Goal: Task Accomplishment & Management: Use online tool/utility

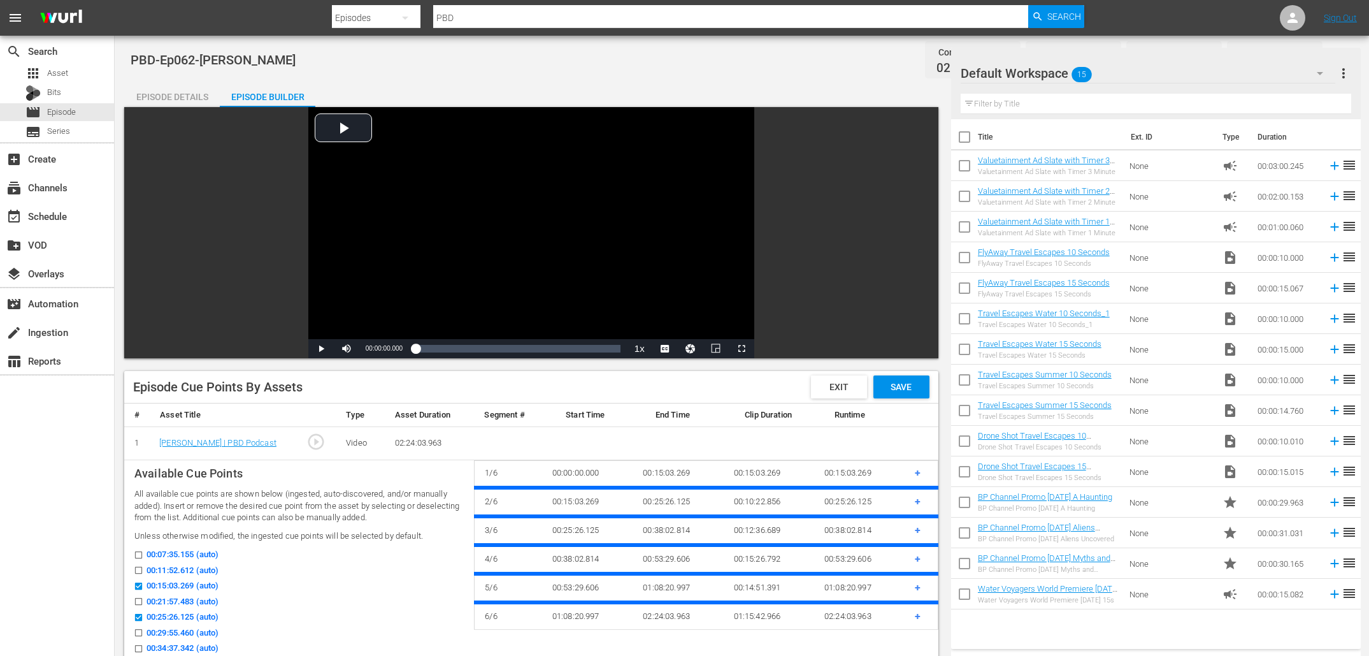
scroll to position [343, 0]
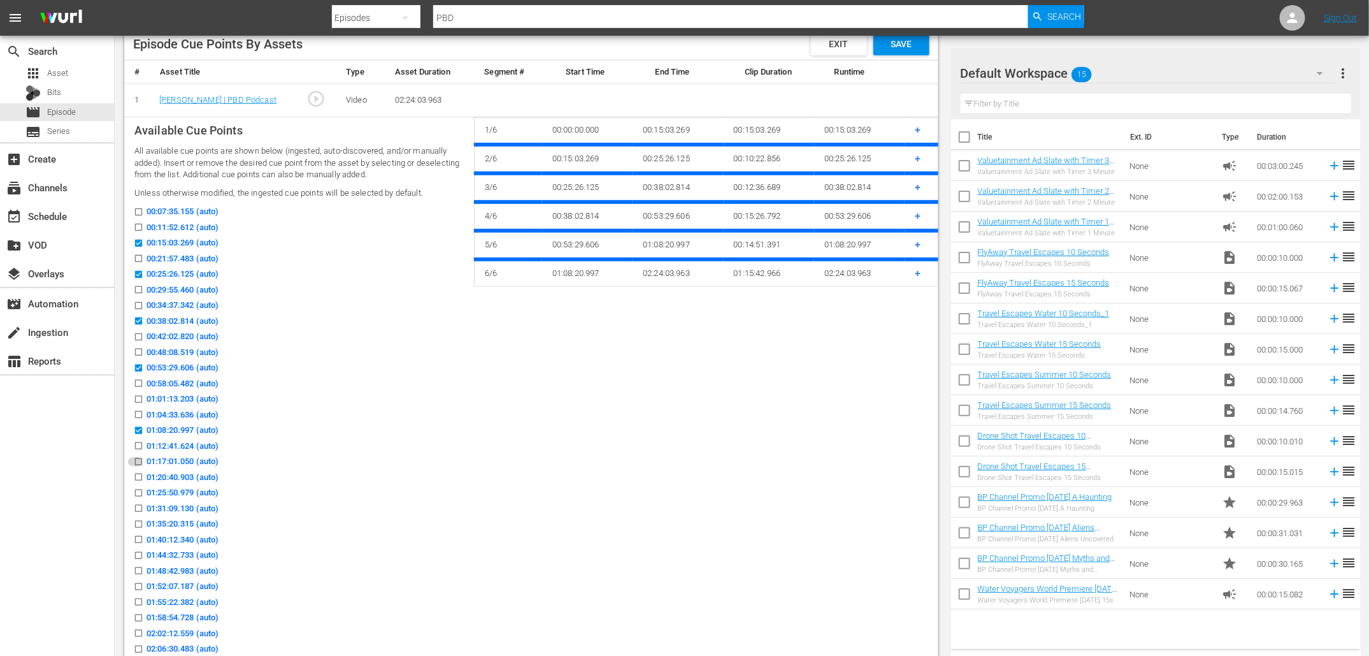
click at [139, 461] on input "01:17:01.050 (auto)" at bounding box center [135, 464] width 16 height 10
checkbox input "true"
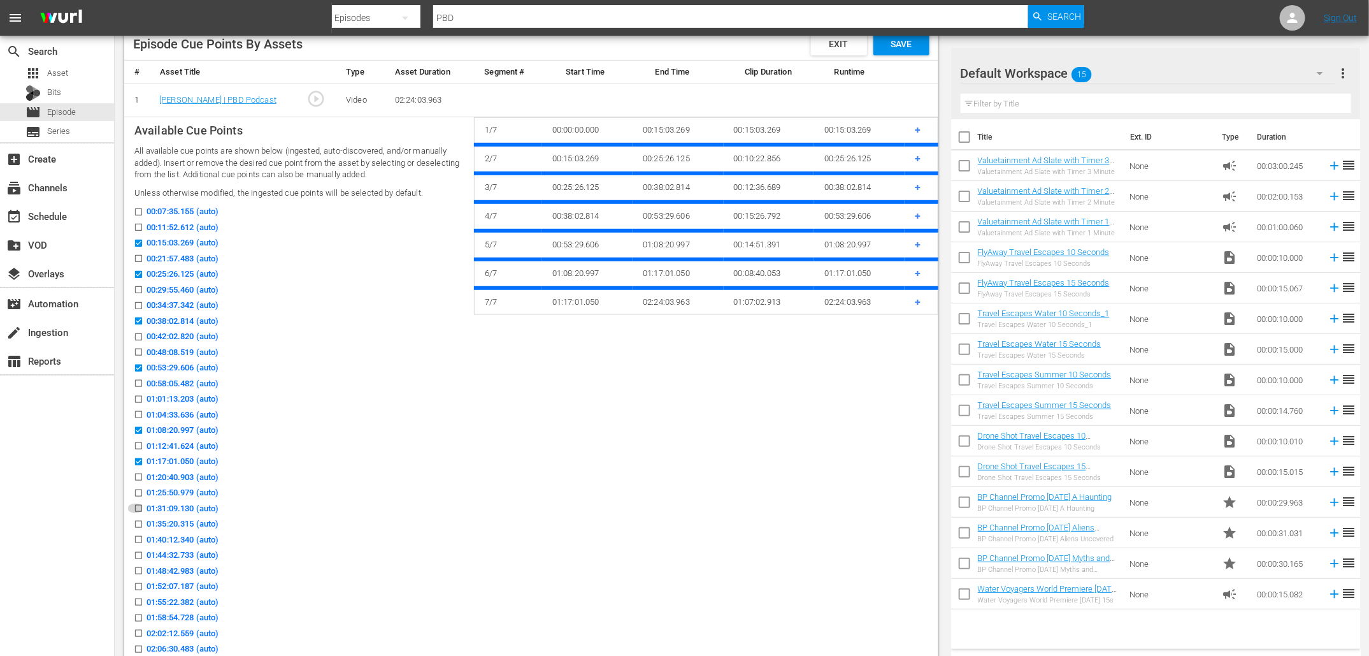
click at [139, 506] on input "01:31:09.130 (auto)" at bounding box center [135, 511] width 16 height 10
checkbox input "true"
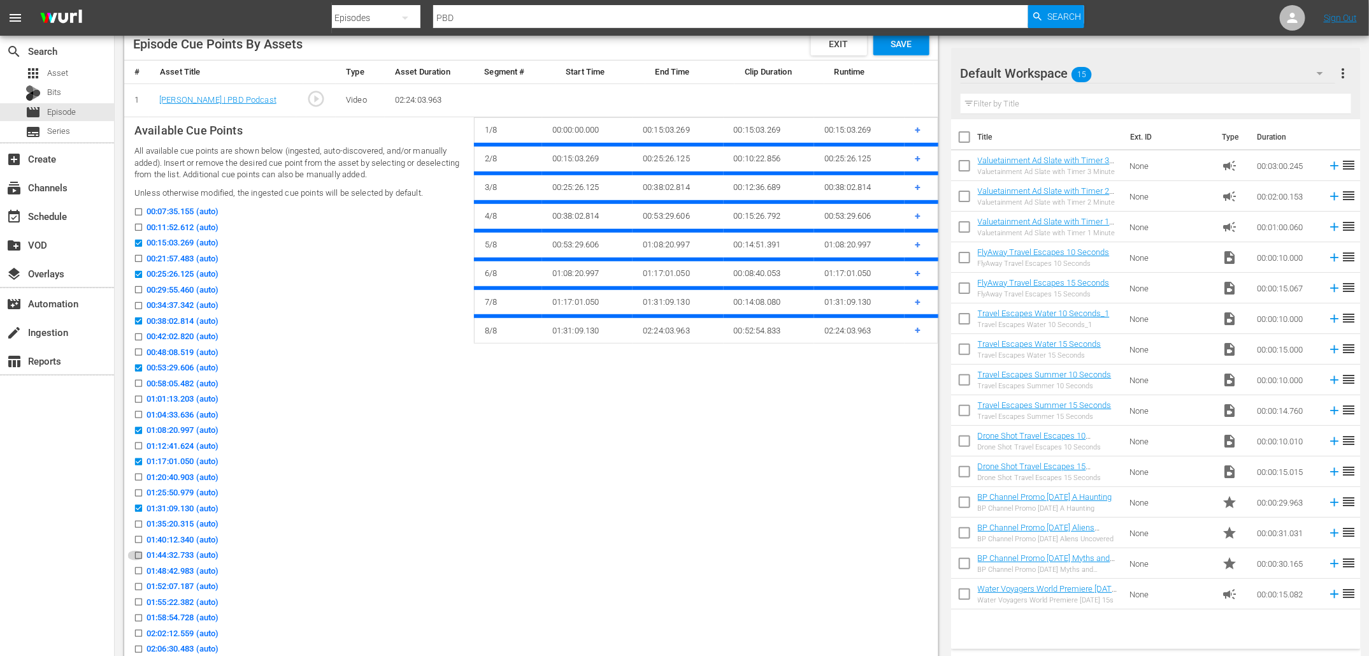
click at [136, 552] on icon at bounding box center [138, 555] width 7 height 7
click at [136, 553] on input "01:44:32.733 (auto)" at bounding box center [135, 558] width 16 height 10
checkbox input "true"
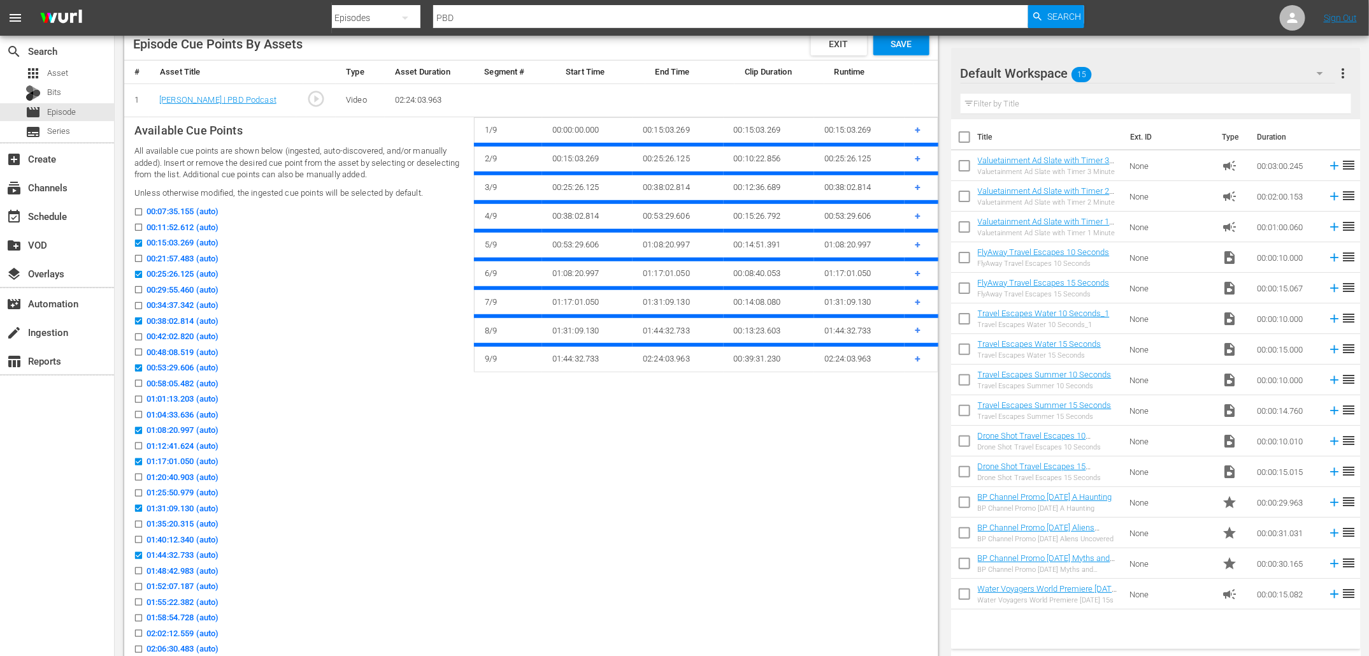
click at [138, 601] on input "01:55:22.382 (auto)" at bounding box center [135, 605] width 16 height 10
checkbox input "true"
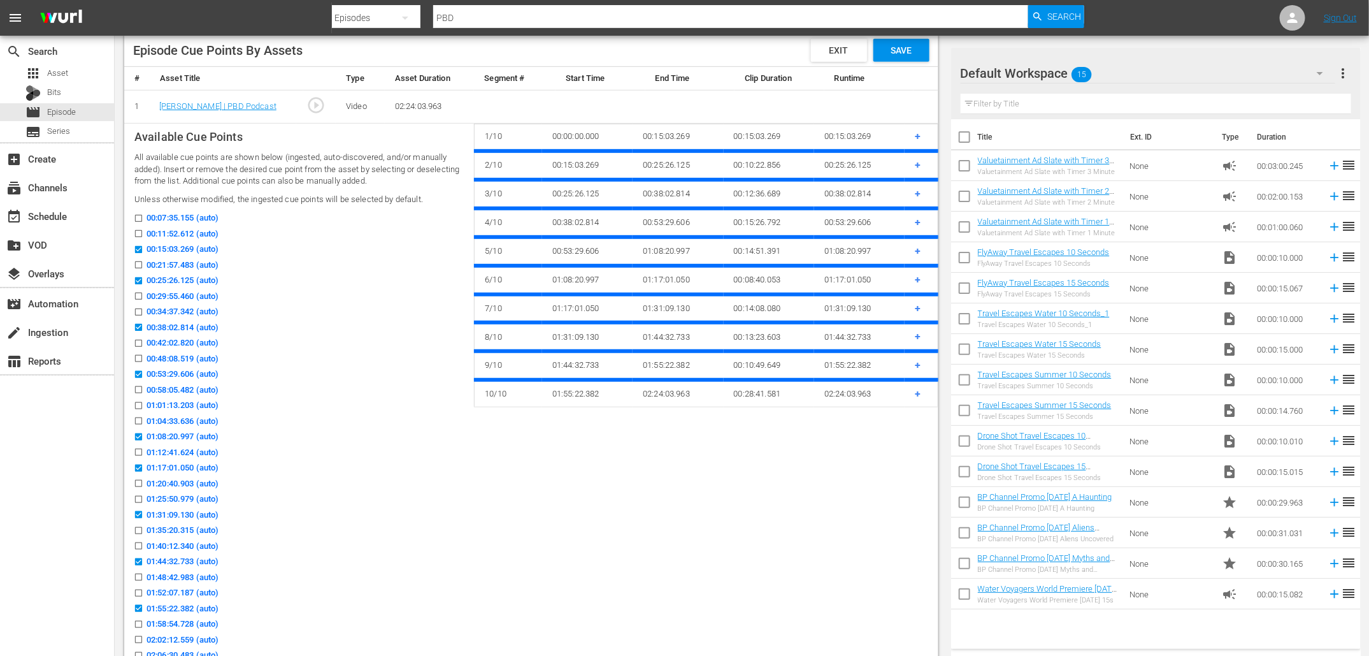
scroll to position [331, 0]
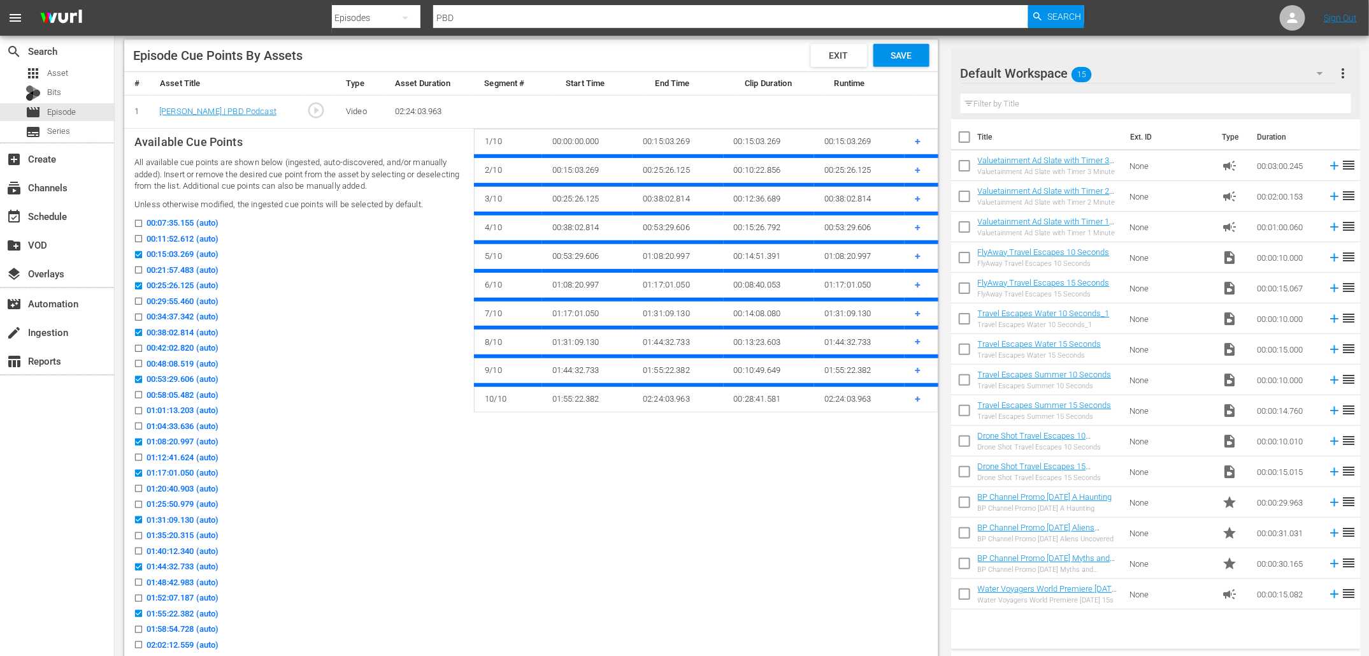
click at [140, 654] on label "02:06:30.483 (auto)" at bounding box center [172, 660] width 91 height 13
click at [140, 655] on input "02:06:30.483 (auto)" at bounding box center [135, 663] width 16 height 10
checkbox input "true"
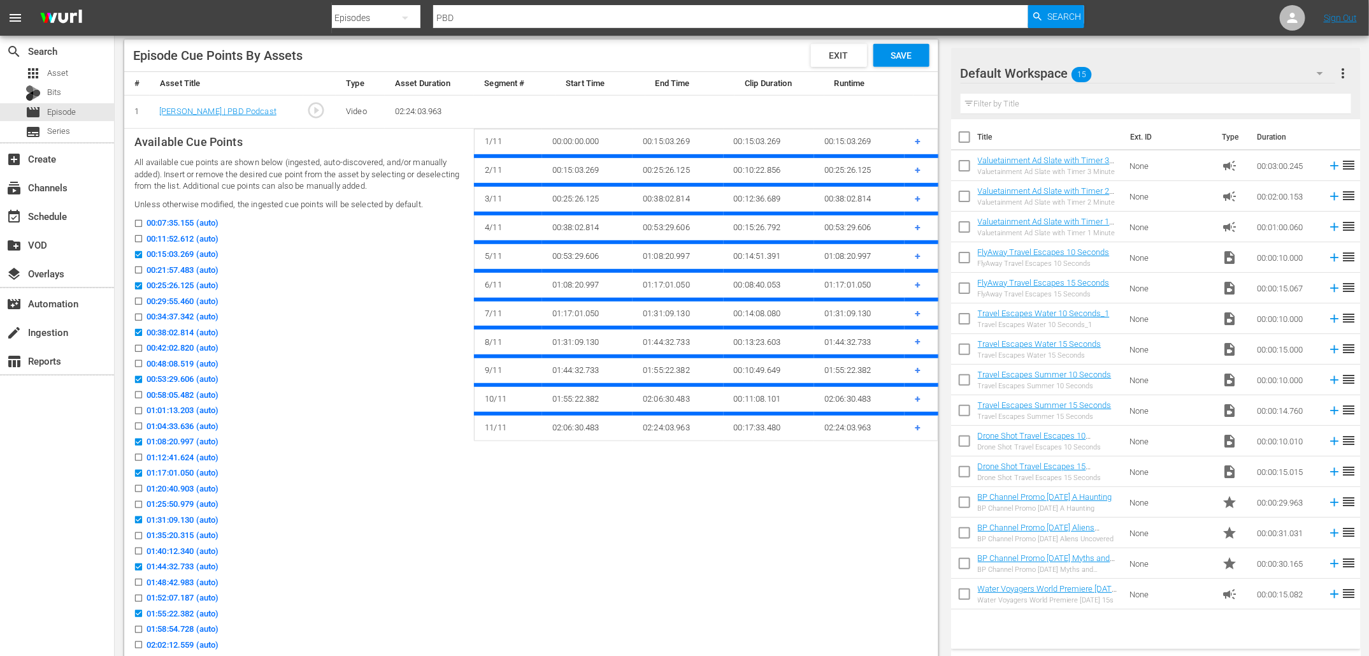
scroll to position [327, 0]
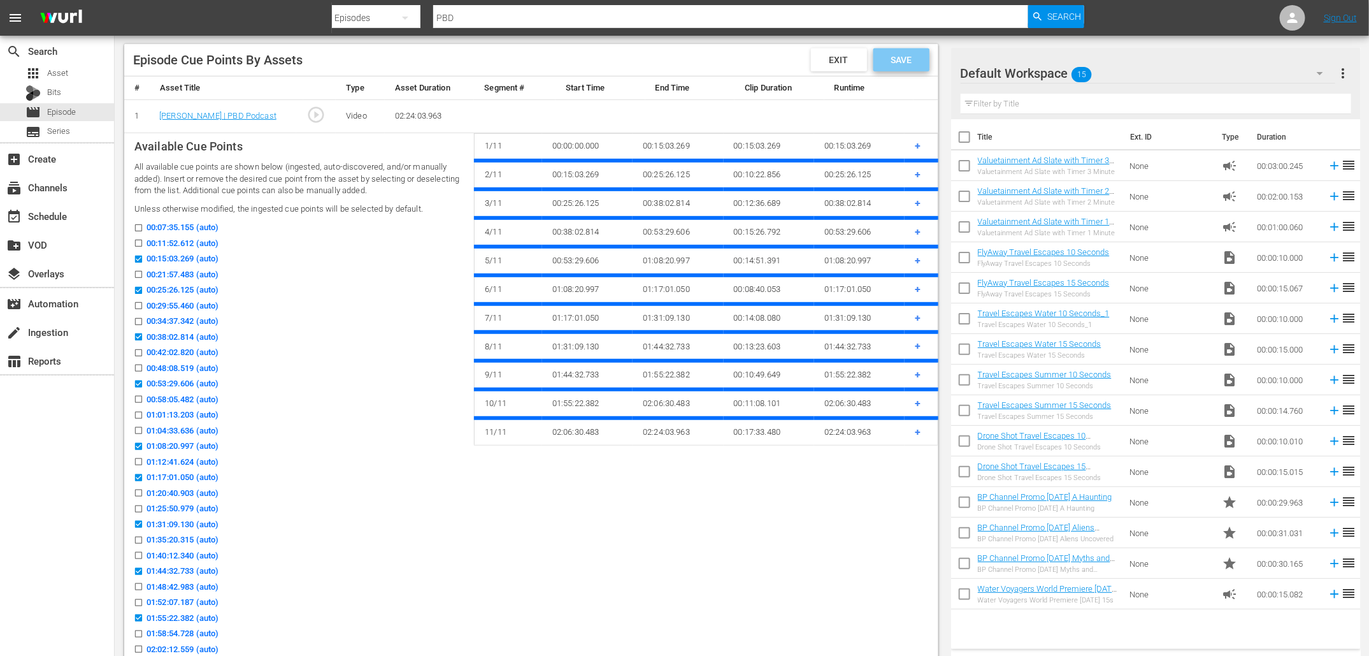
click at [913, 60] on span "Save" at bounding box center [901, 60] width 41 height 10
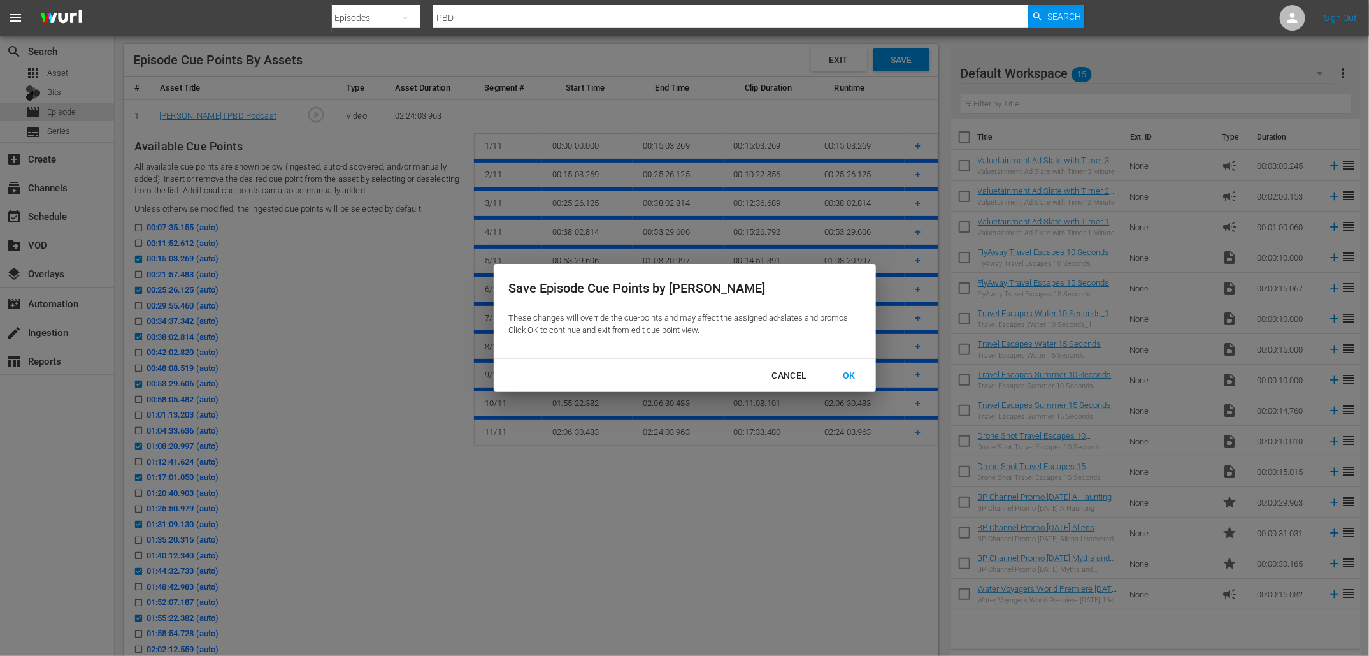
drag, startPoint x: 857, startPoint y: 374, endPoint x: 1018, endPoint y: 649, distance: 318.1
click at [856, 374] on div "OK" at bounding box center [849, 376] width 33 height 16
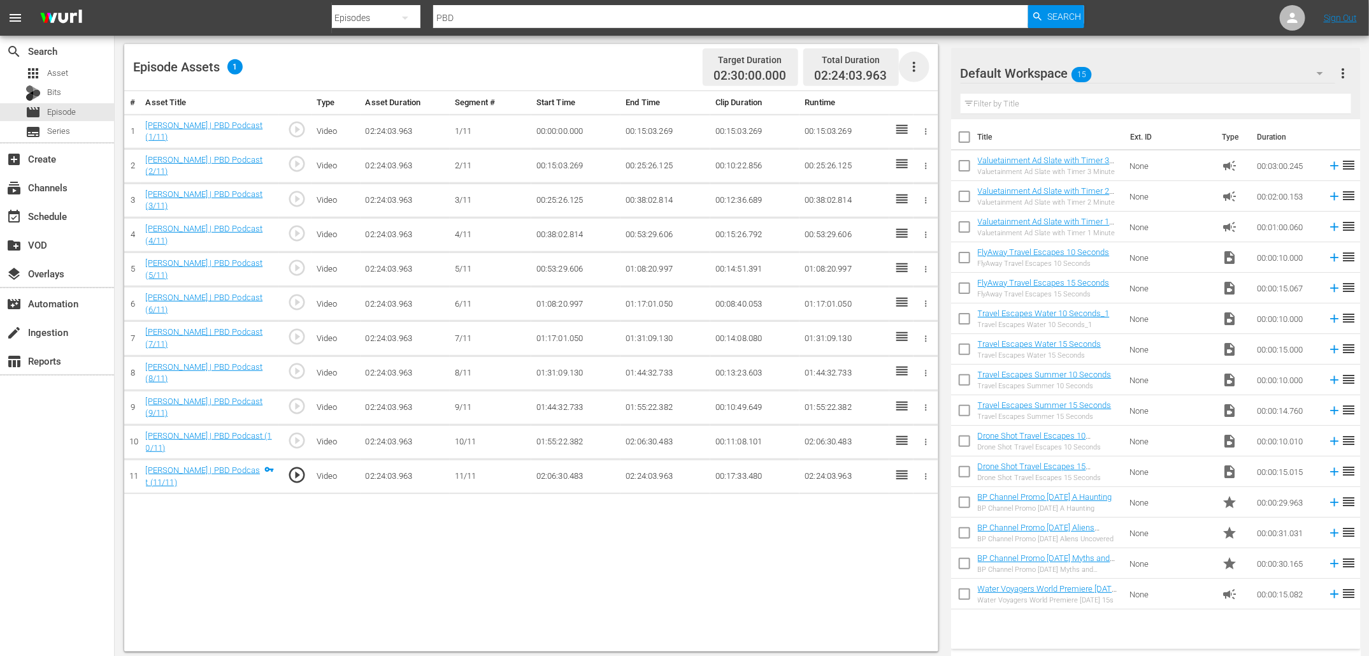
click at [913, 71] on icon "button" at bounding box center [914, 66] width 15 height 15
click at [932, 102] on div "Fill with Ads" at bounding box center [952, 102] width 87 height 31
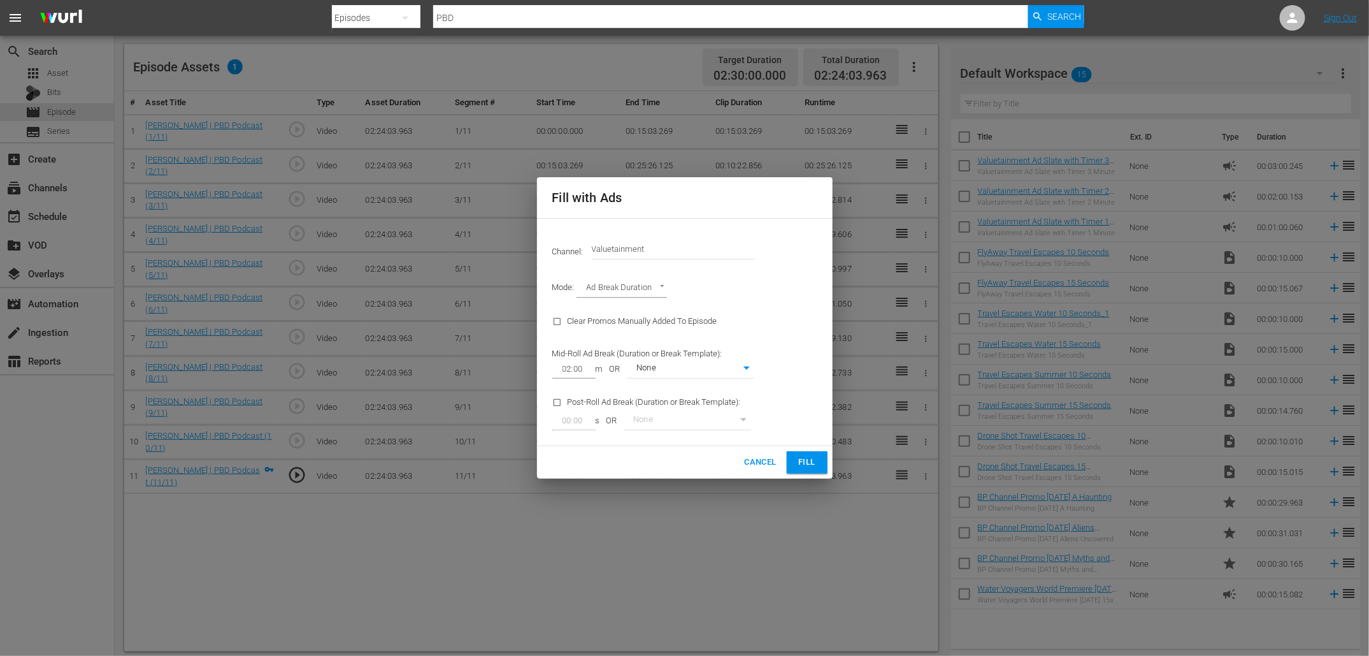
click at [753, 455] on span "Cancel" at bounding box center [760, 462] width 32 height 15
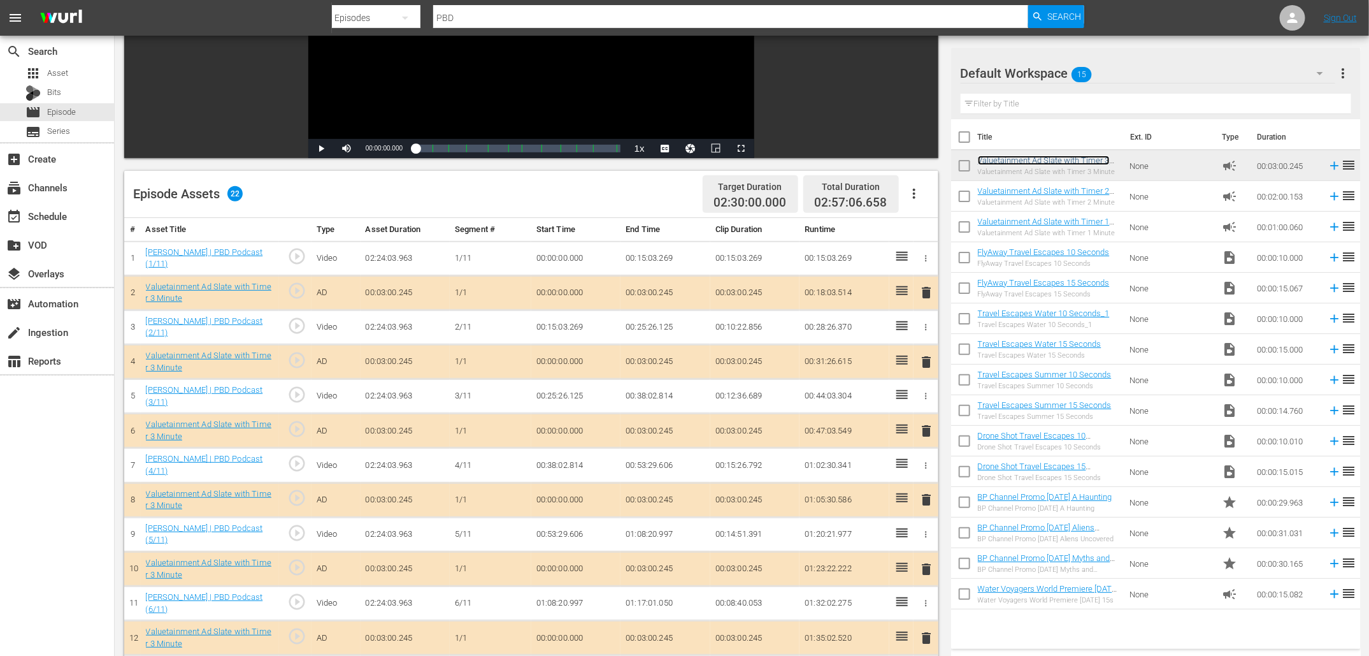
scroll to position [47, 0]
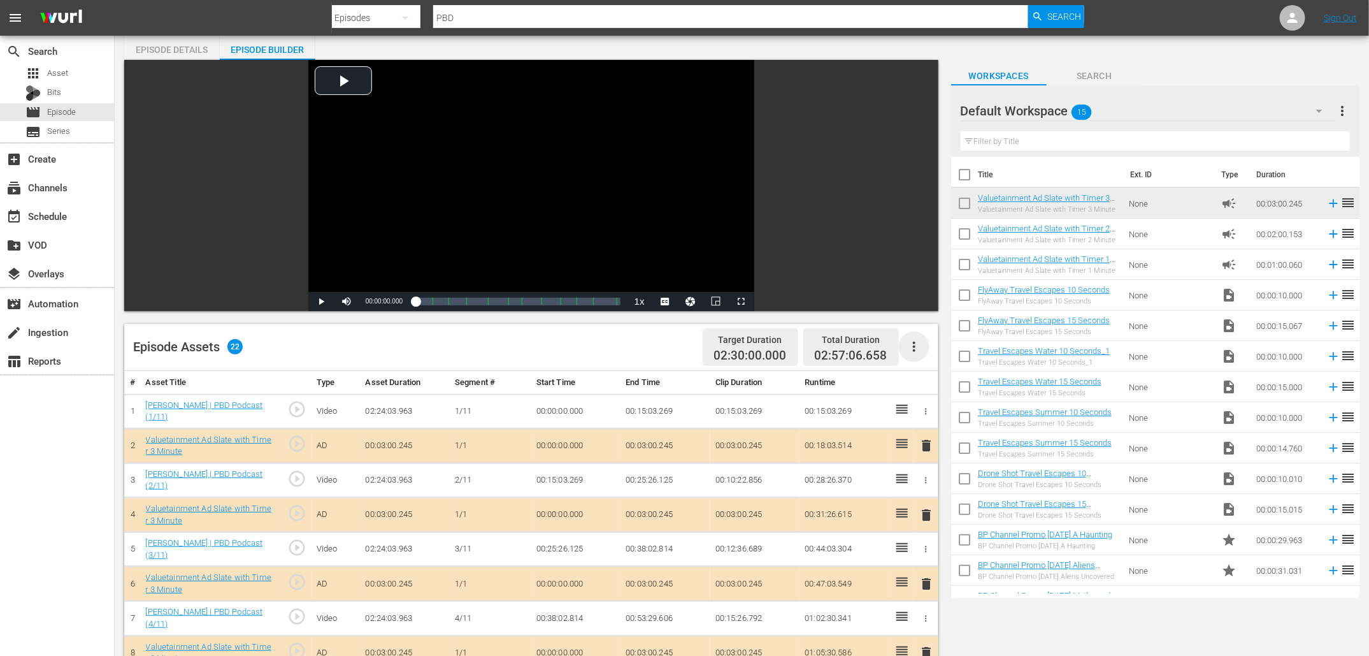
click at [913, 342] on icon "button" at bounding box center [914, 347] width 3 height 10
click at [923, 354] on div "Edit Cue Points" at bounding box center [952, 351] width 87 height 31
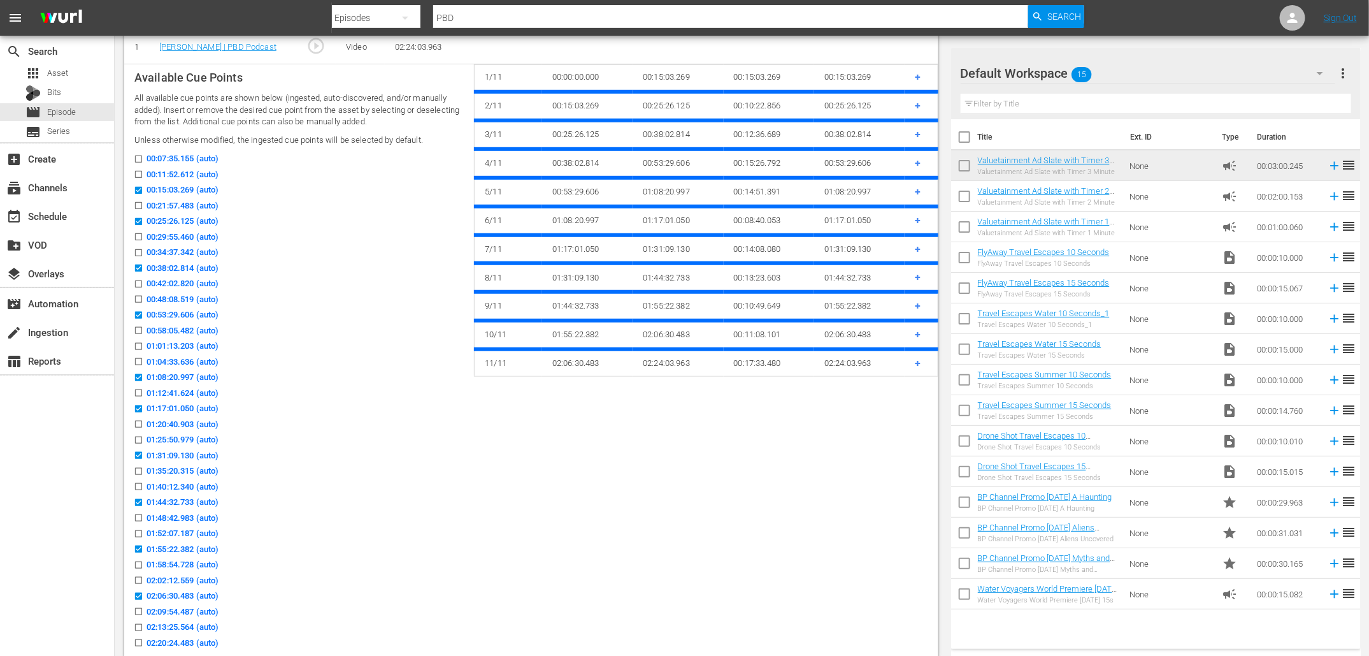
scroll to position [406, 0]
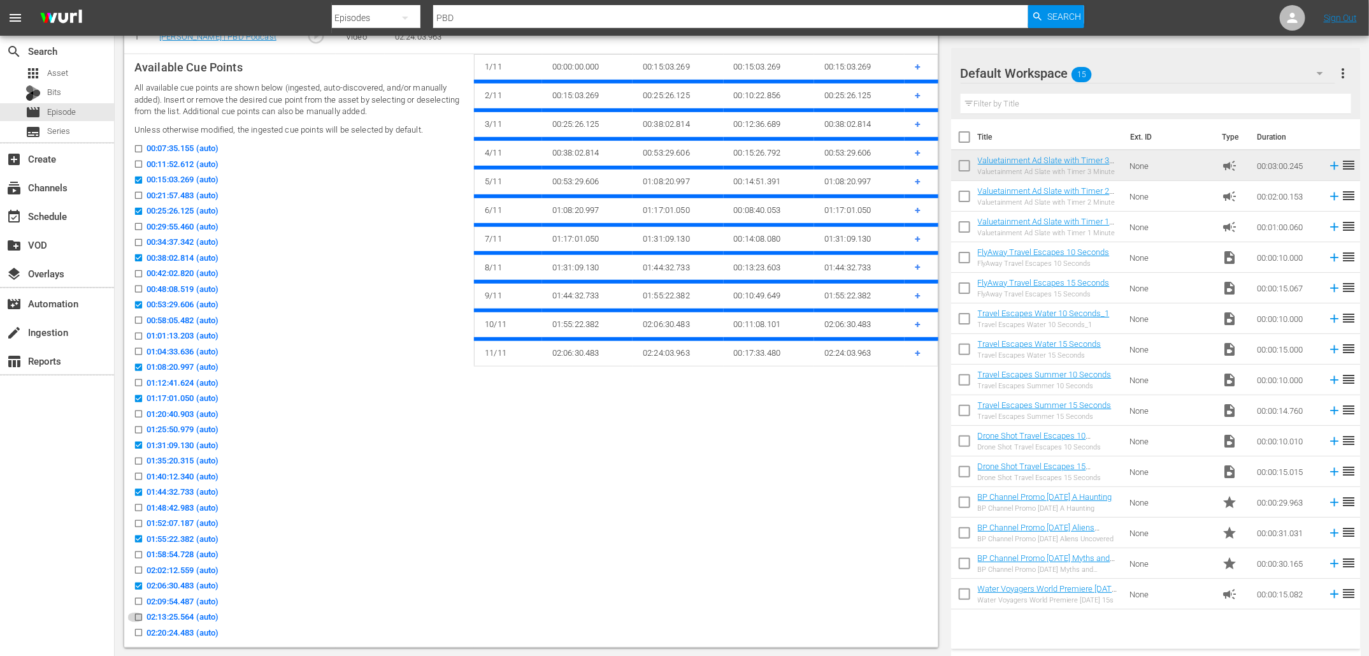
click at [138, 616] on input "02:13:25.564 (auto)" at bounding box center [135, 620] width 16 height 10
checkbox input "true"
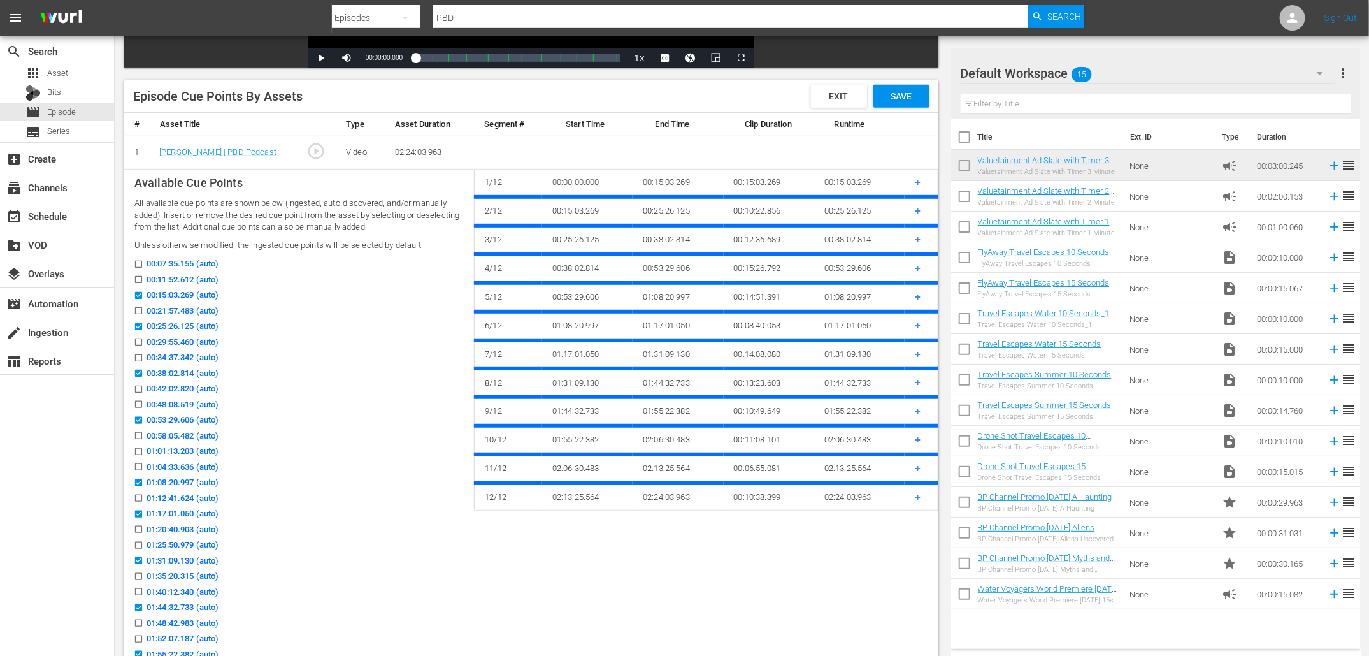
scroll to position [287, 0]
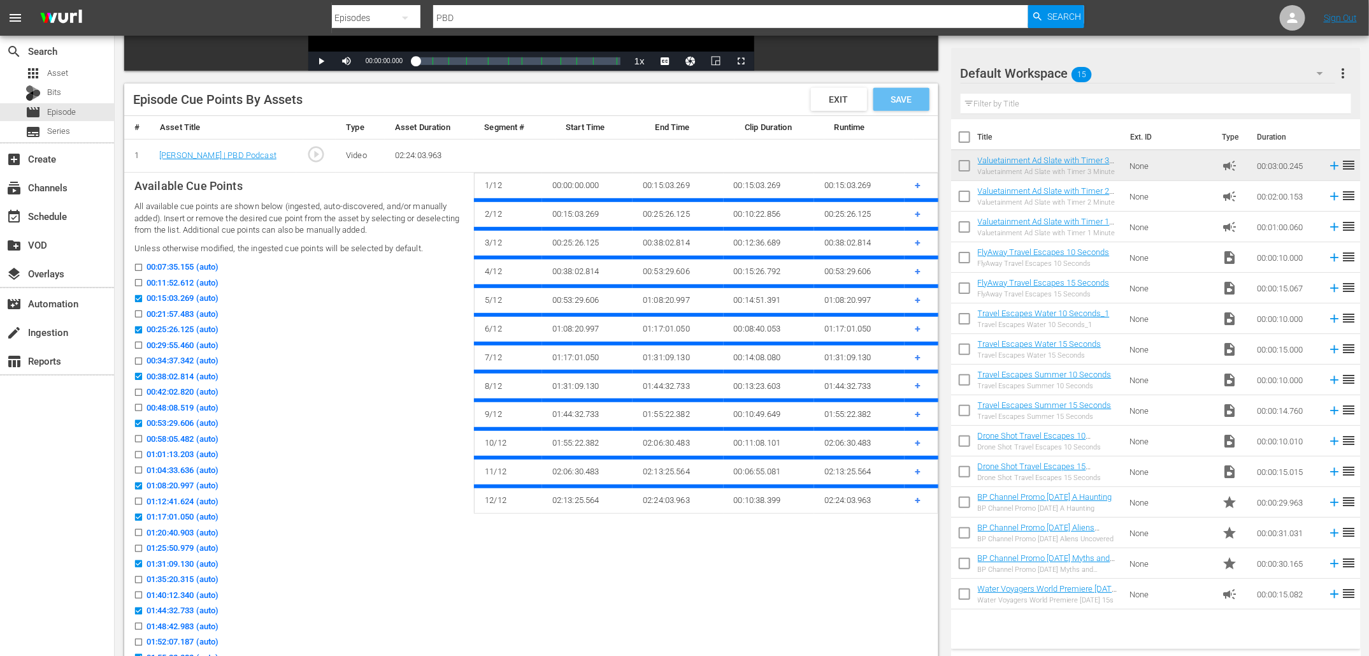
click at [894, 101] on span "Save" at bounding box center [901, 99] width 41 height 10
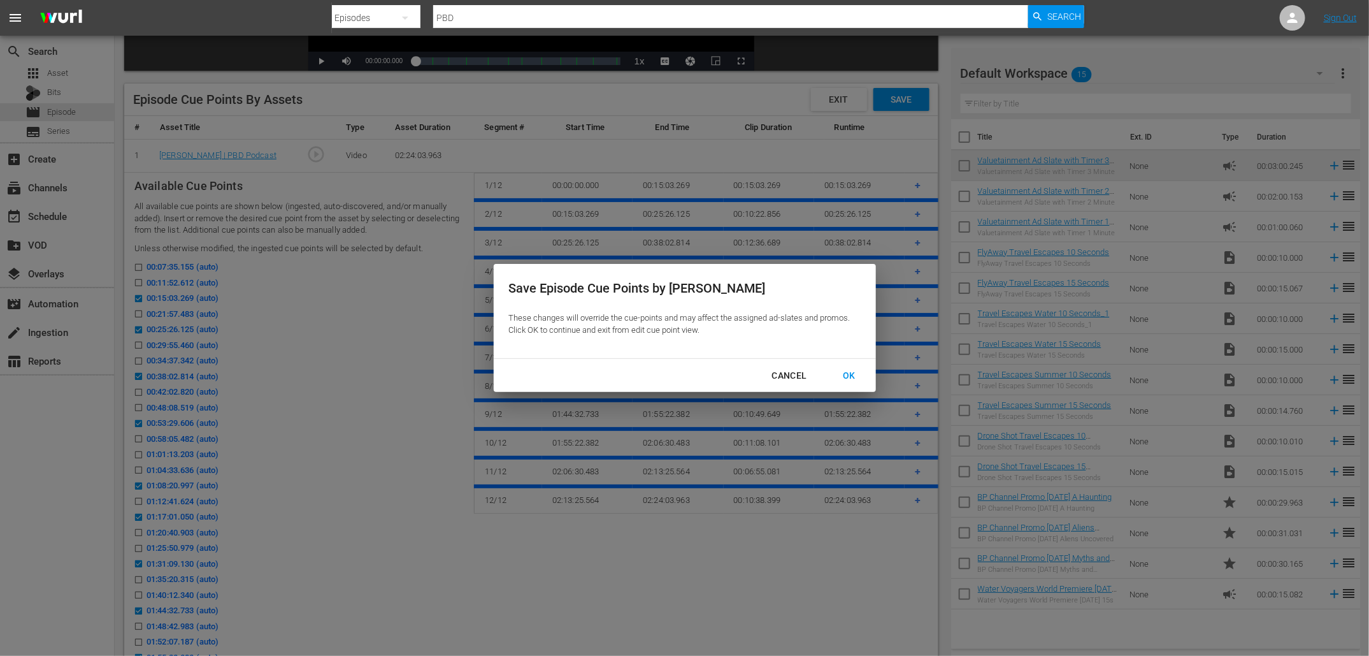
click at [849, 366] on button "OK" at bounding box center [849, 376] width 43 height 24
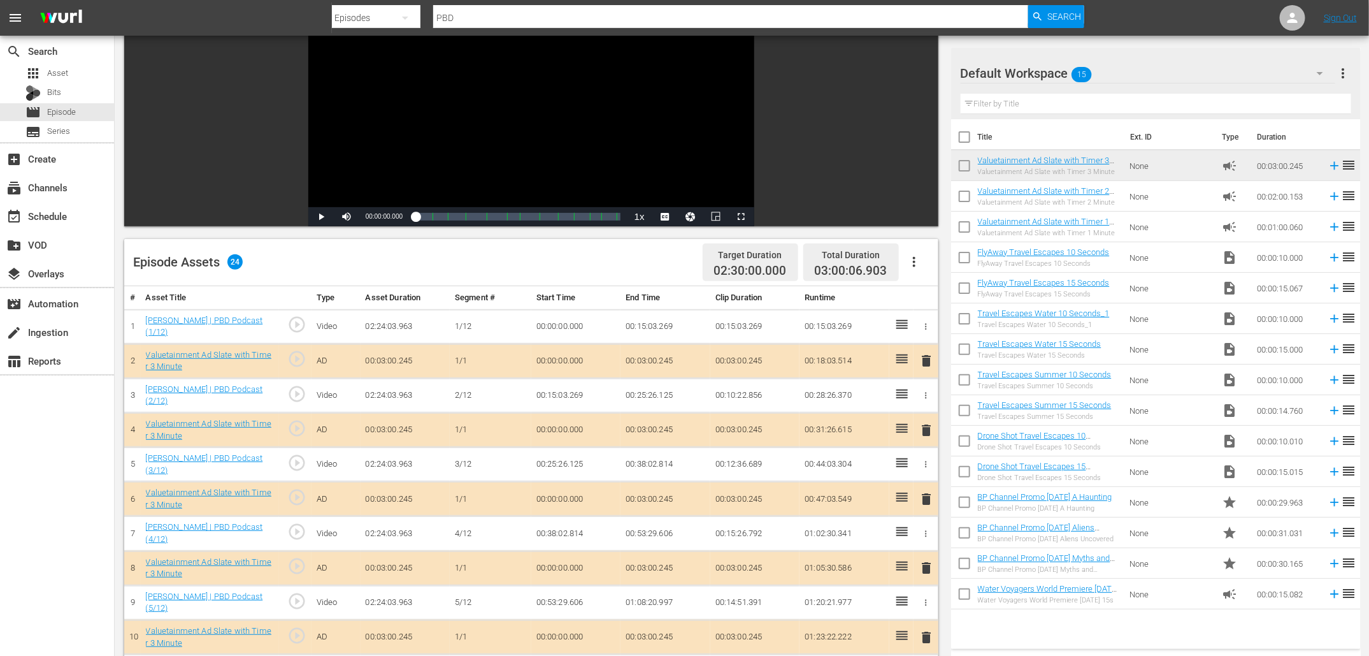
scroll to position [0, 0]
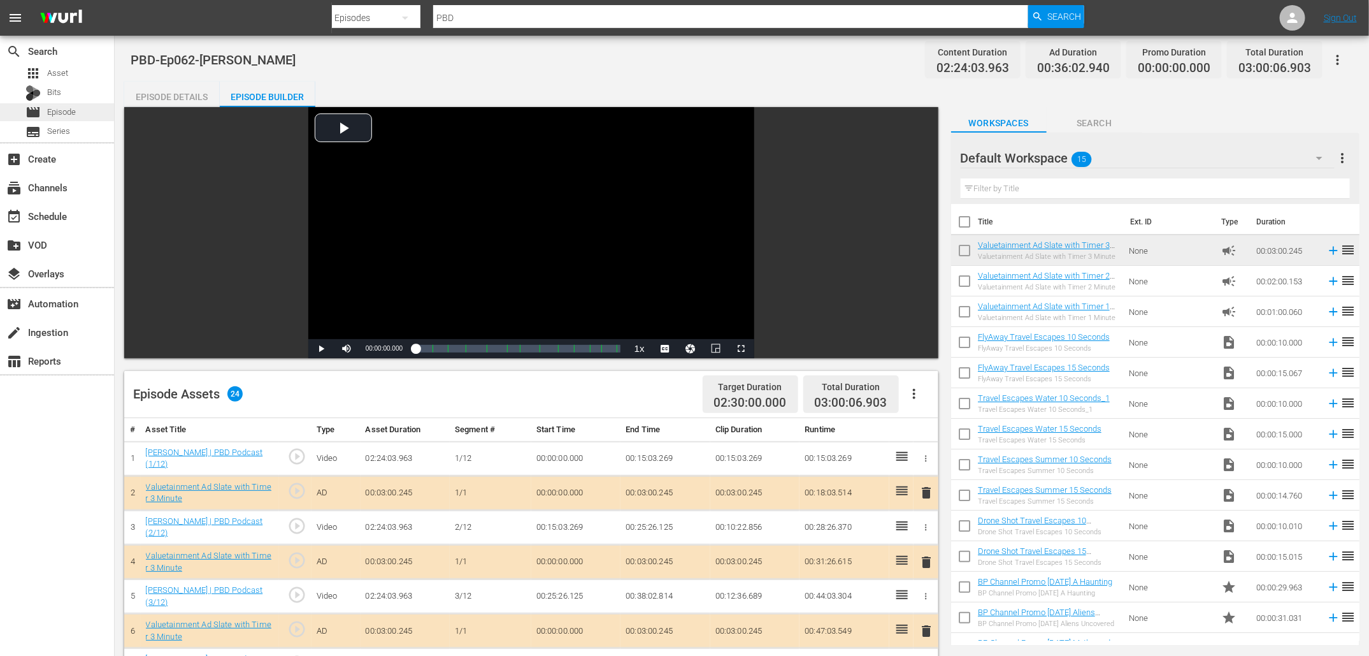
click at [64, 112] on span "Episode" at bounding box center [61, 112] width 29 height 13
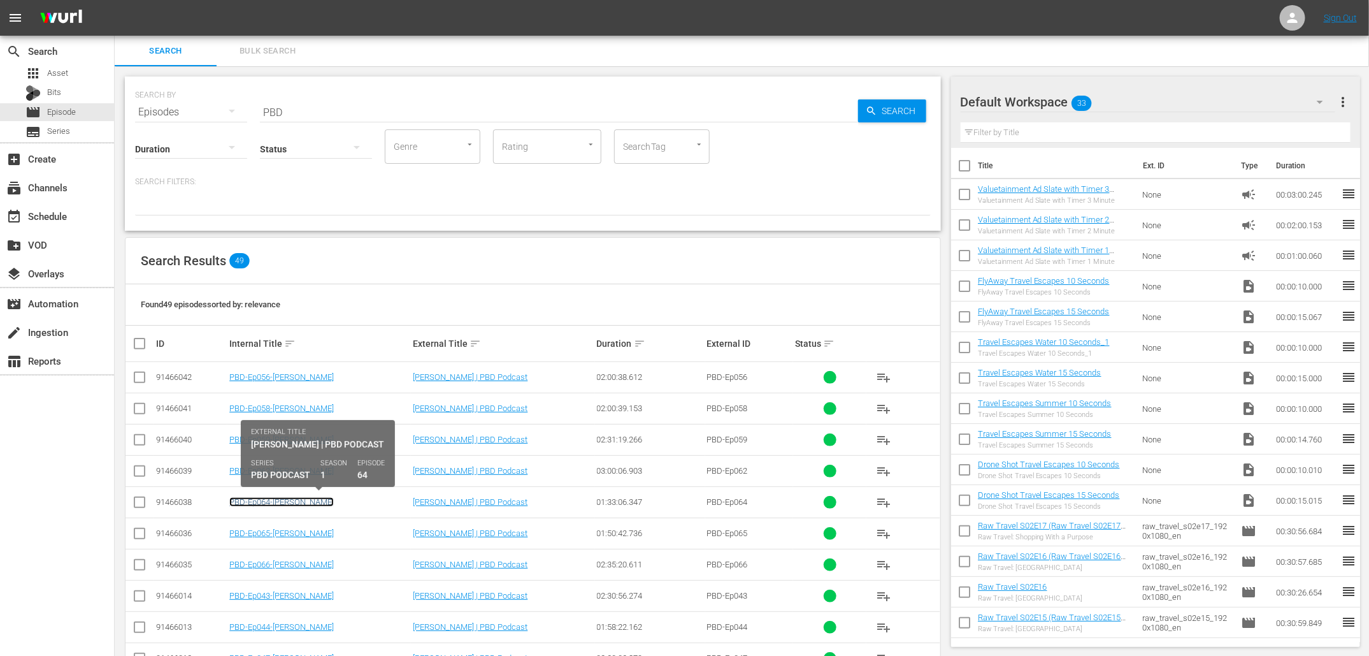
click at [302, 501] on link "PBD-Ep064-[PERSON_NAME]" at bounding box center [281, 502] width 104 height 10
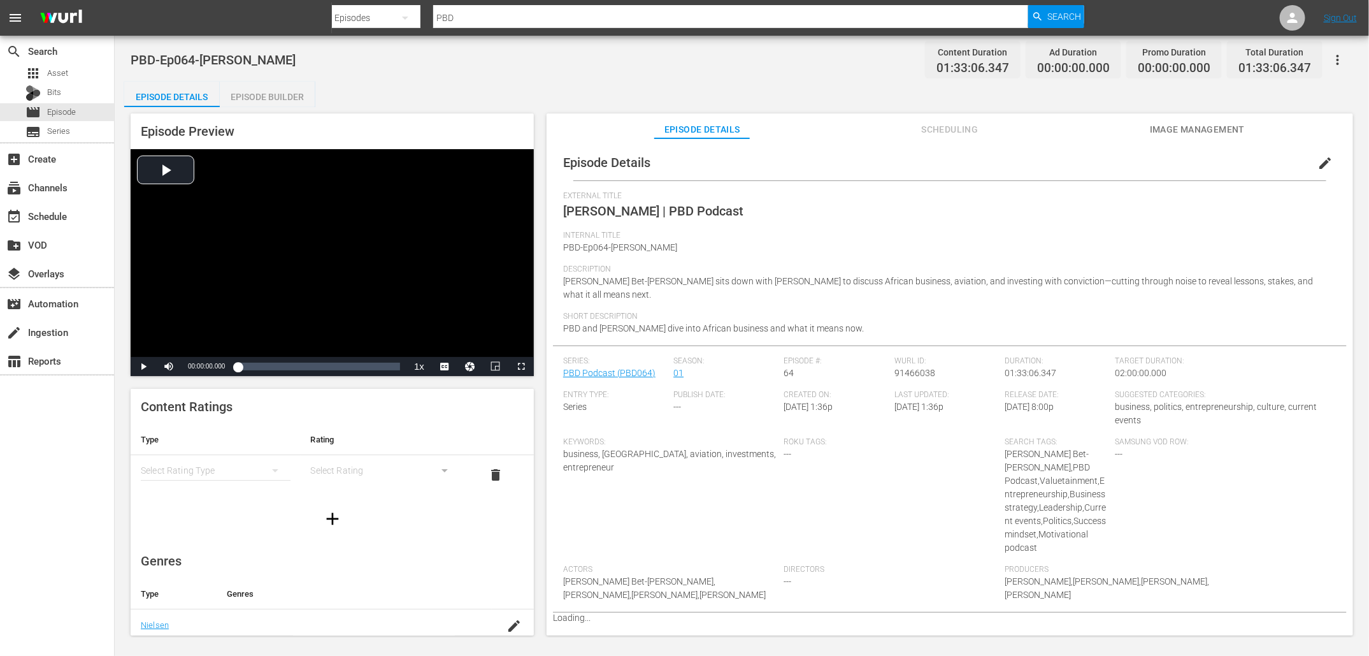
click at [270, 92] on div "Episode Builder" at bounding box center [268, 97] width 96 height 31
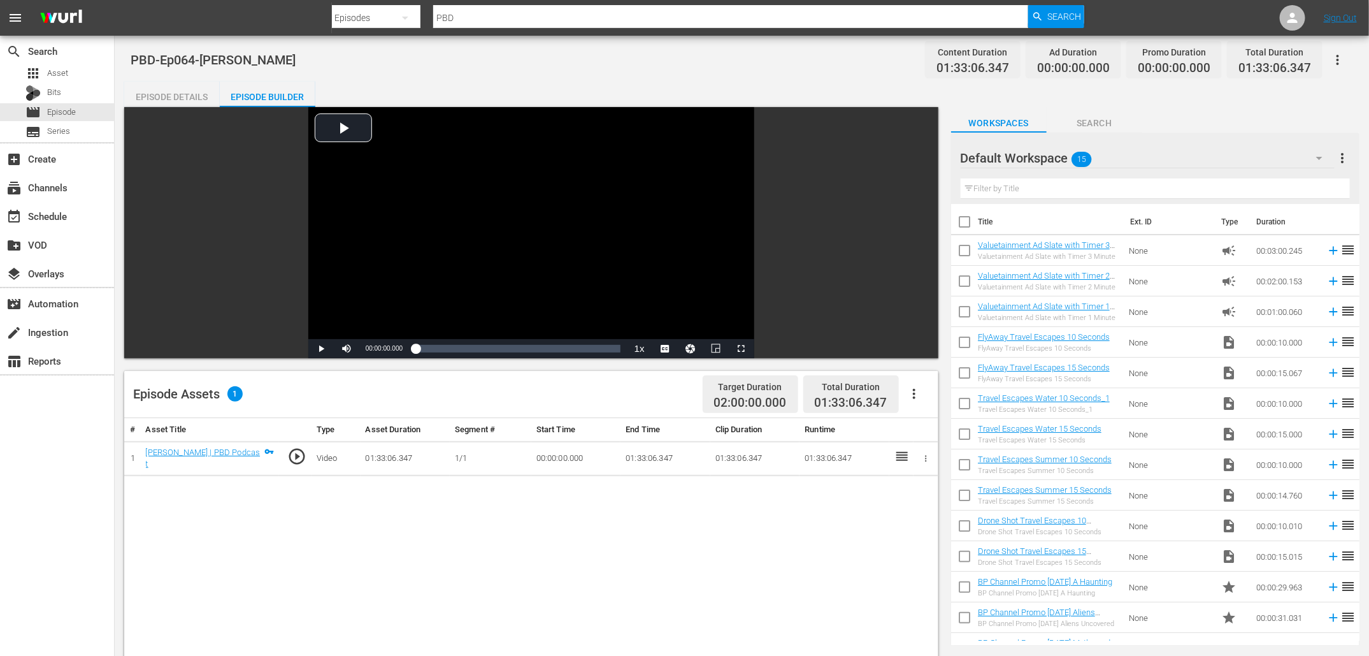
click at [917, 398] on icon "button" at bounding box center [914, 393] width 15 height 15
click at [947, 401] on div "Edit Cue Points" at bounding box center [952, 399] width 87 height 31
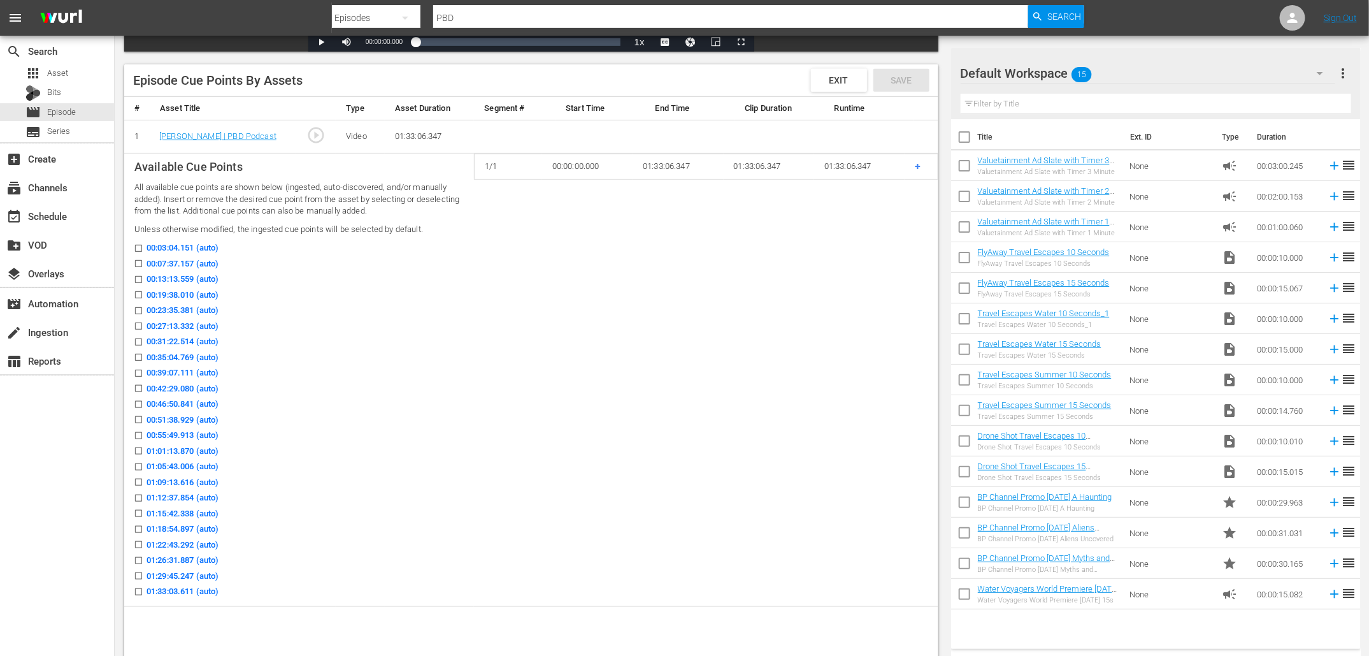
scroll to position [308, 0]
click at [136, 276] on input "00:13:13.559 (auto)" at bounding box center [135, 281] width 16 height 10
checkbox input "true"
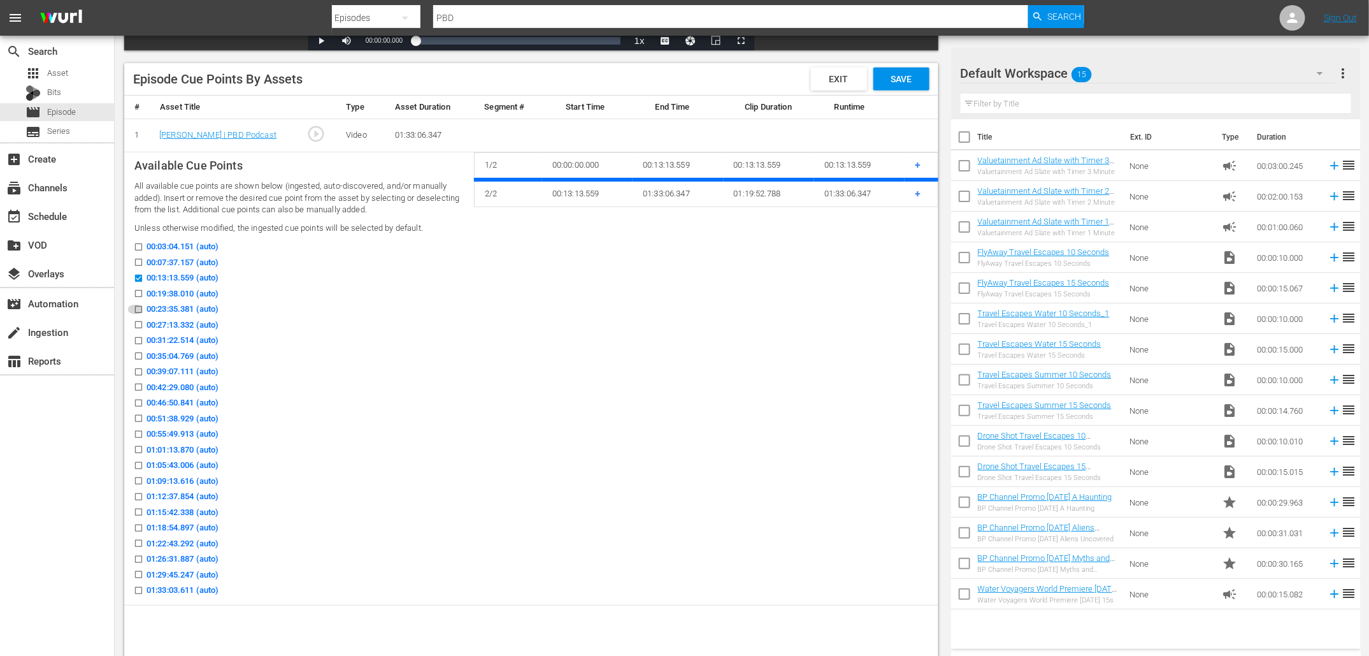
click at [136, 308] on input "00:23:35.381 (auto)" at bounding box center [135, 312] width 16 height 10
checkbox input "true"
click at [140, 354] on input "00:35:04.769 (auto)" at bounding box center [135, 359] width 16 height 10
checkbox input "true"
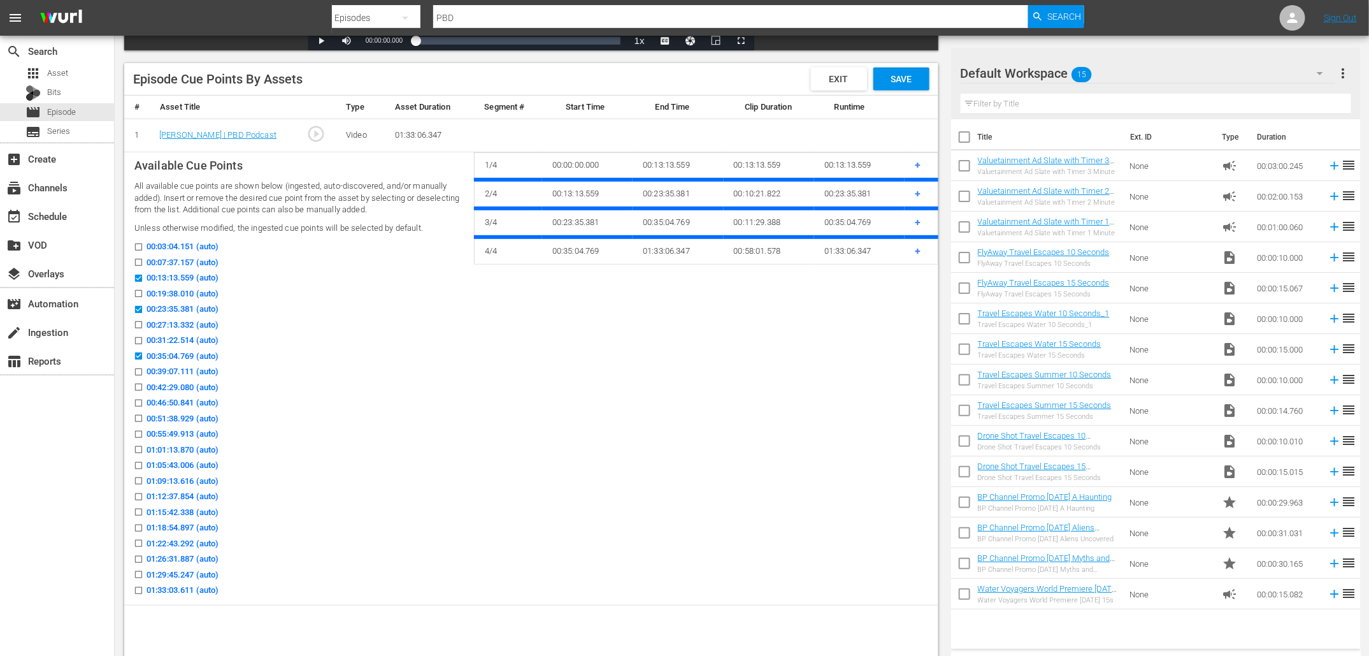
click at [139, 401] on input "00:46:50.841 (auto)" at bounding box center [135, 406] width 16 height 10
checkbox input "true"
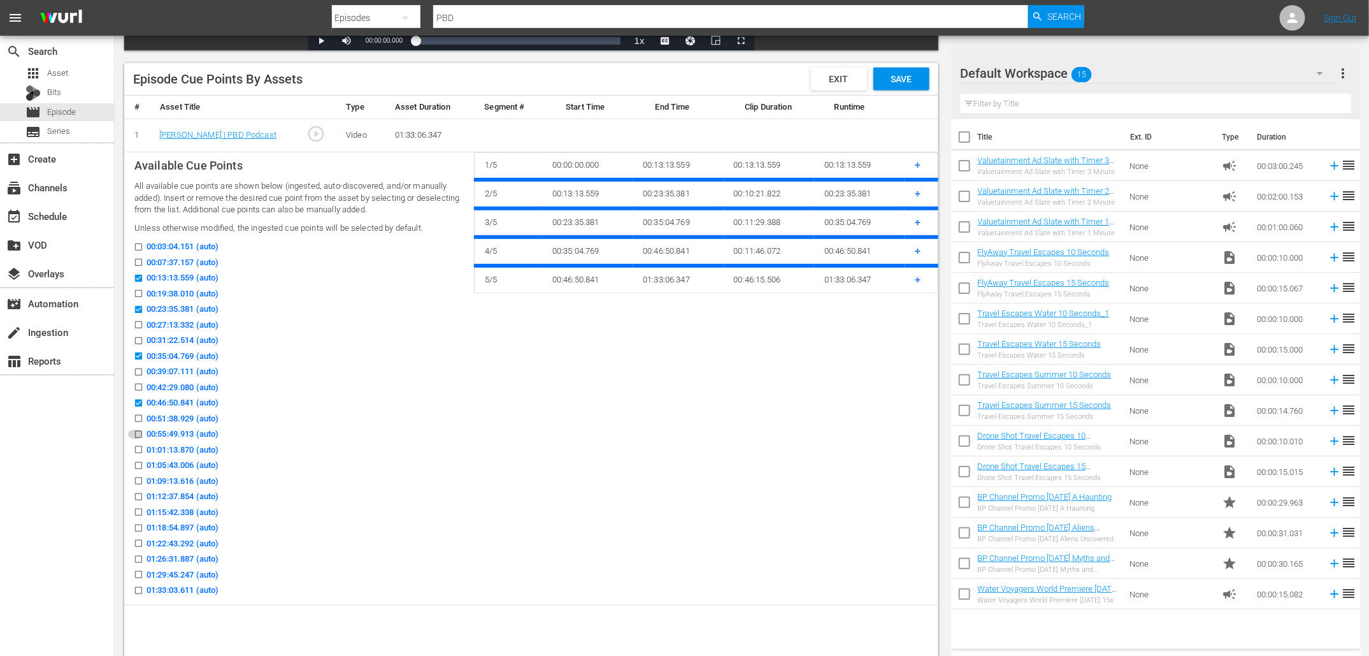
click at [139, 436] on input "00:55:49.913 (auto)" at bounding box center [135, 437] width 16 height 10
checkbox input "true"
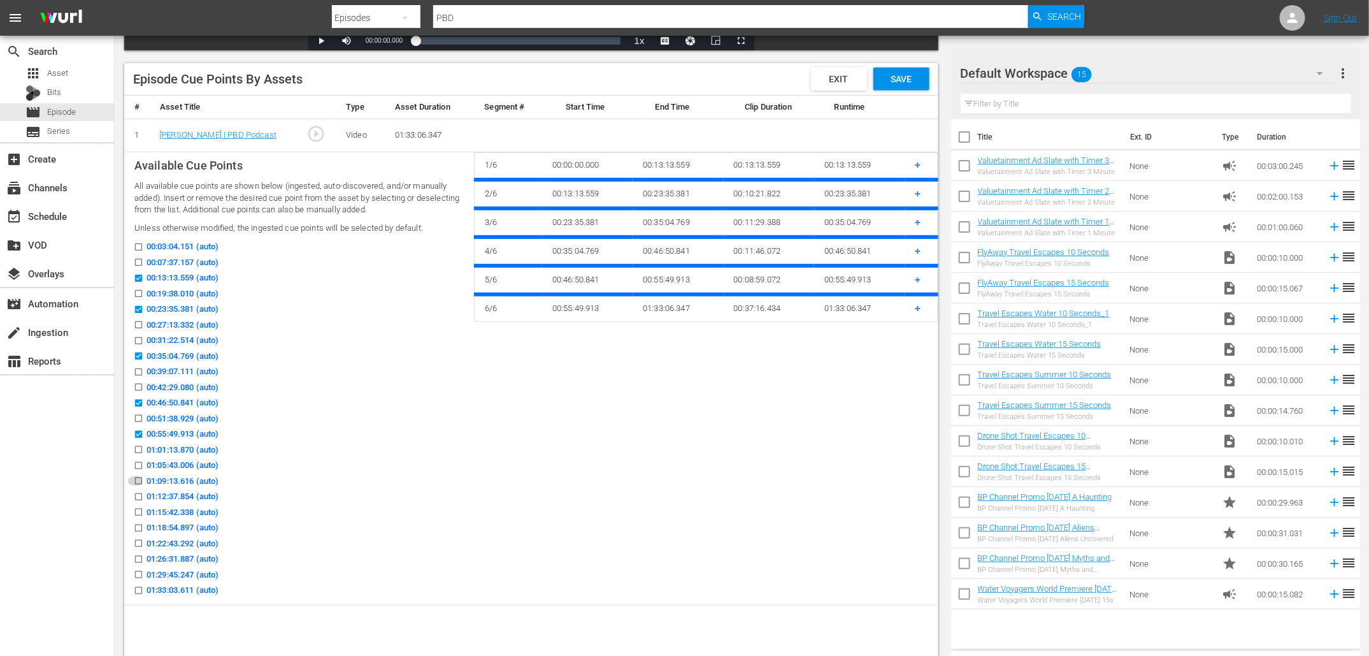
click at [139, 480] on input "01:09:13.616 (auto)" at bounding box center [135, 484] width 16 height 10
checkbox input "true"
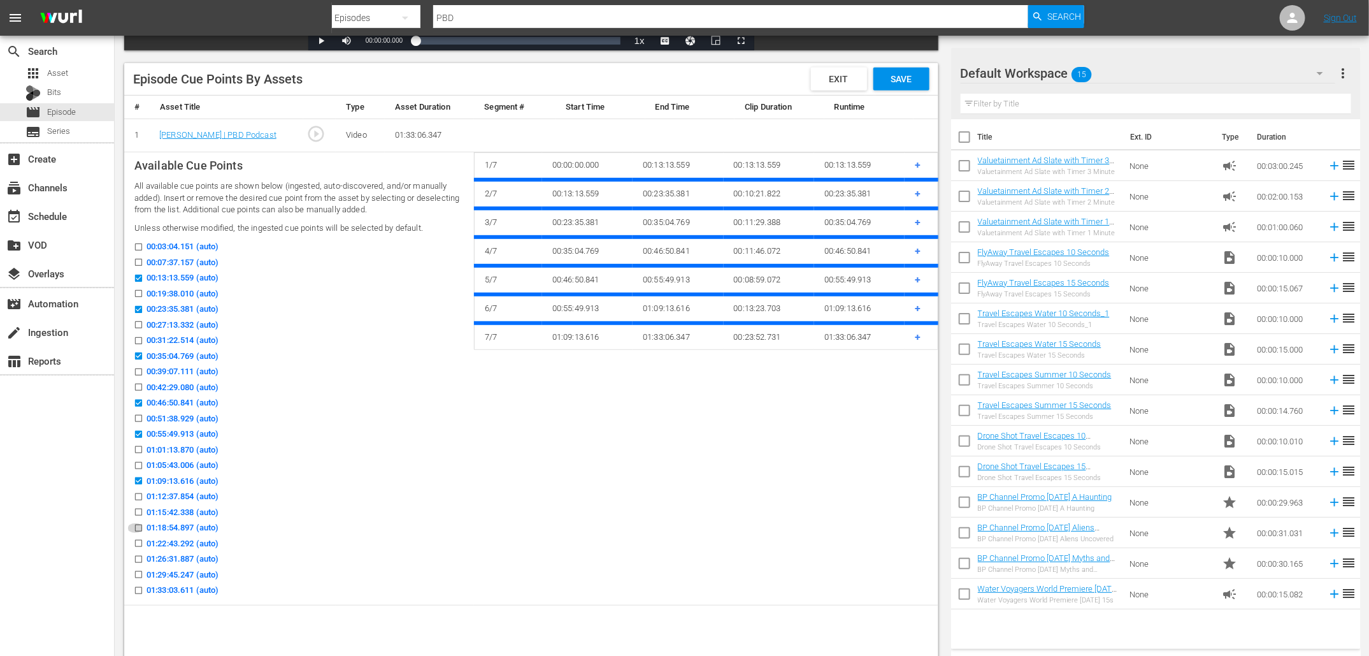
click at [141, 526] on input "01:18:54.897 (auto)" at bounding box center [135, 531] width 16 height 10
checkbox input "true"
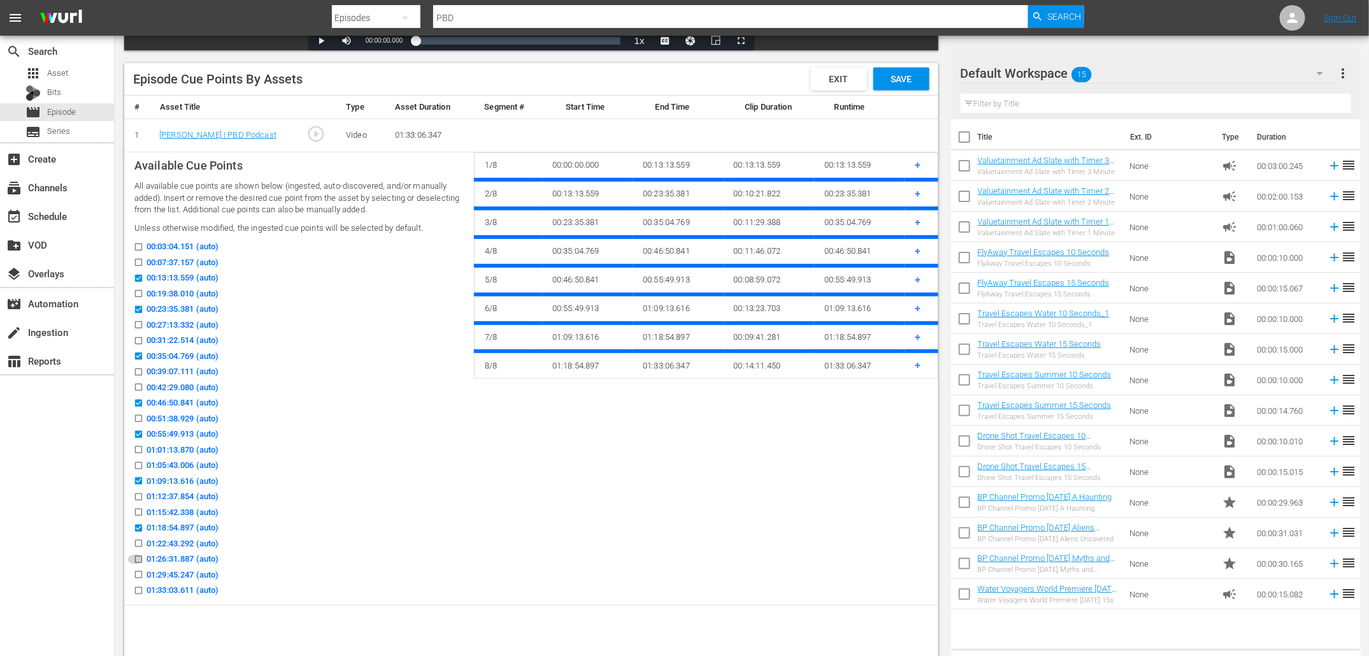
click at [136, 557] on input "01:26:31.887 (auto)" at bounding box center [135, 562] width 16 height 10
checkbox input "true"
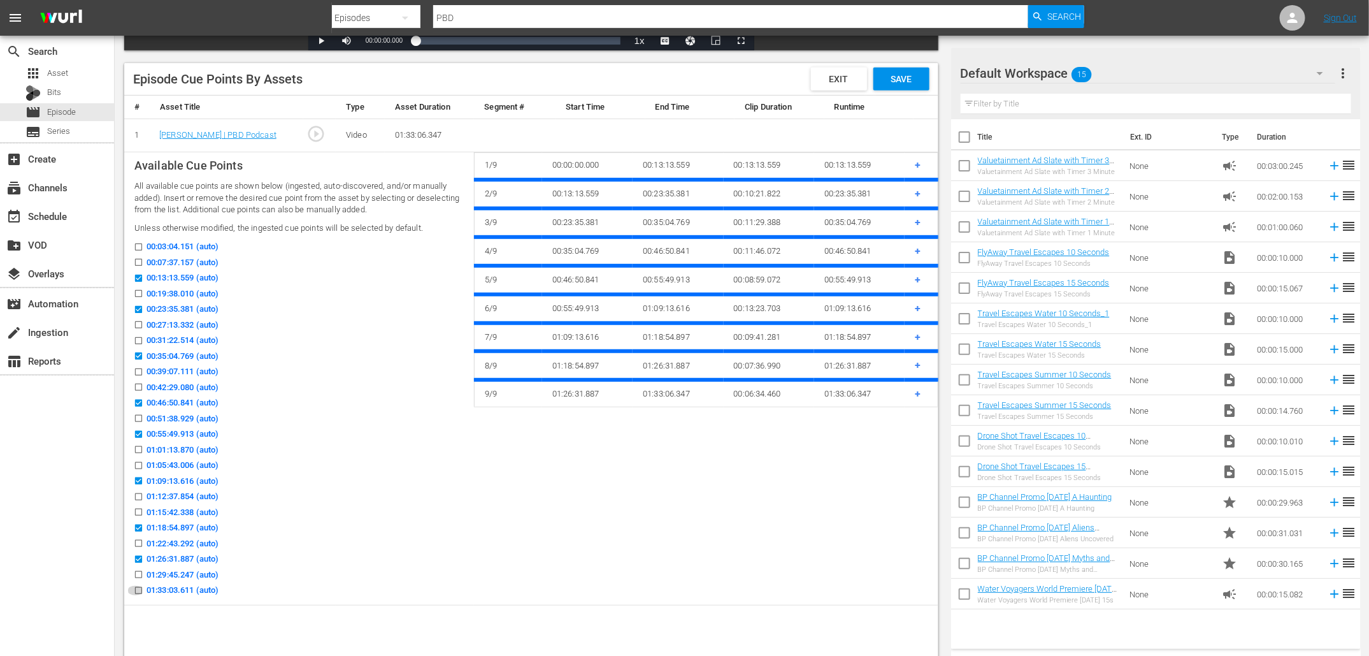
click at [137, 588] on input "01:33:03.611 (auto)" at bounding box center [135, 593] width 16 height 10
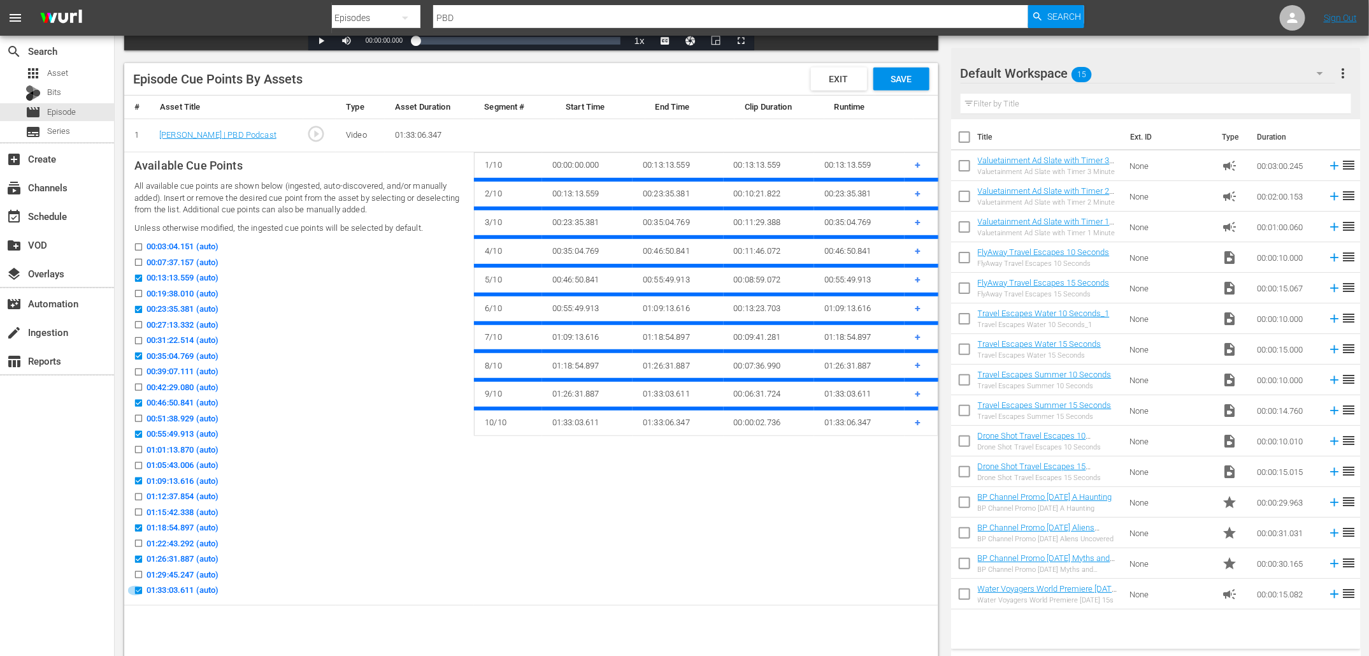
click at [138, 588] on input "01:33:03.611 (auto)" at bounding box center [135, 593] width 16 height 10
checkbox input "false"
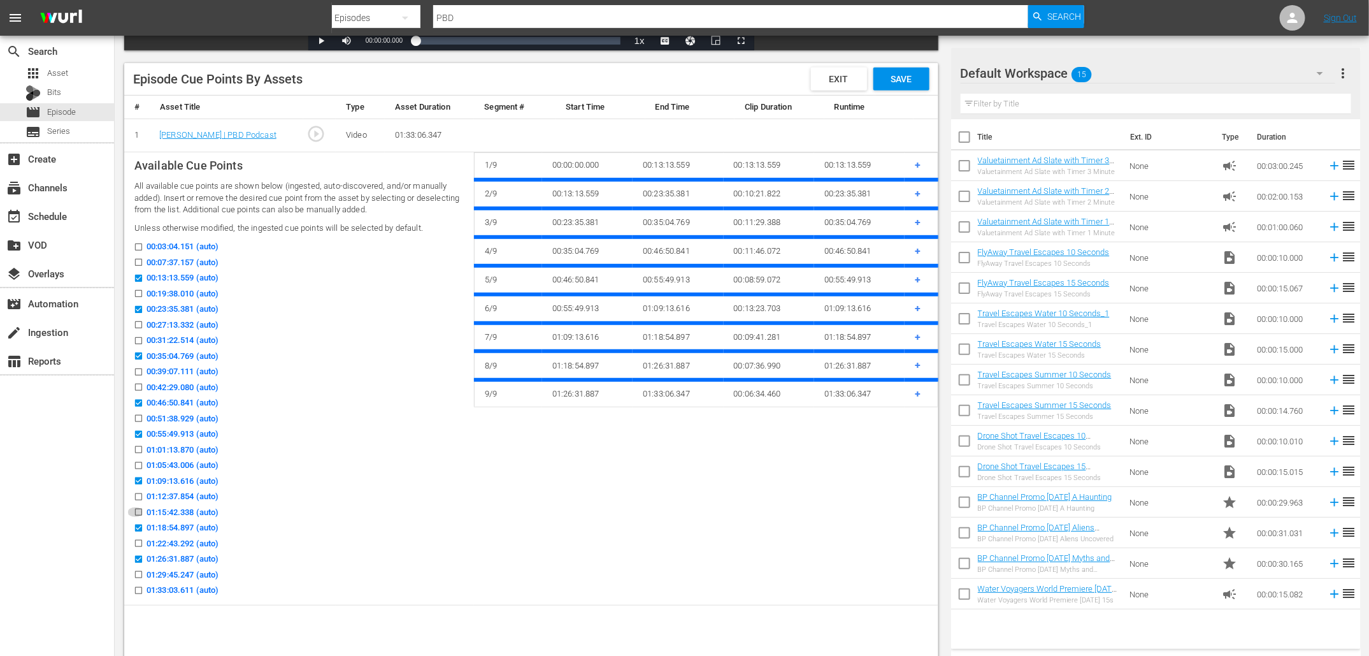
click at [140, 511] on input "01:15:42.338 (auto)" at bounding box center [135, 515] width 16 height 10
checkbox input "true"
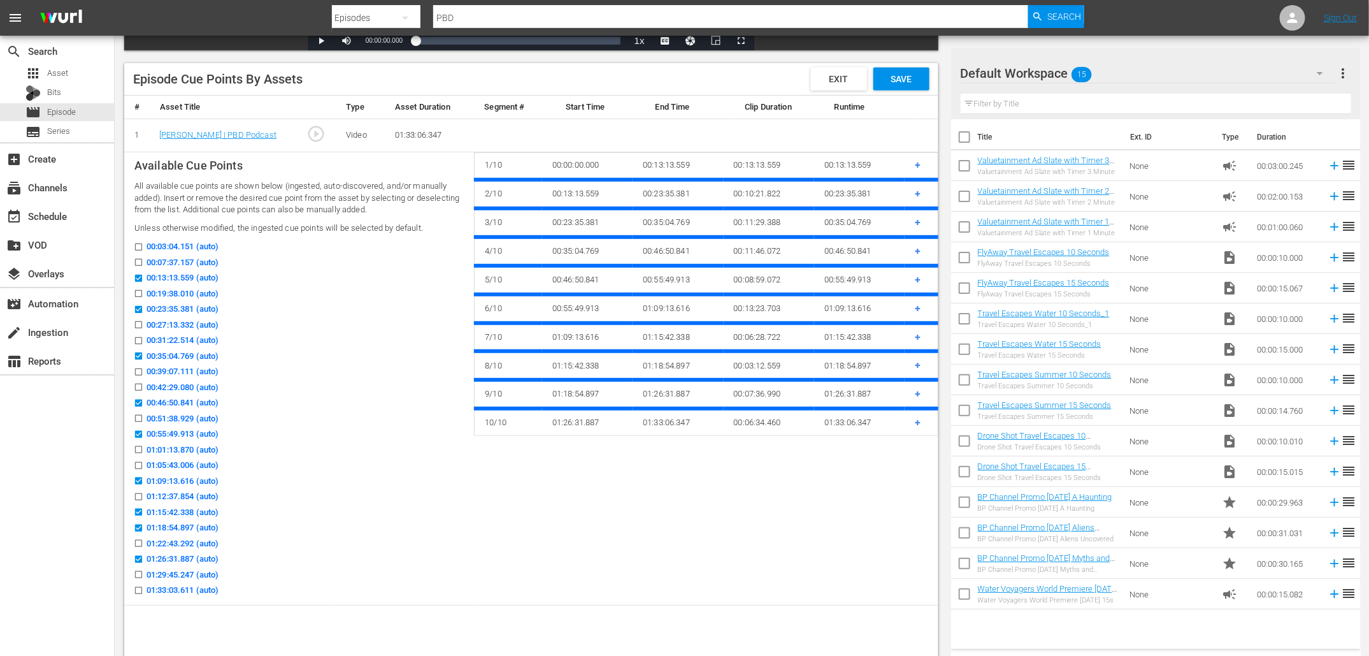
click at [138, 527] on input "01:18:54.897 (auto)" at bounding box center [135, 531] width 16 height 10
checkbox input "false"
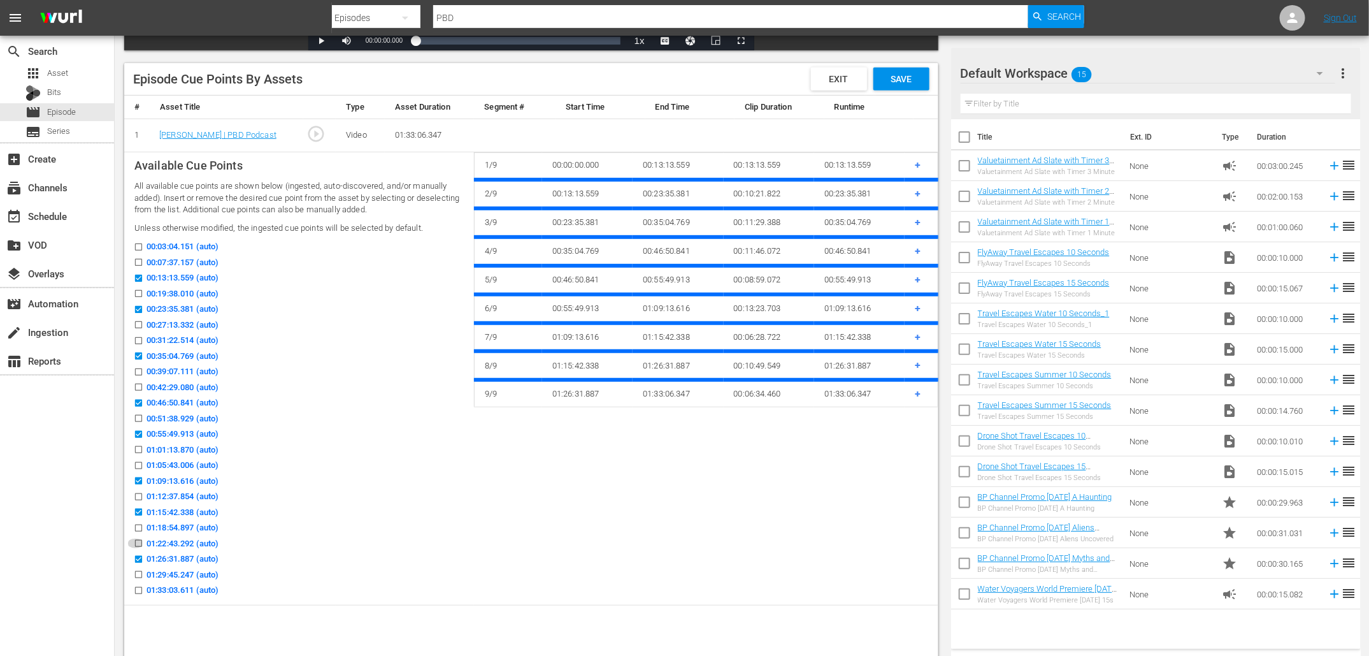
click at [137, 541] on input "01:22:43.292 (auto)" at bounding box center [135, 546] width 16 height 10
checkbox input "true"
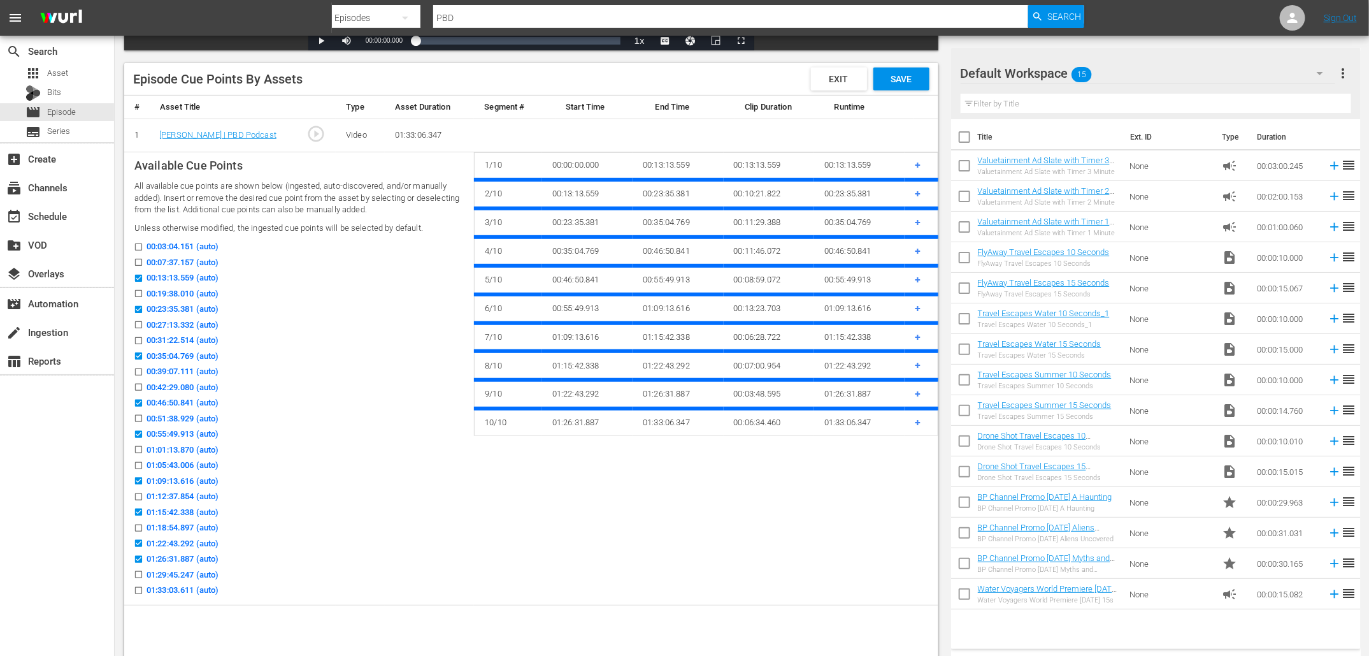
click at [138, 557] on input "01:26:31.887 (auto)" at bounding box center [135, 562] width 16 height 10
checkbox input "false"
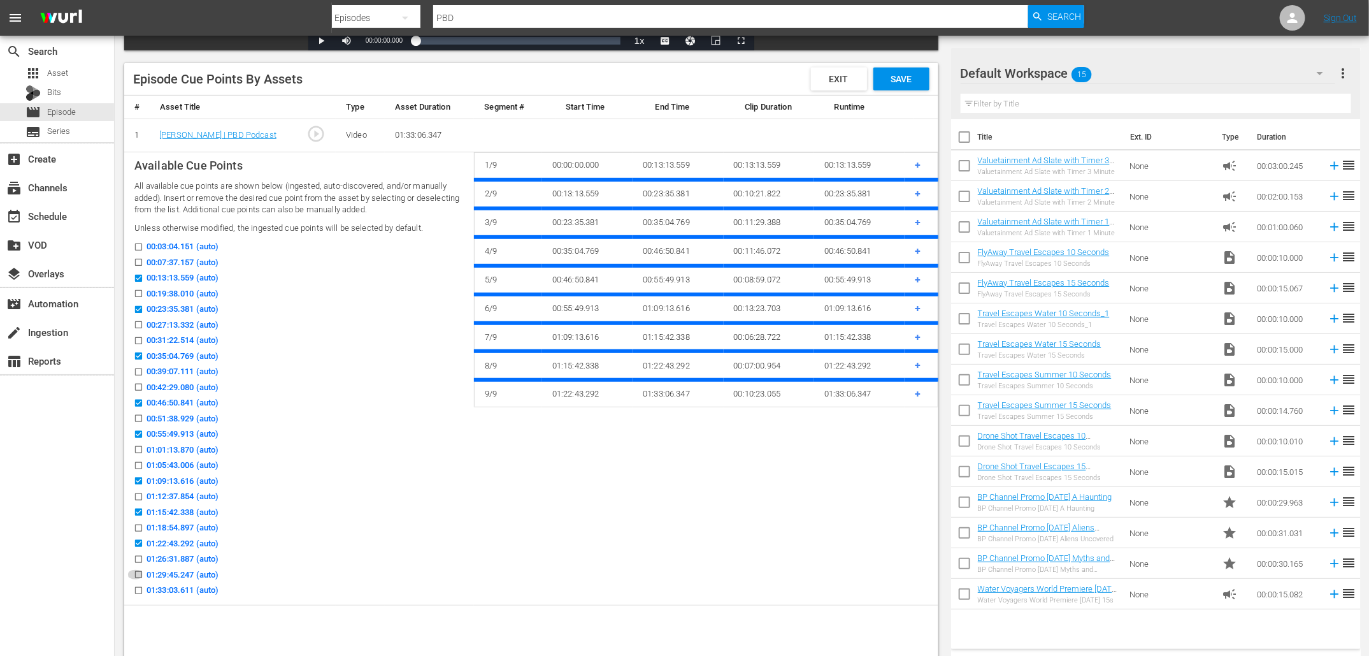
click at [139, 575] on input "01:29:45.247 (auto)" at bounding box center [135, 577] width 16 height 10
checkbox input "true"
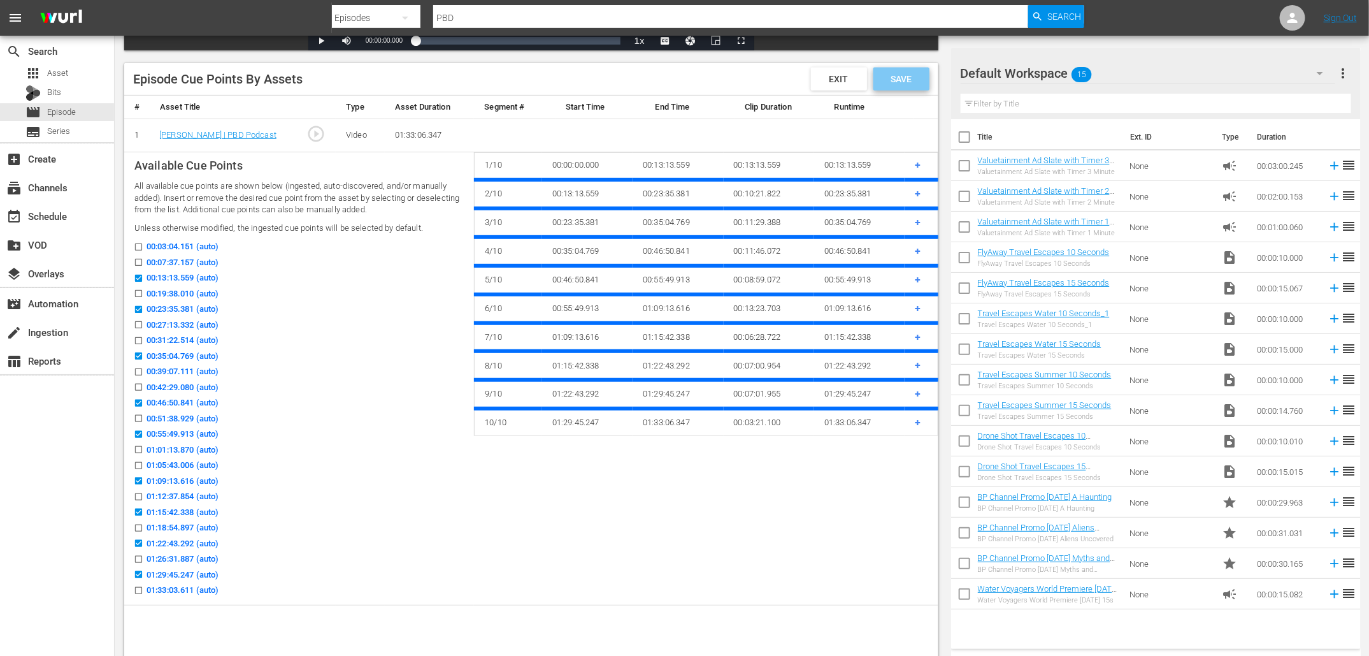
click at [902, 83] on span "Save" at bounding box center [901, 79] width 41 height 10
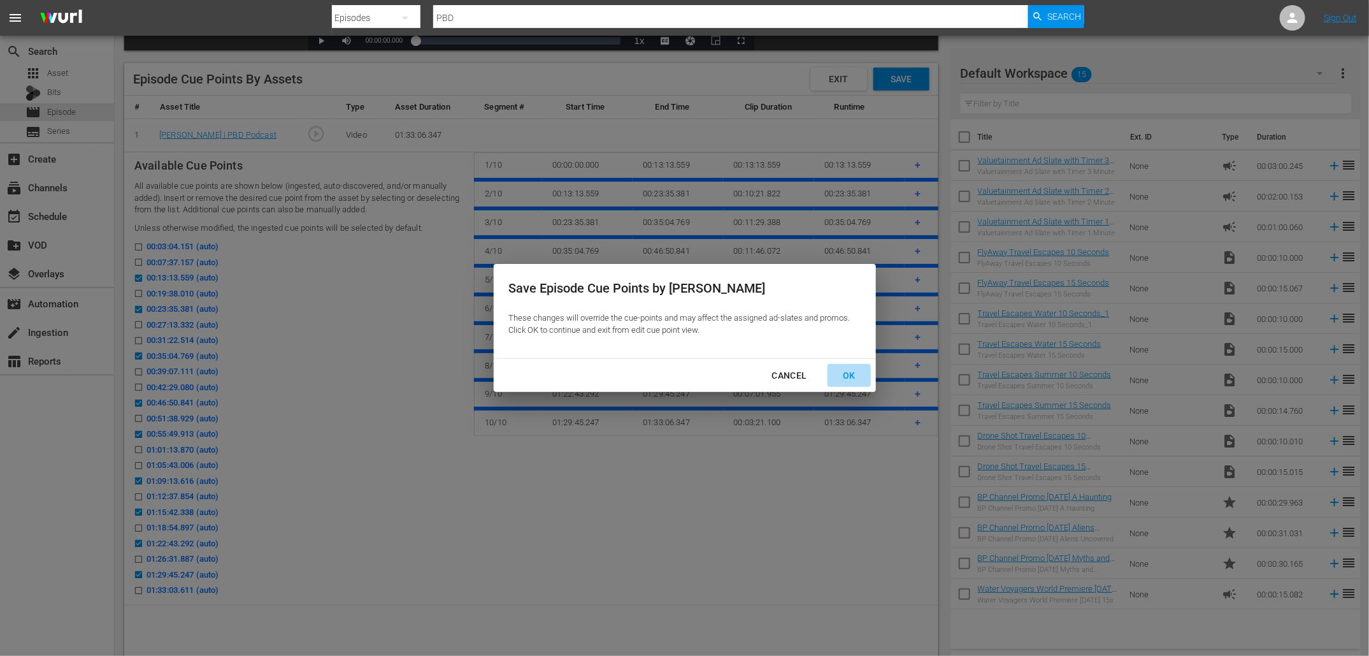
click at [849, 371] on div "OK" at bounding box center [849, 376] width 33 height 16
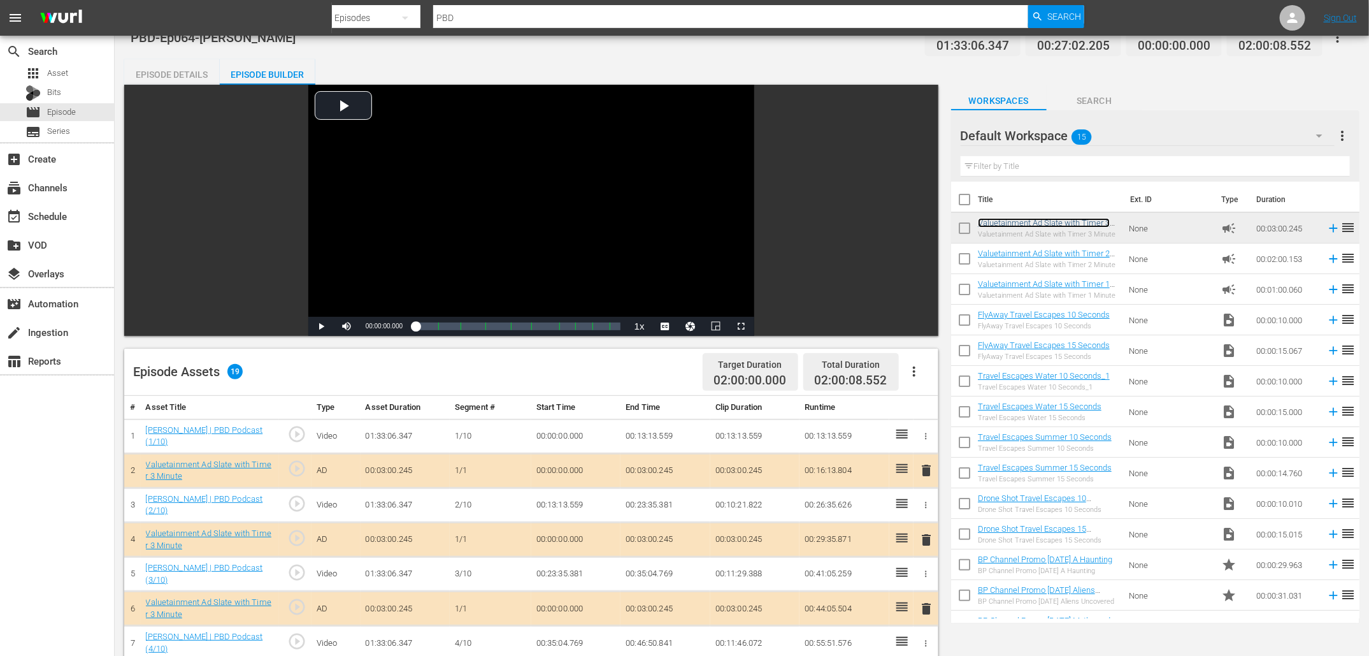
scroll to position [11, 0]
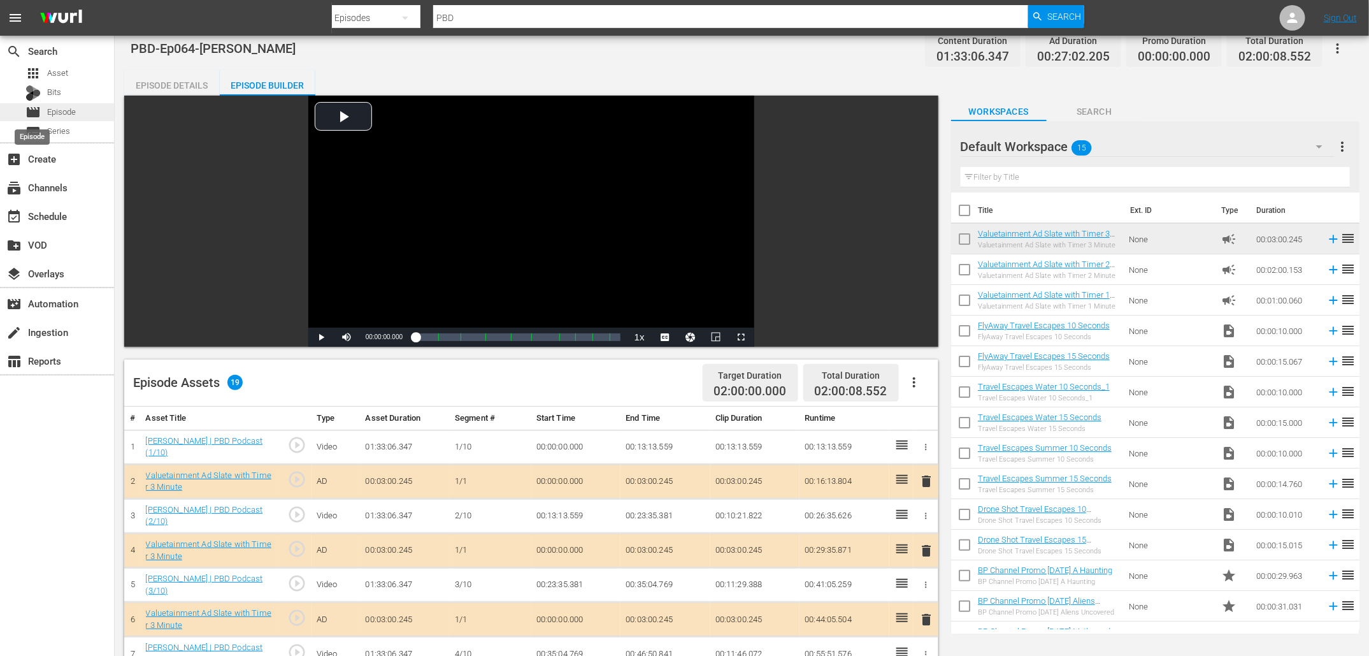
click at [40, 112] on span "movie" at bounding box center [32, 111] width 15 height 15
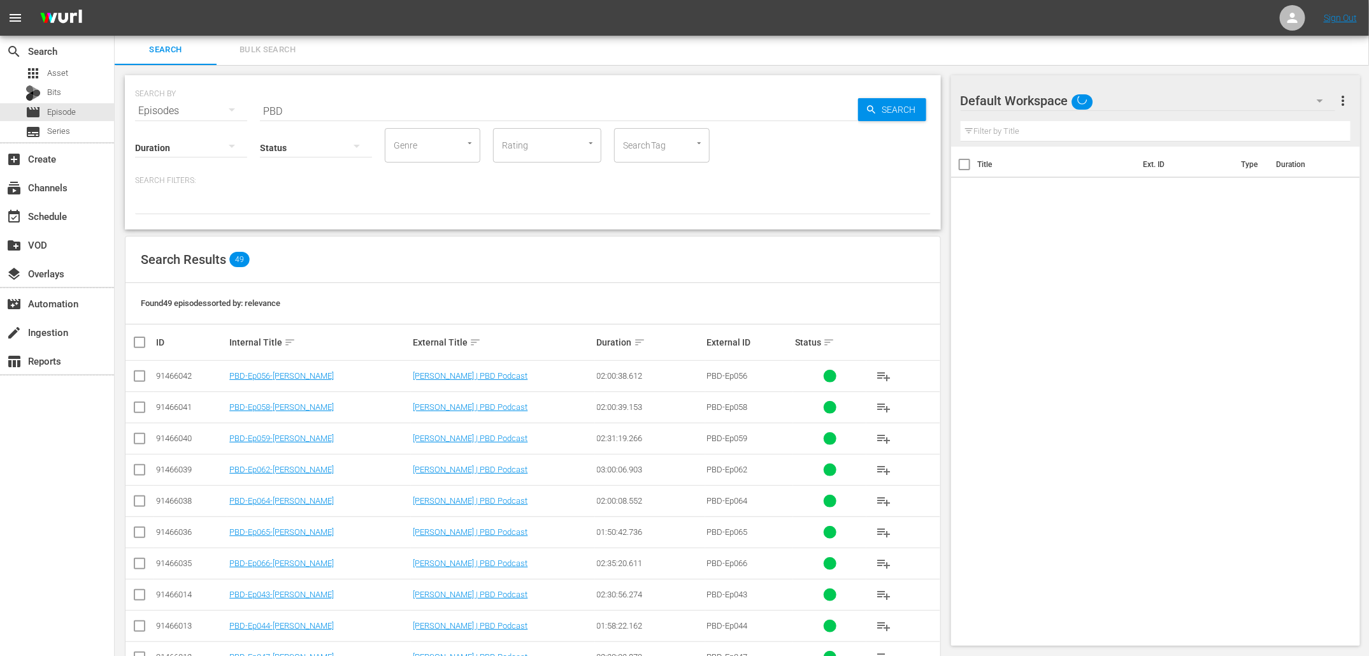
scroll to position [11, 0]
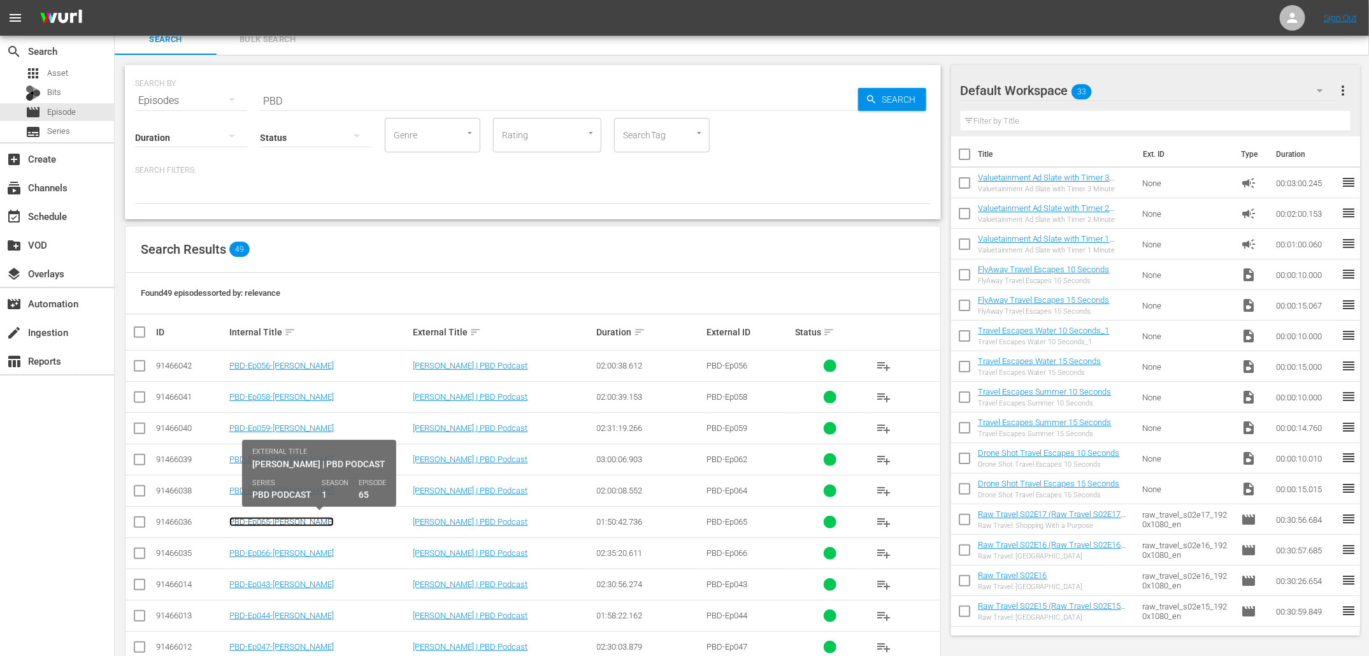
click at [297, 517] on link "PBD-Ep065-[PERSON_NAME]" at bounding box center [281, 522] width 104 height 10
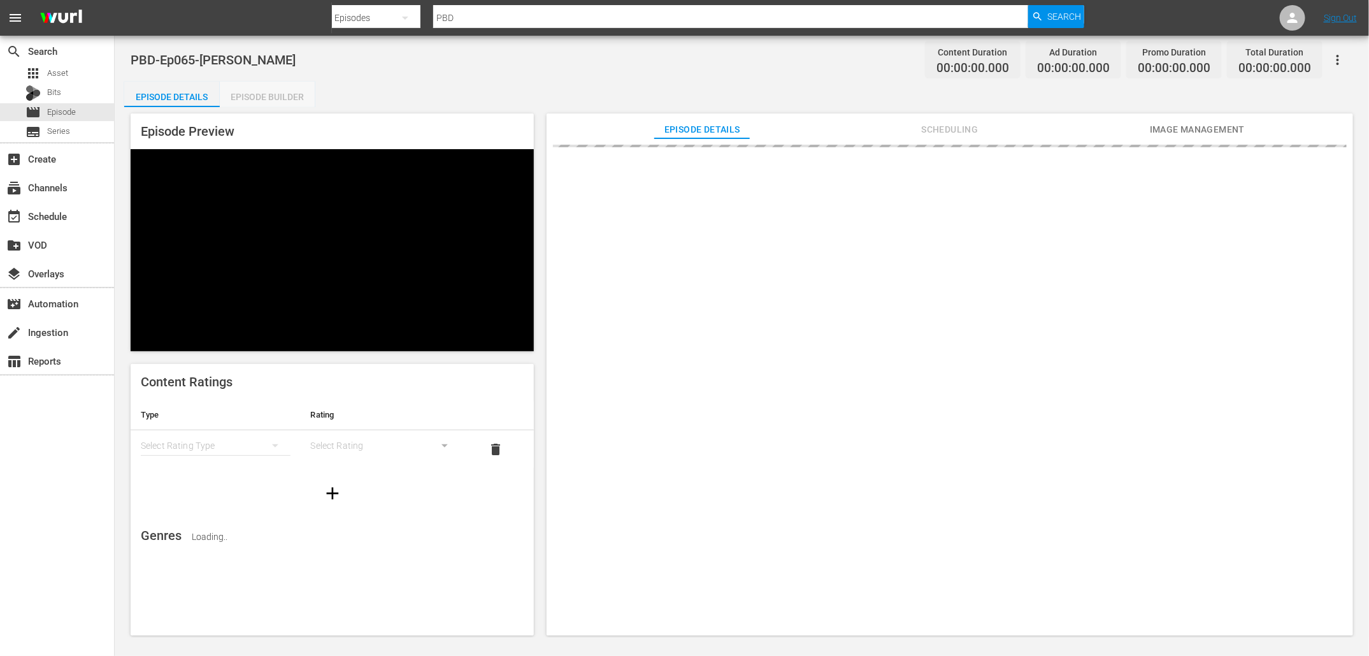
click at [275, 96] on div "Episode Builder" at bounding box center [268, 97] width 96 height 31
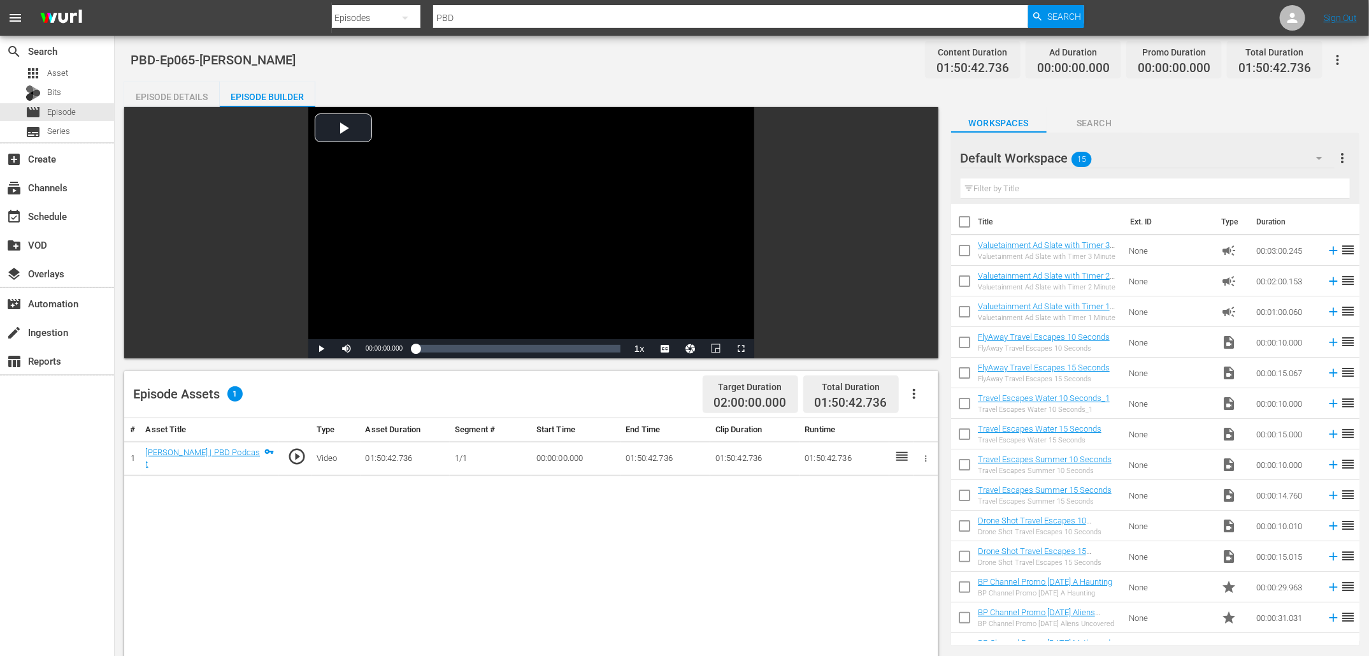
click at [912, 400] on icon "button" at bounding box center [914, 393] width 15 height 15
click at [942, 399] on div "Edit Cue Points" at bounding box center [952, 399] width 87 height 31
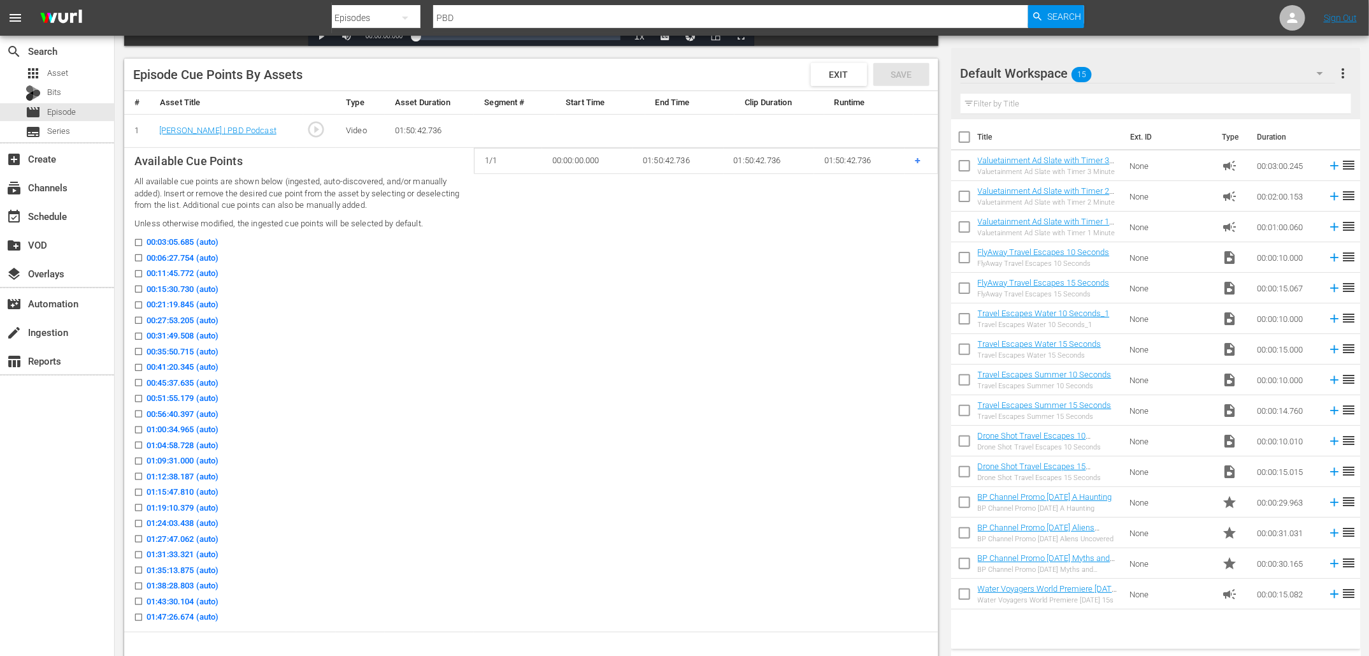
scroll to position [315, 0]
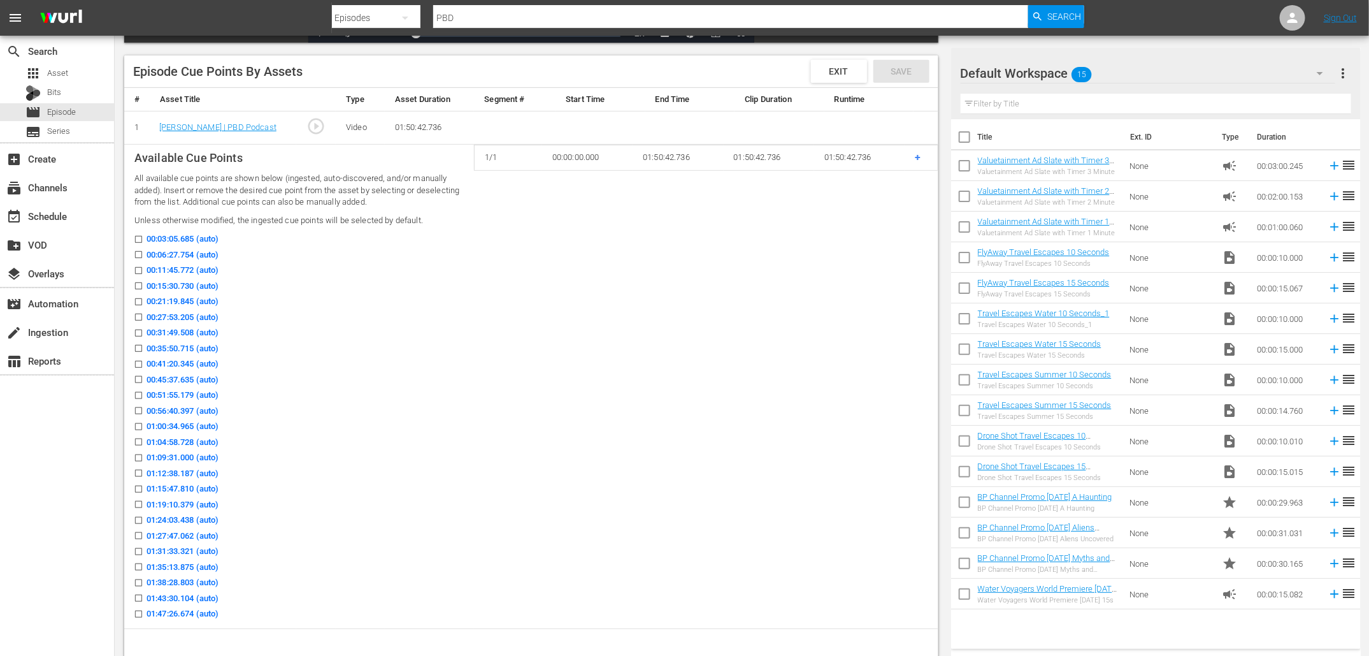
click at [137, 268] on input "00:11:45.772 (auto)" at bounding box center [135, 273] width 16 height 10
checkbox input "true"
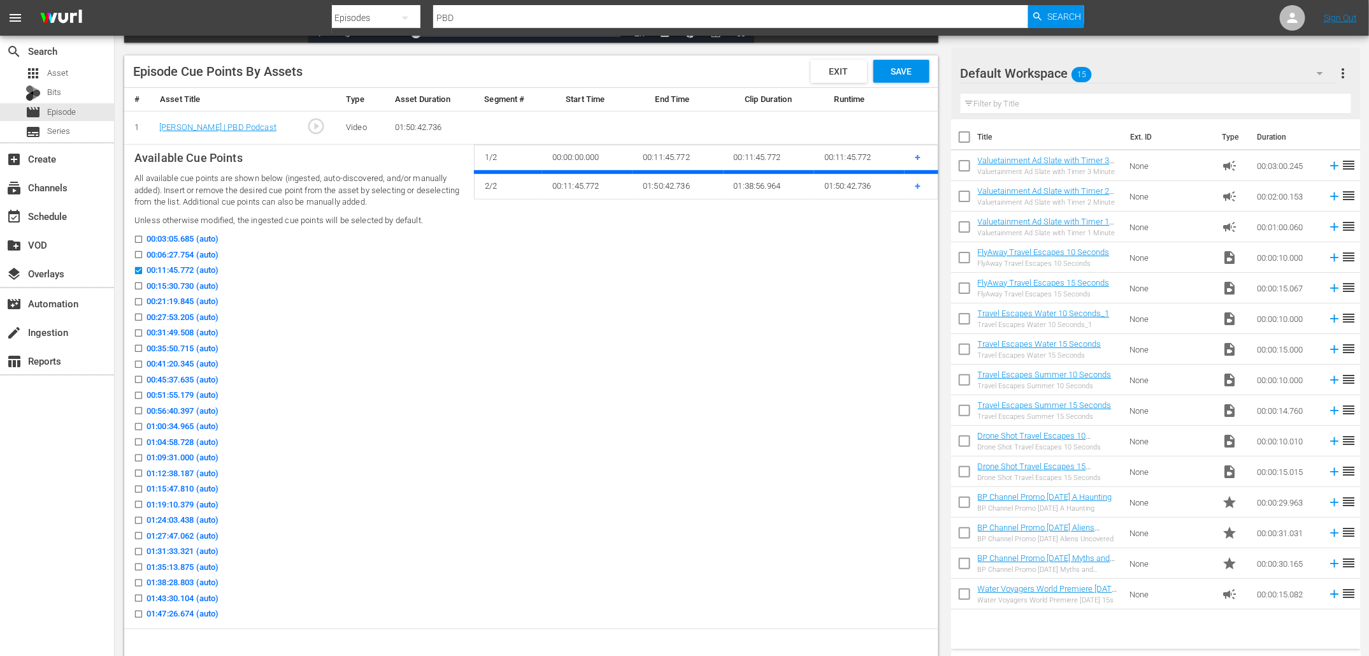
click at [141, 301] on input "00:21:19.845 (auto)" at bounding box center [135, 304] width 16 height 10
checkbox input "true"
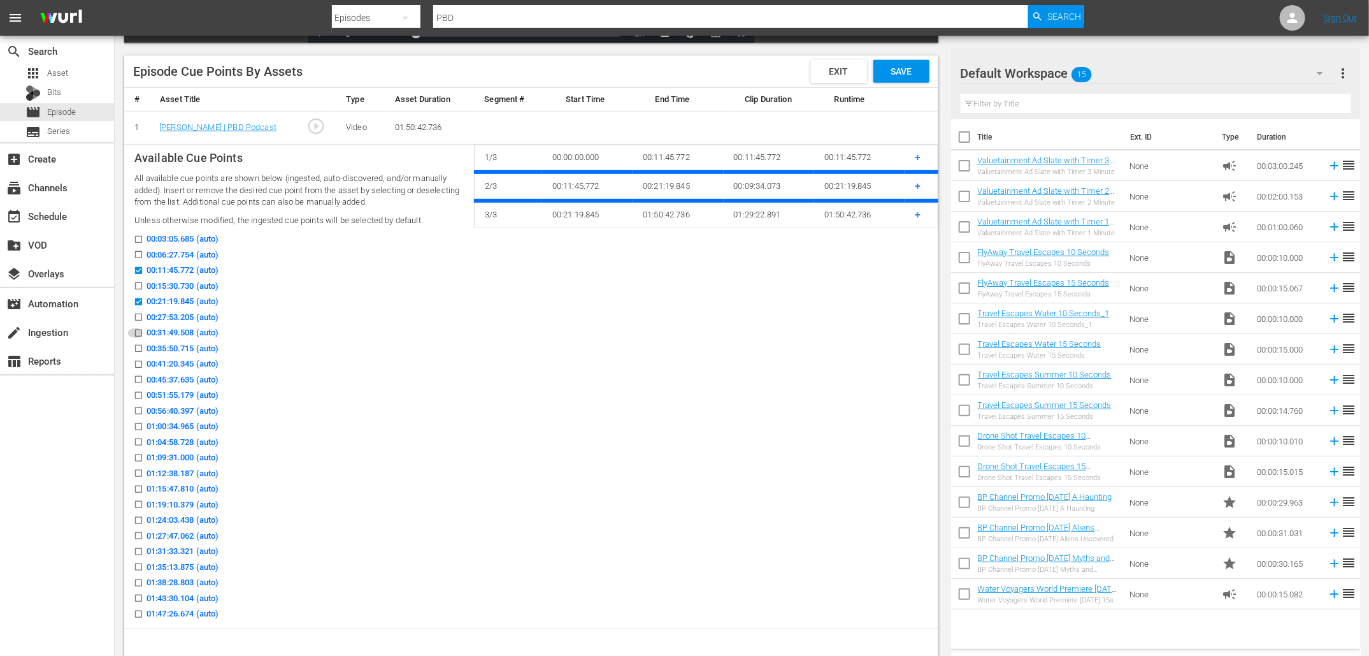
click at [141, 331] on input "00:31:49.508 (auto)" at bounding box center [135, 336] width 16 height 10
checkbox input "true"
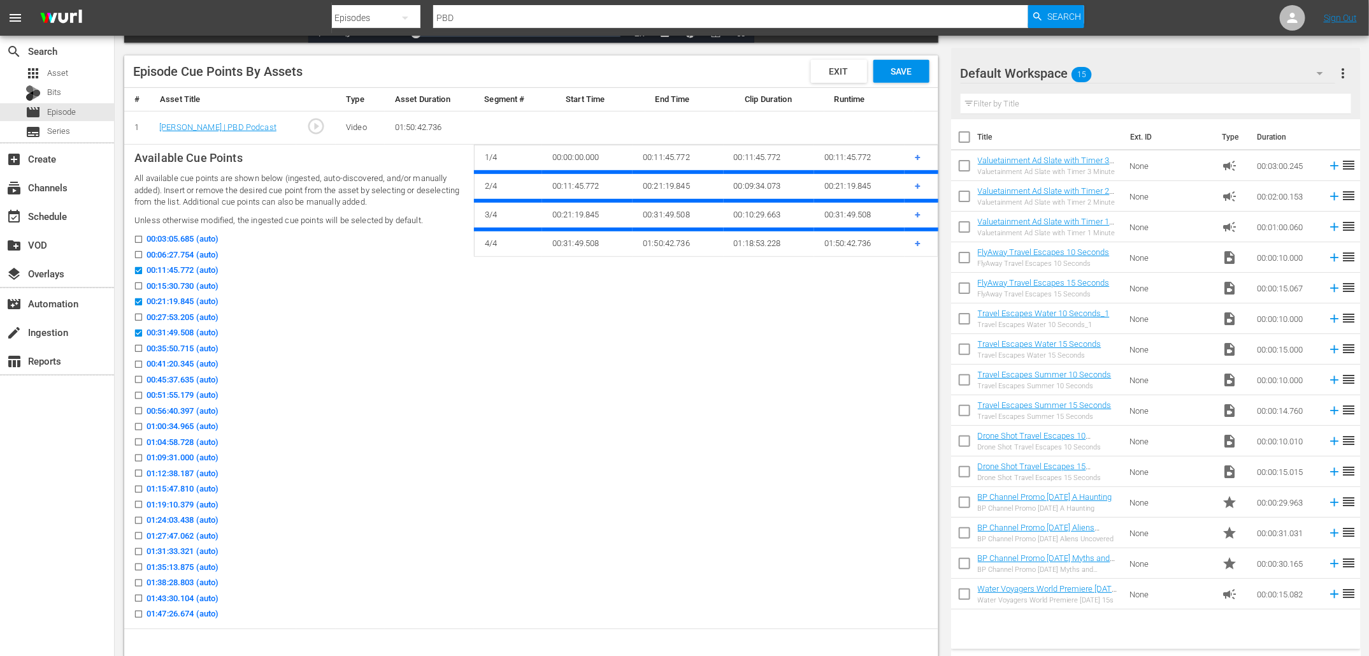
click at [140, 362] on input "00:41:20.345 (auto)" at bounding box center [135, 367] width 16 height 10
checkbox input "true"
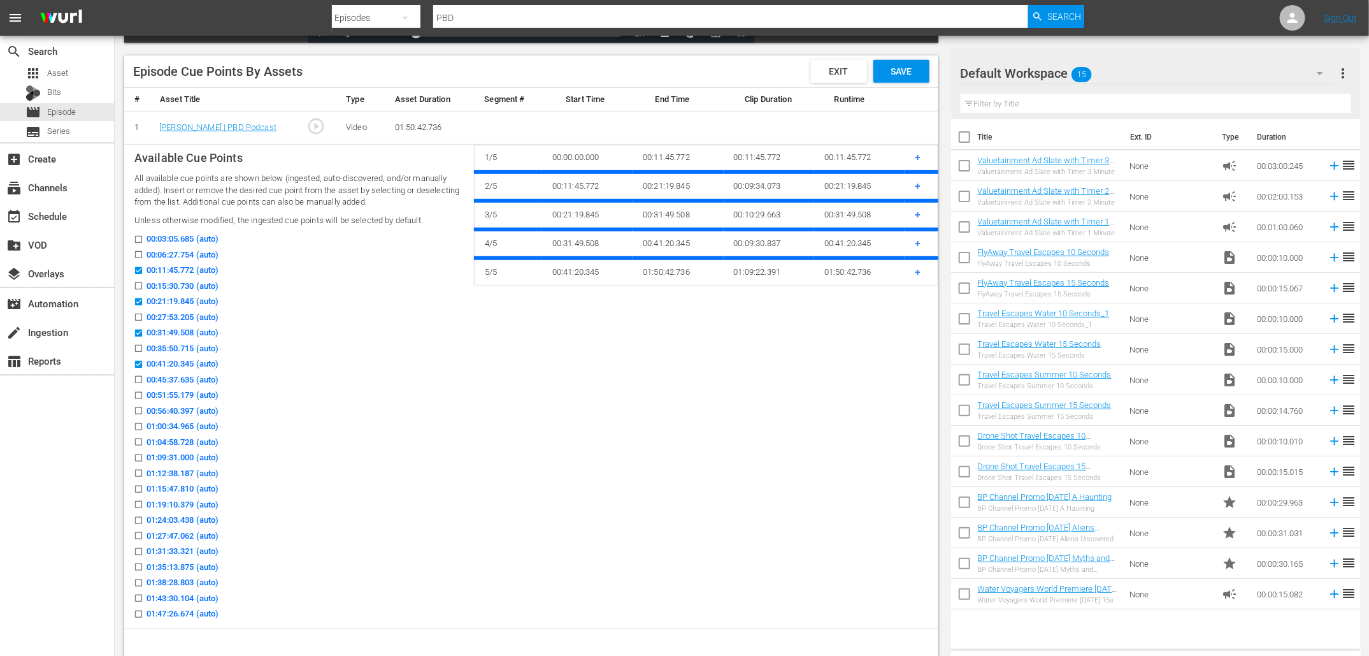
click at [136, 392] on icon at bounding box center [138, 395] width 7 height 7
click at [136, 393] on input "00:51:55.179 (auto)" at bounding box center [135, 398] width 16 height 10
checkbox input "true"
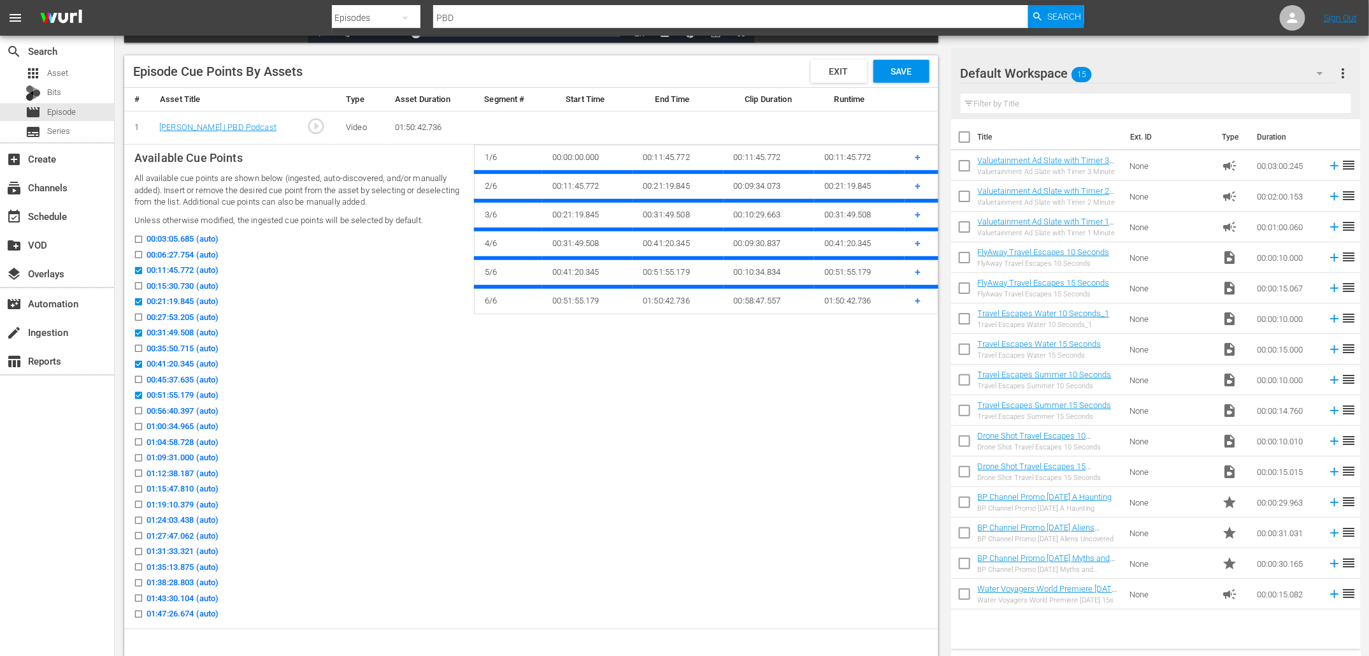
click at [141, 426] on input "01:00:34.965 (auto)" at bounding box center [135, 429] width 16 height 10
checkbox input "true"
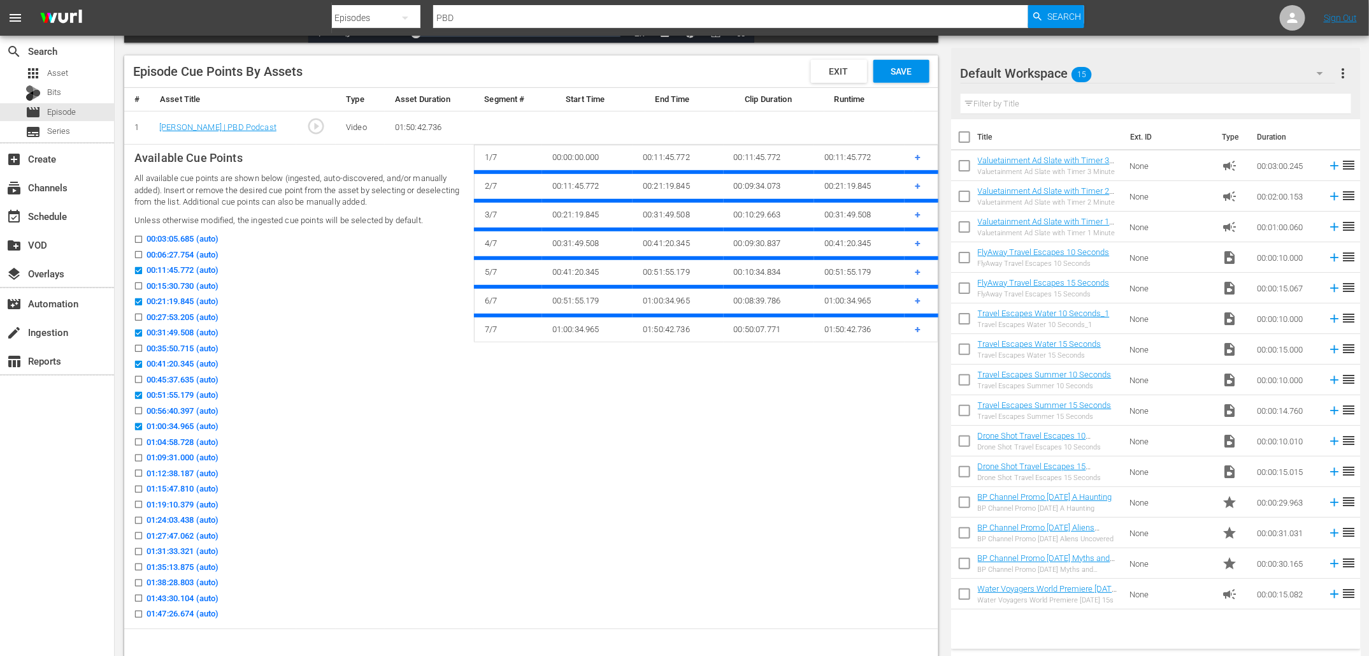
click at [141, 470] on icon at bounding box center [138, 473] width 7 height 7
click at [141, 471] on input "01:12:38.187 (auto)" at bounding box center [135, 476] width 16 height 10
checkbox input "true"
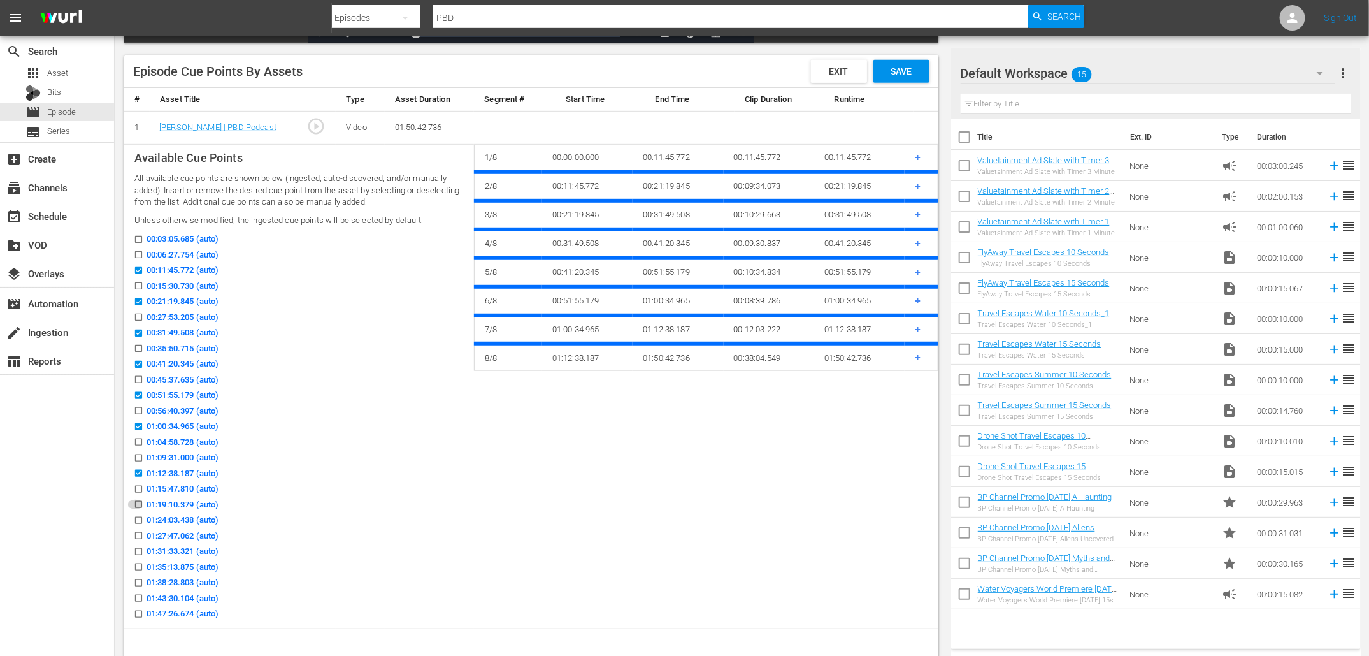
click at [139, 502] on input "01:19:10.379 (auto)" at bounding box center [135, 507] width 16 height 10
checkbox input "true"
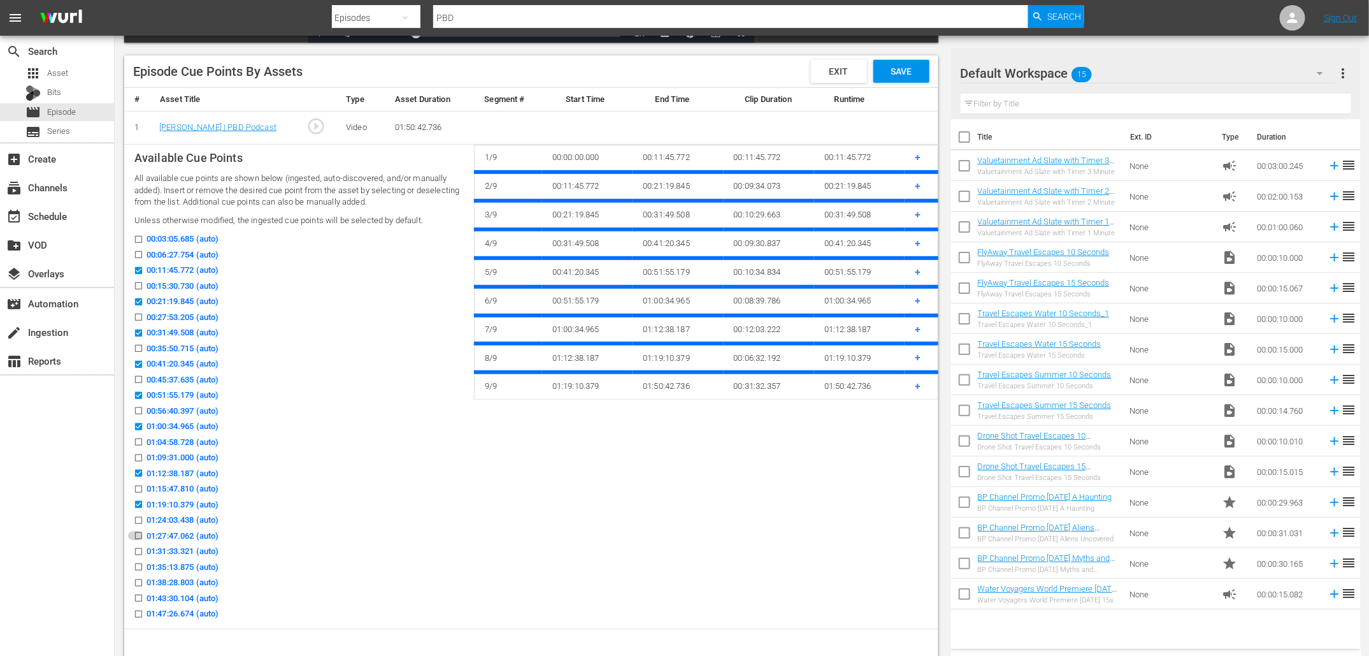
click at [141, 531] on icon at bounding box center [139, 536] width 10 height 10
click at [141, 533] on input "01:27:47.062 (auto)" at bounding box center [135, 538] width 16 height 10
checkbox input "true"
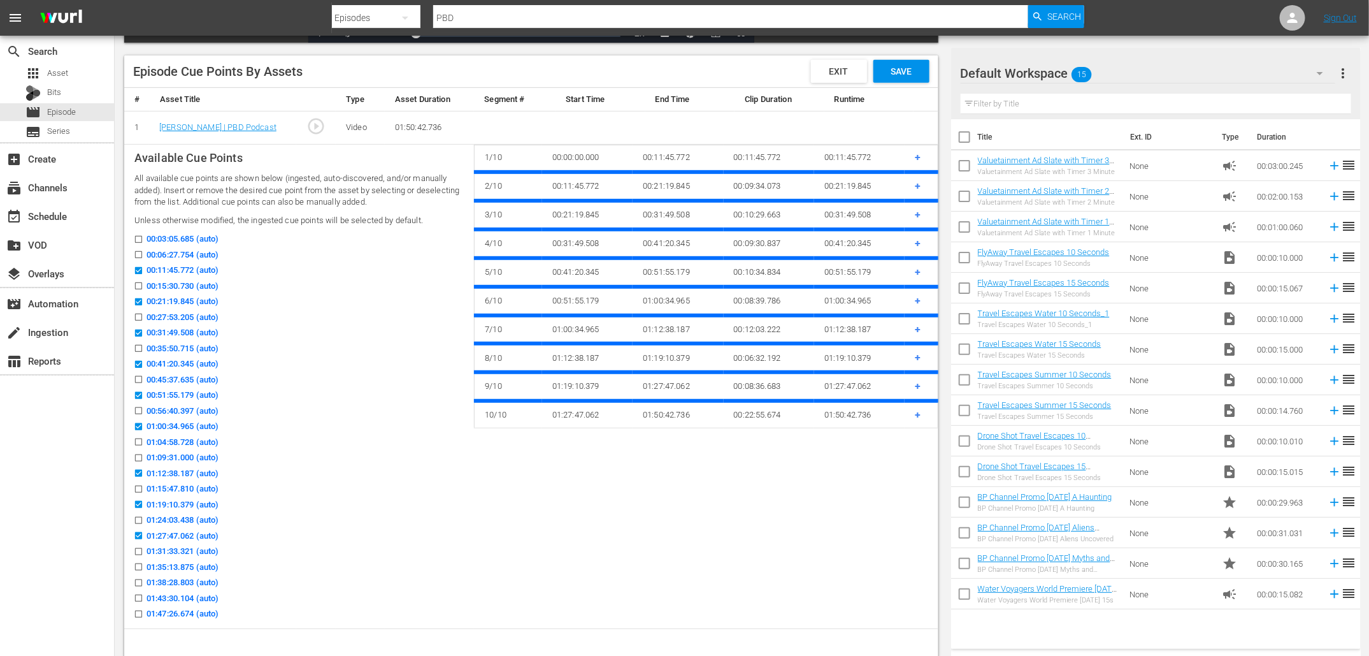
click at [140, 565] on input "01:35:13.875 (auto)" at bounding box center [135, 570] width 16 height 10
checkbox input "true"
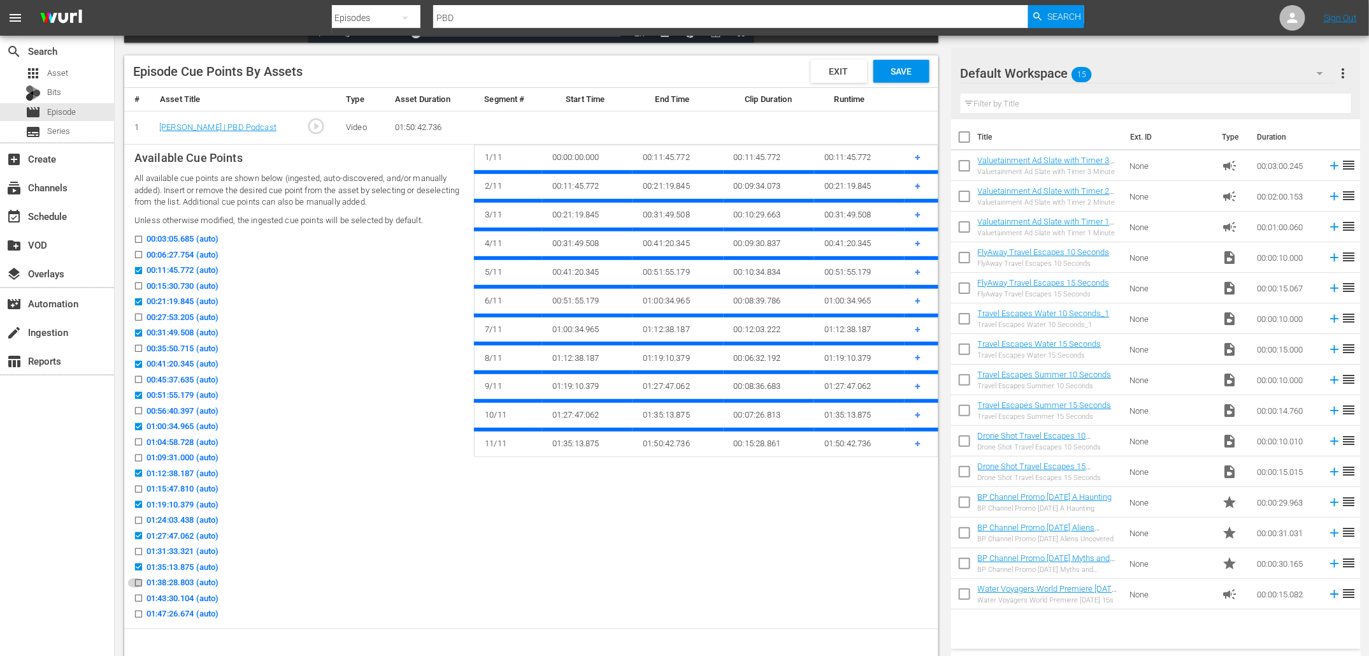
click at [138, 582] on input "01:38:28.803 (auto)" at bounding box center [135, 585] width 16 height 10
checkbox input "true"
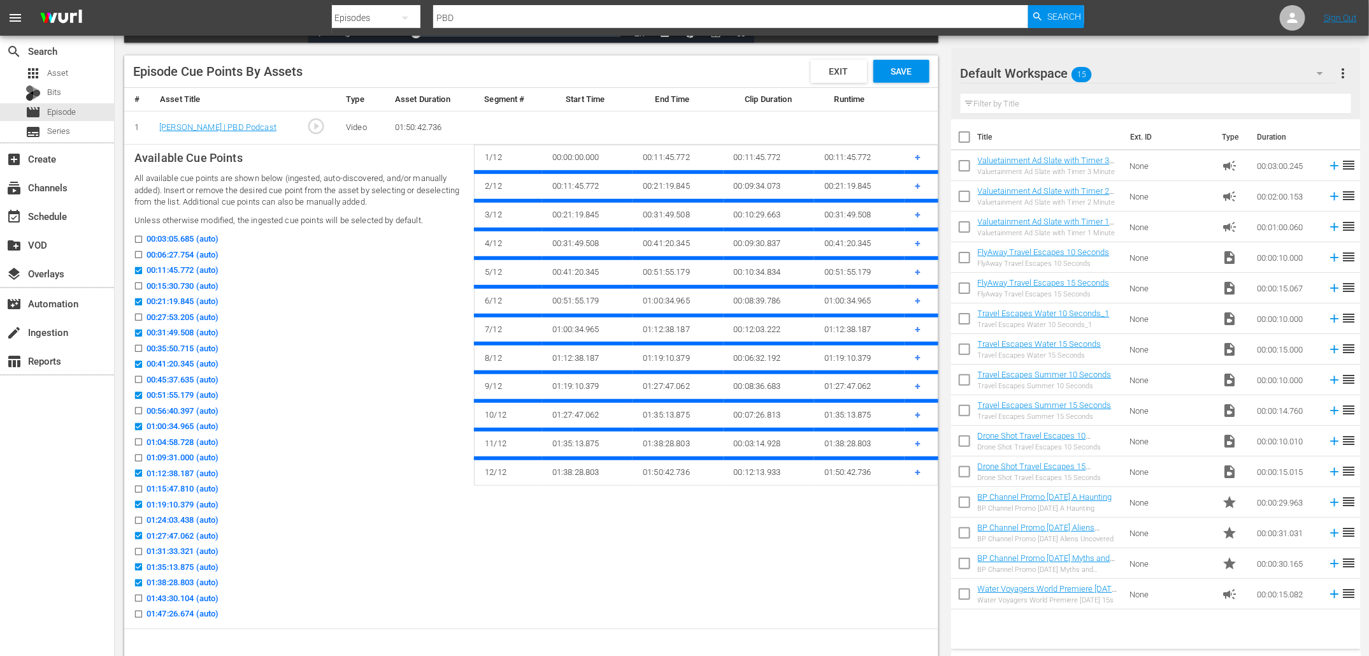
click at [142, 597] on input "01:43:30.104 (auto)" at bounding box center [135, 601] width 16 height 10
checkbox input "true"
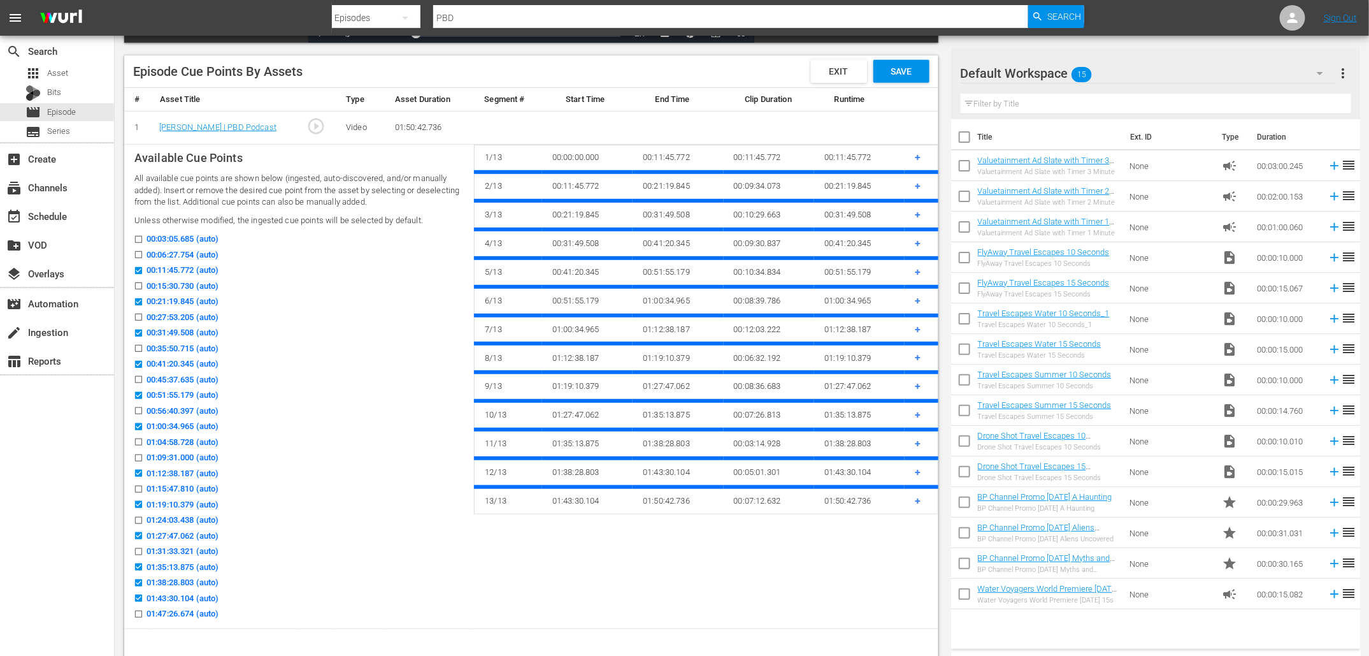
click at [140, 582] on input "01:38:28.803 (auto)" at bounding box center [135, 585] width 16 height 10
checkbox input "false"
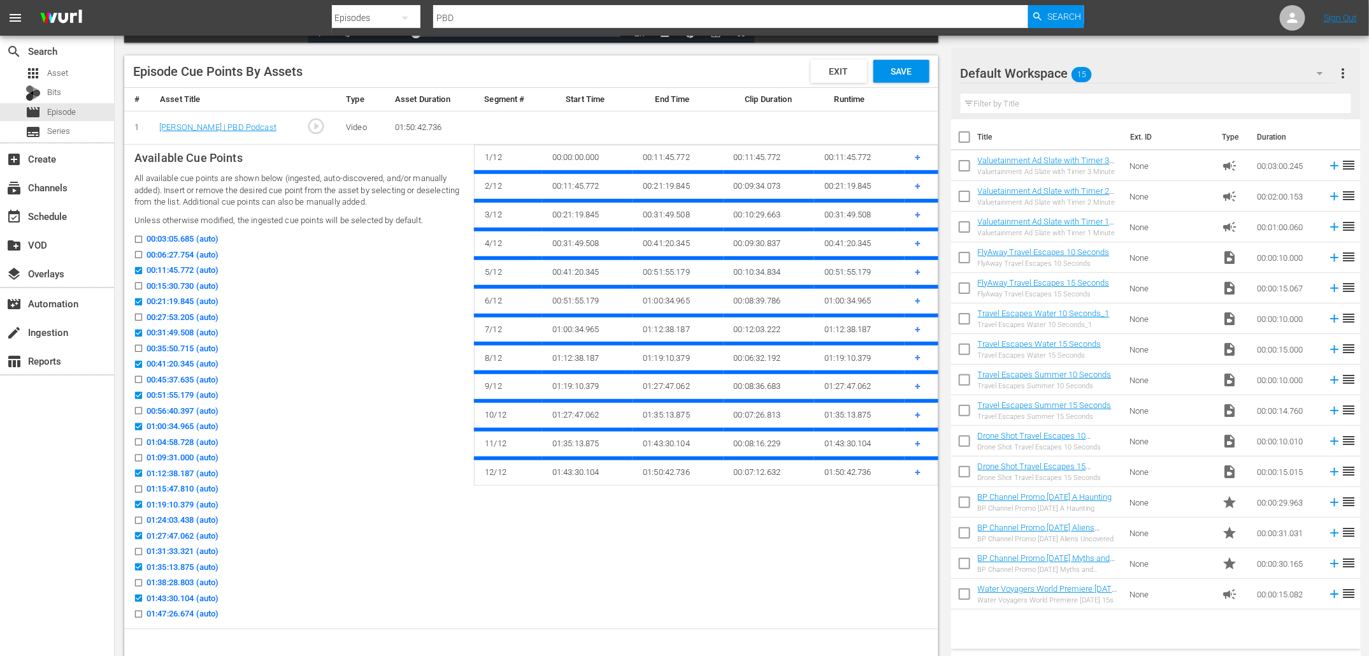
click at [138, 456] on input "01:09:31.000 (auto)" at bounding box center [135, 461] width 16 height 10
checkbox input "true"
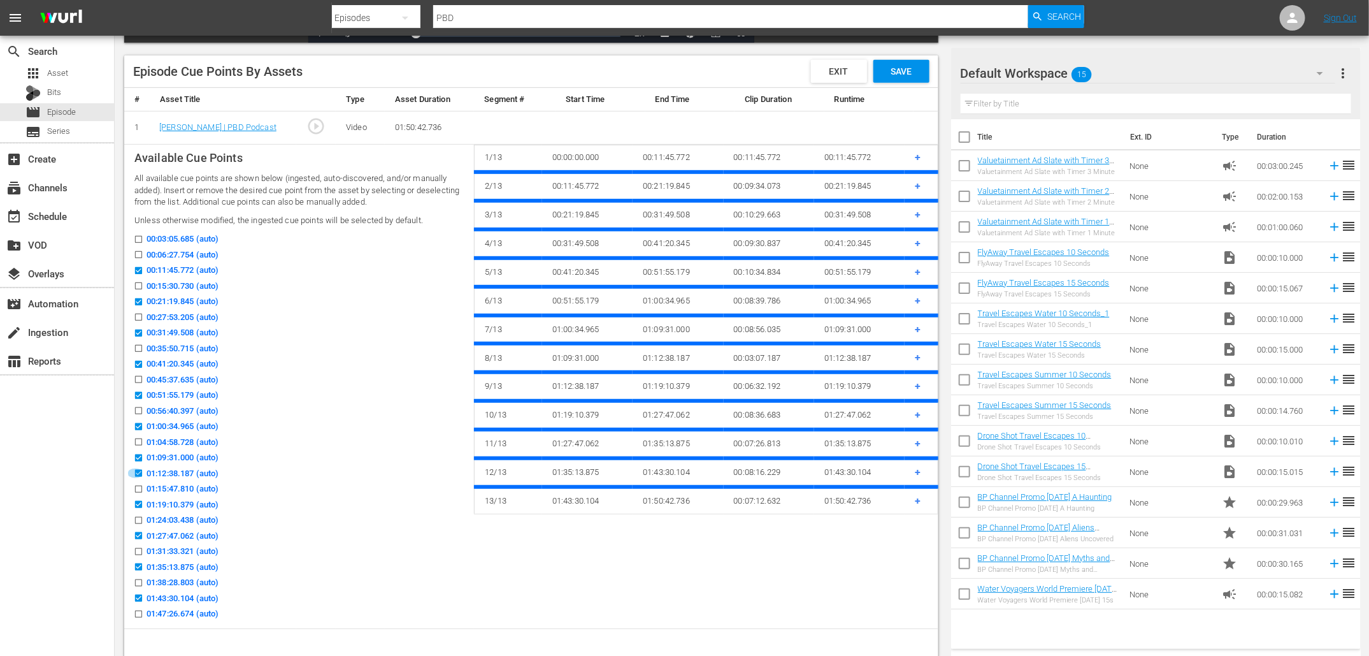
click at [138, 471] on input "01:12:38.187 (auto)" at bounding box center [135, 476] width 16 height 10
checkbox input "false"
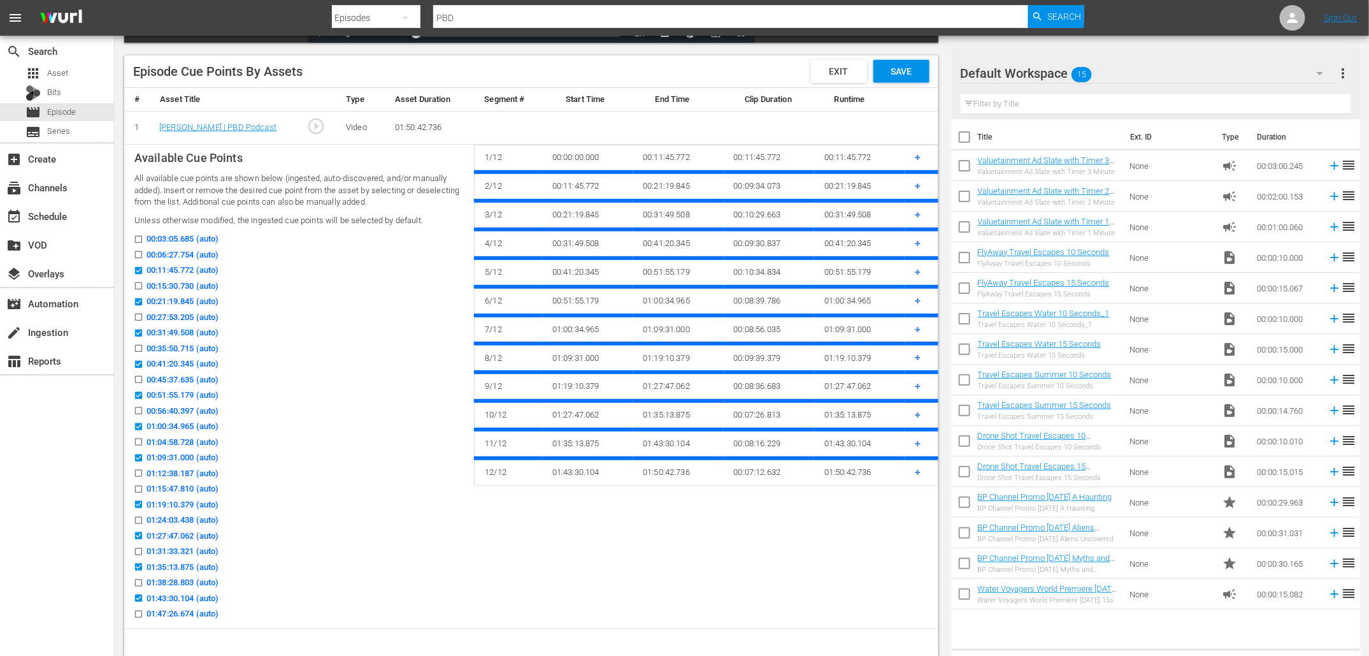
click at [137, 484] on icon at bounding box center [139, 489] width 10 height 10
click at [137, 487] on input "01:15:47.810 (auto)" at bounding box center [135, 492] width 16 height 10
checkbox input "true"
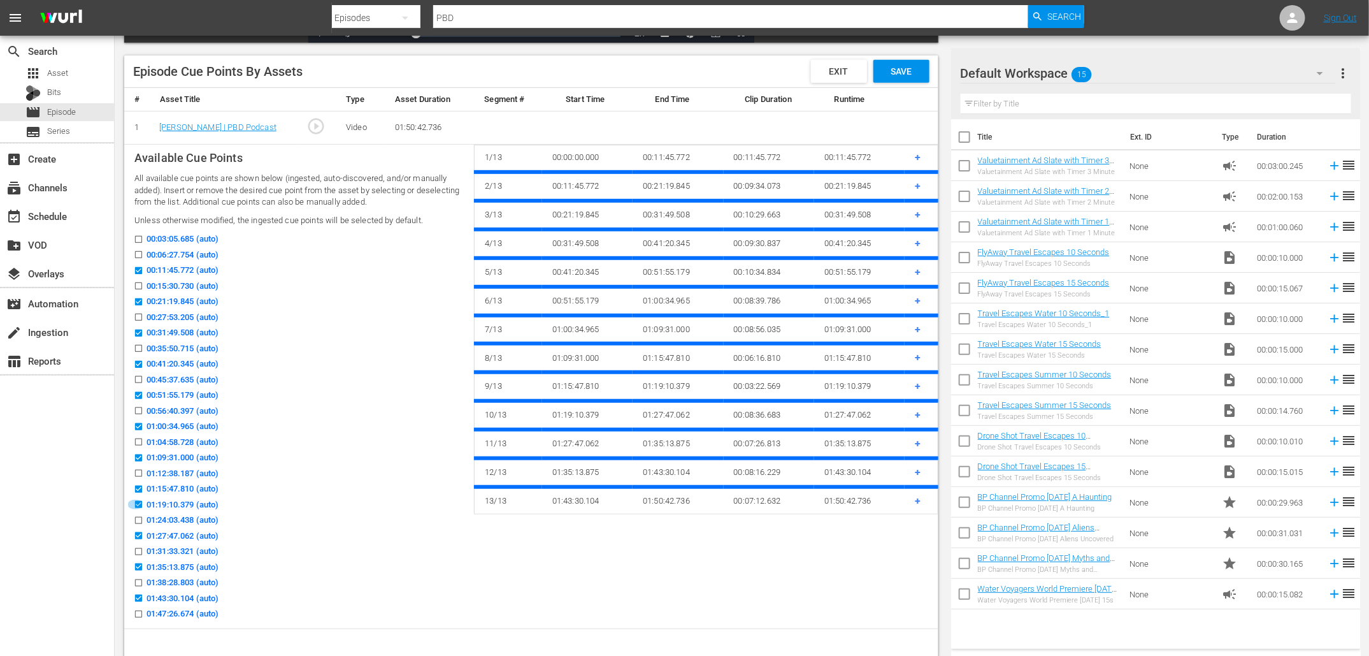
click at [140, 501] on icon at bounding box center [138, 504] width 7 height 7
click at [140, 502] on input "01:19:10.379 (auto)" at bounding box center [135, 507] width 16 height 10
checkbox input "false"
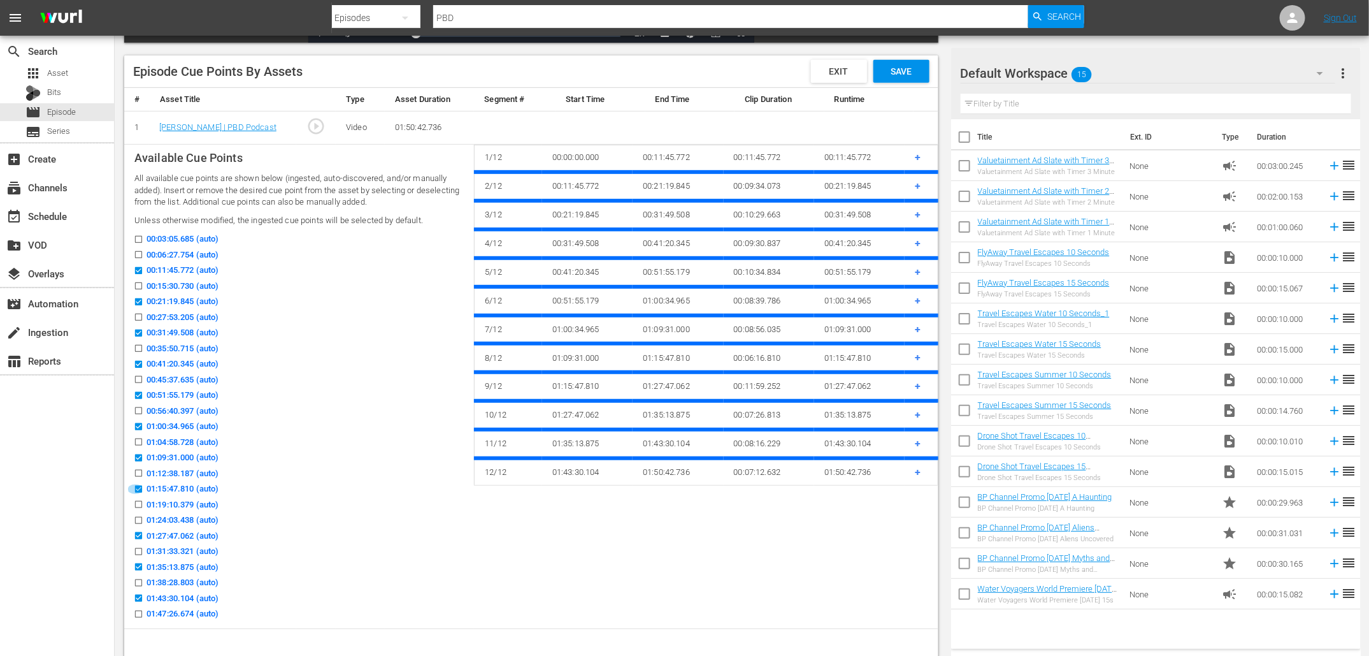
click at [138, 487] on input "01:15:47.810 (auto)" at bounding box center [135, 492] width 16 height 10
checkbox input "false"
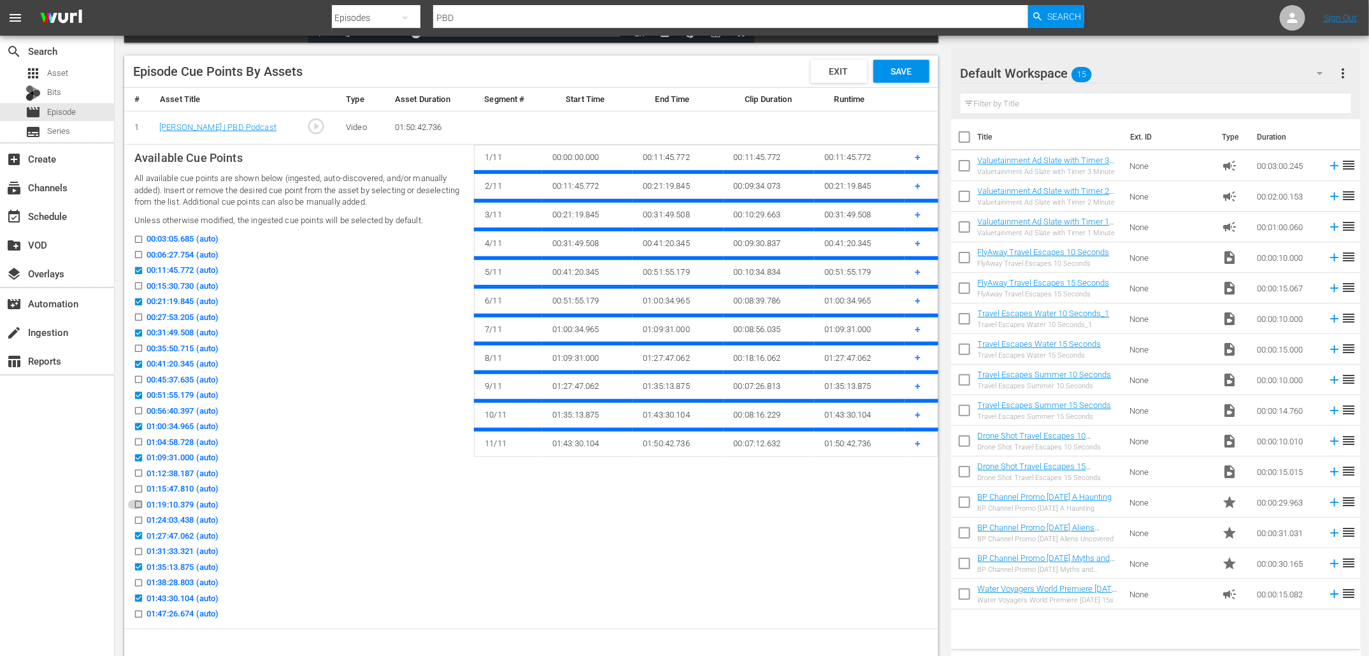
click at [138, 503] on input "01:19:10.379 (auto)" at bounding box center [135, 507] width 16 height 10
checkbox input "true"
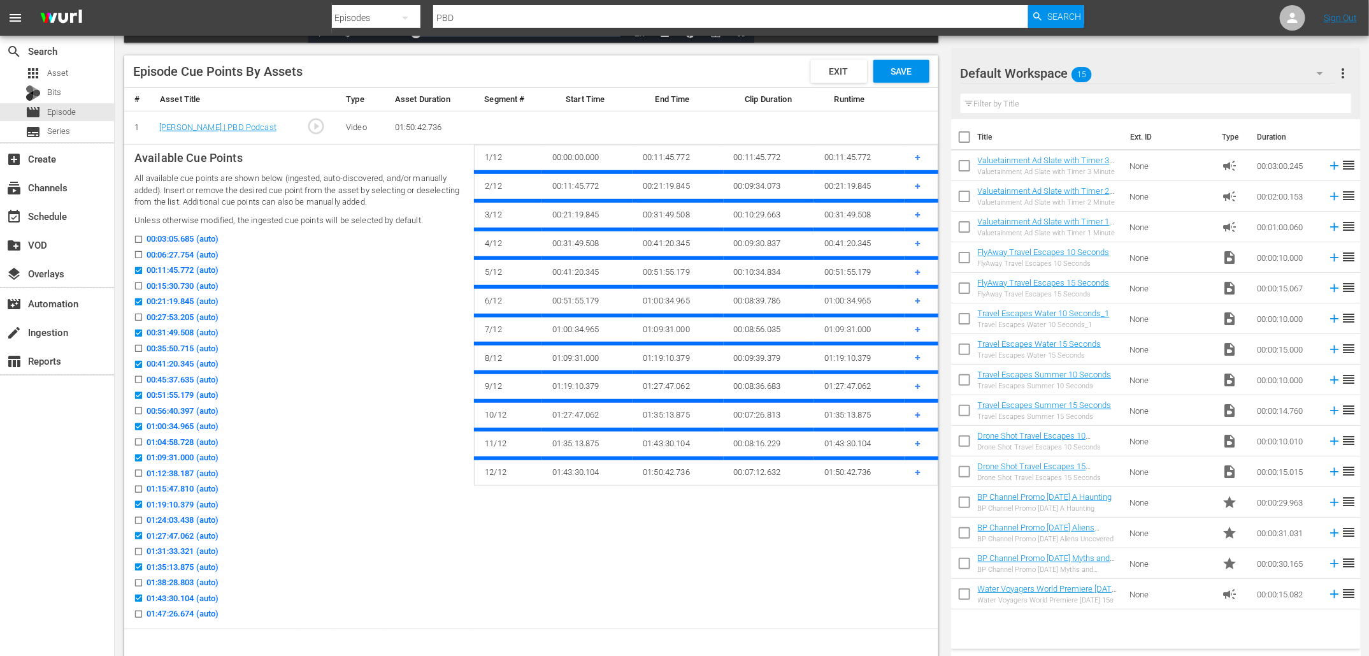
click at [138, 252] on input "00:06:27.754 (auto)" at bounding box center [135, 257] width 16 height 10
checkbox input "true"
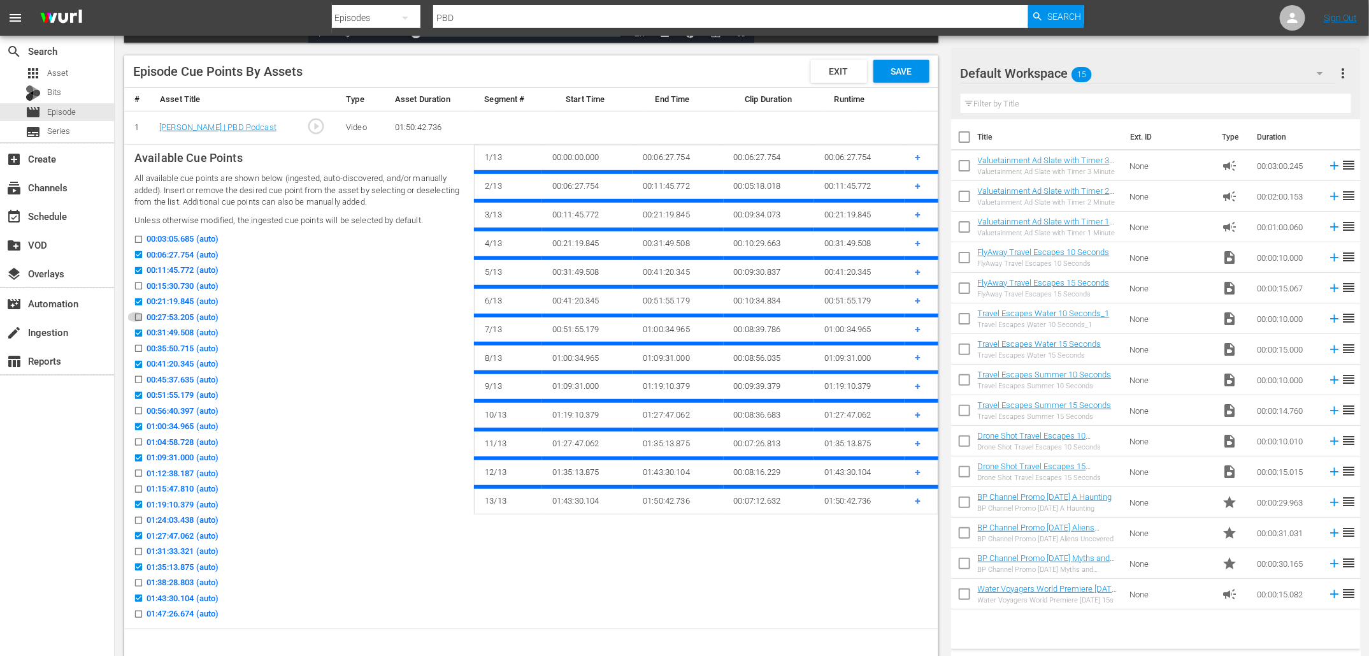
click at [137, 317] on input "00:27:53.205 (auto)" at bounding box center [135, 320] width 16 height 10
checkbox input "true"
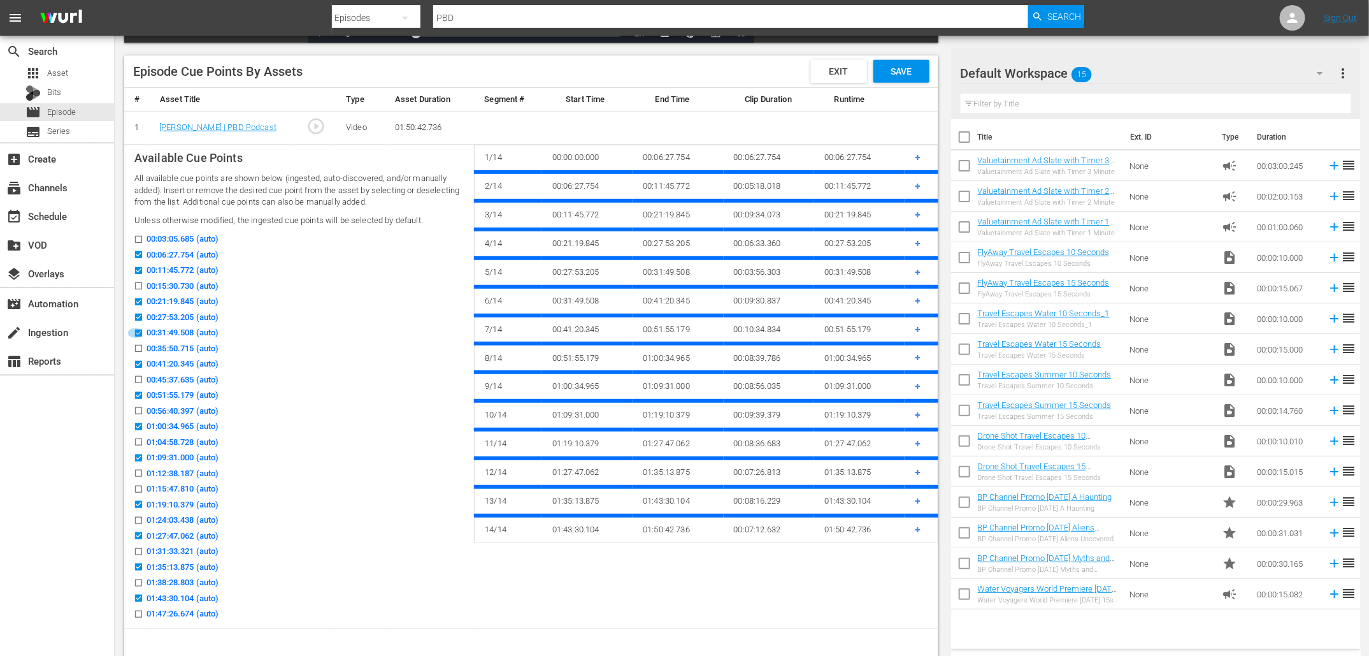
click at [138, 329] on icon at bounding box center [138, 332] width 7 height 7
click at [138, 331] on input "00:31:49.508 (auto)" at bounding box center [135, 336] width 16 height 10
checkbox input "false"
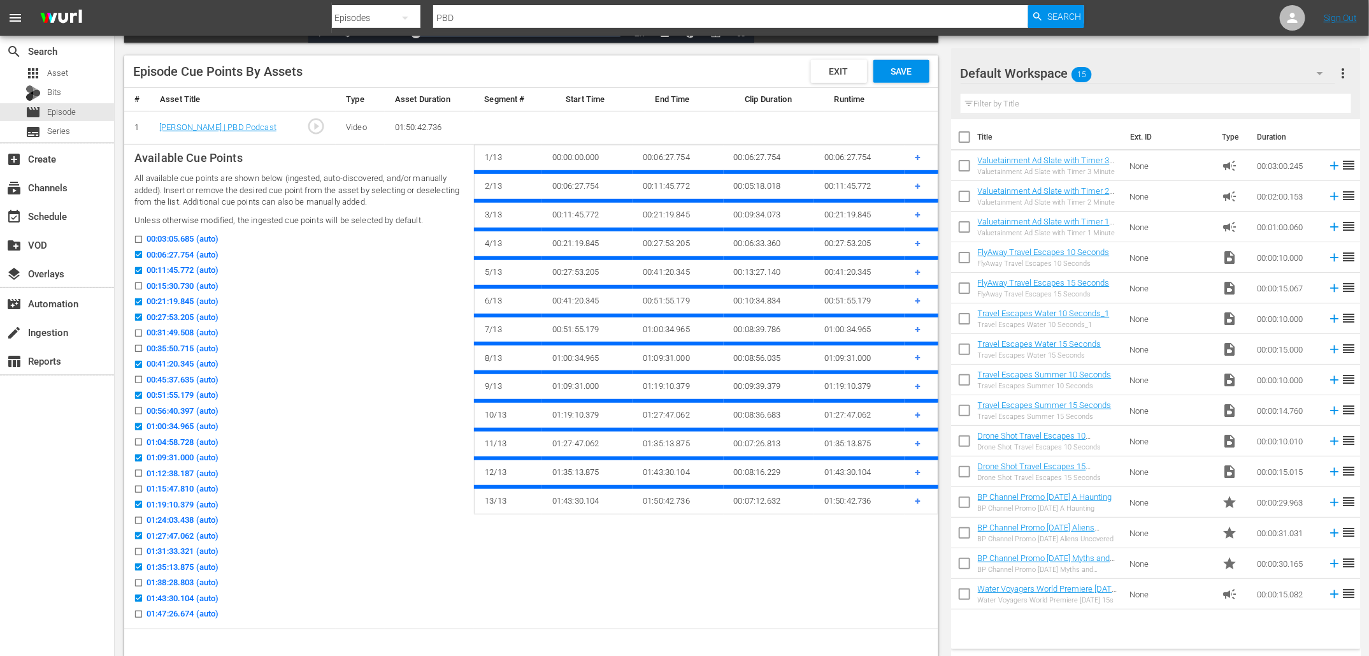
click at [138, 343] on icon at bounding box center [139, 348] width 10 height 10
click at [138, 346] on input "00:35:50.715 (auto)" at bounding box center [135, 351] width 16 height 10
checkbox input "true"
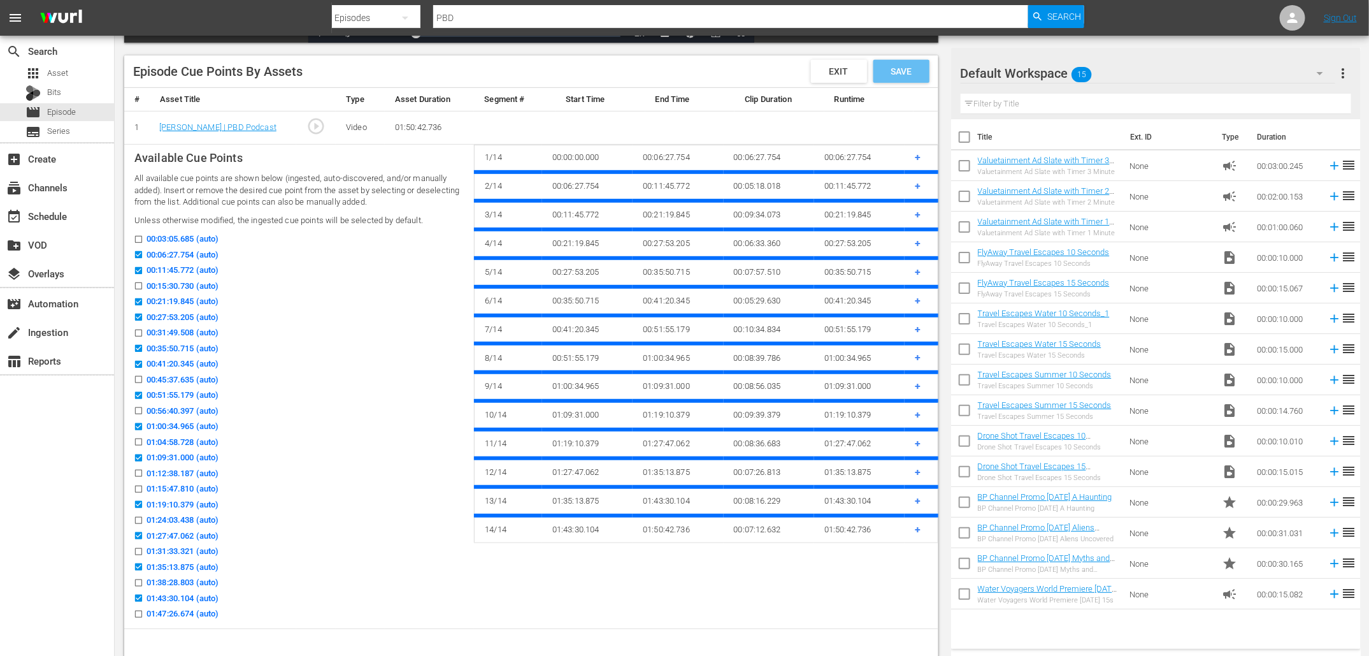
click at [892, 78] on div "Save" at bounding box center [902, 71] width 56 height 23
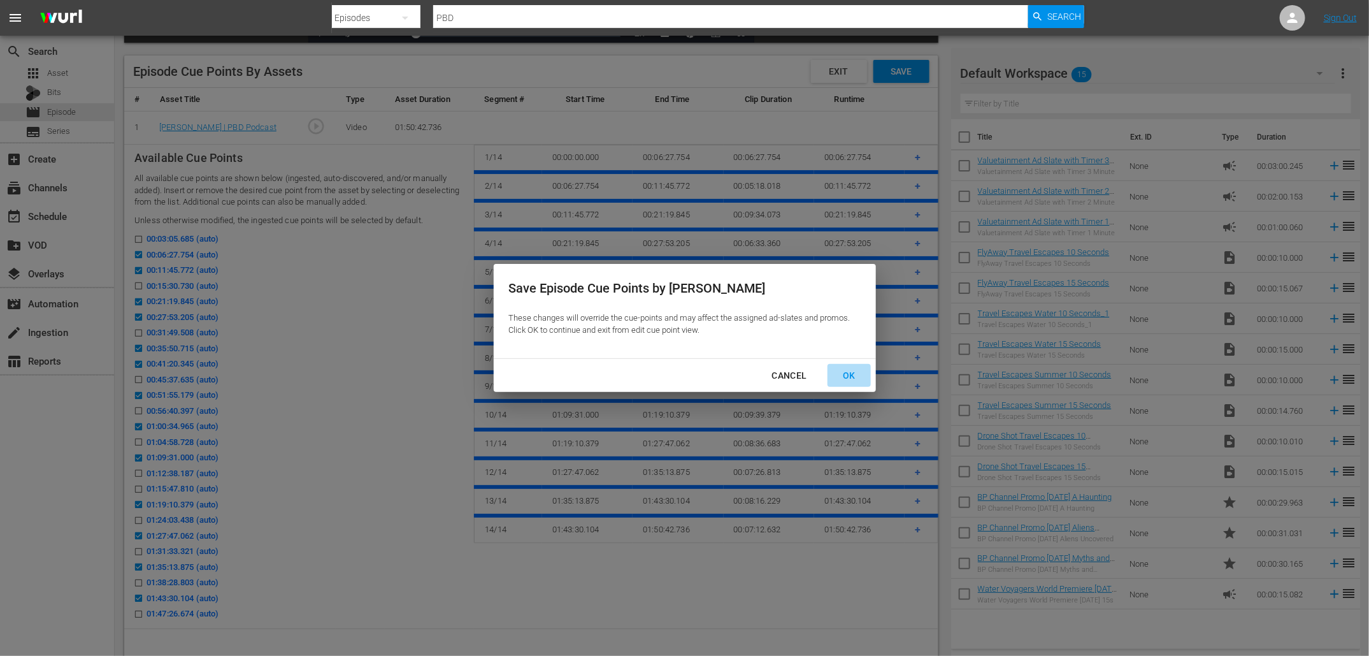
click at [846, 374] on div "OK" at bounding box center [849, 376] width 33 height 16
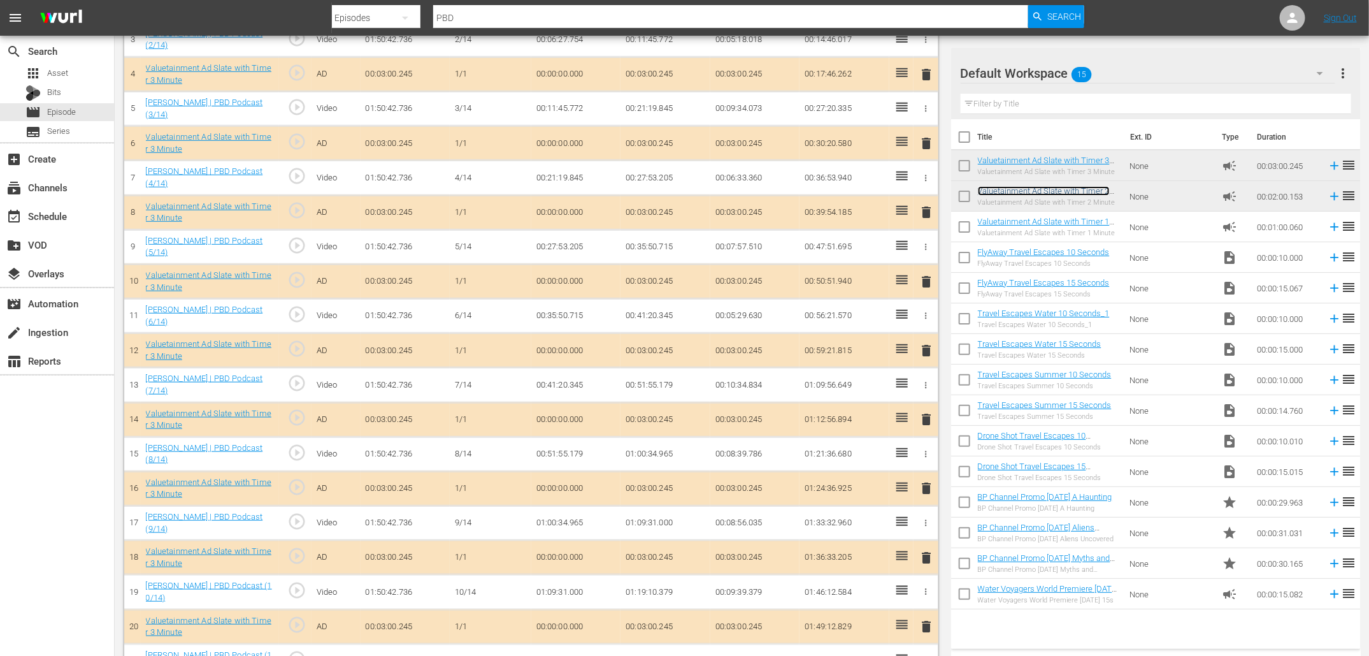
scroll to position [0, 0]
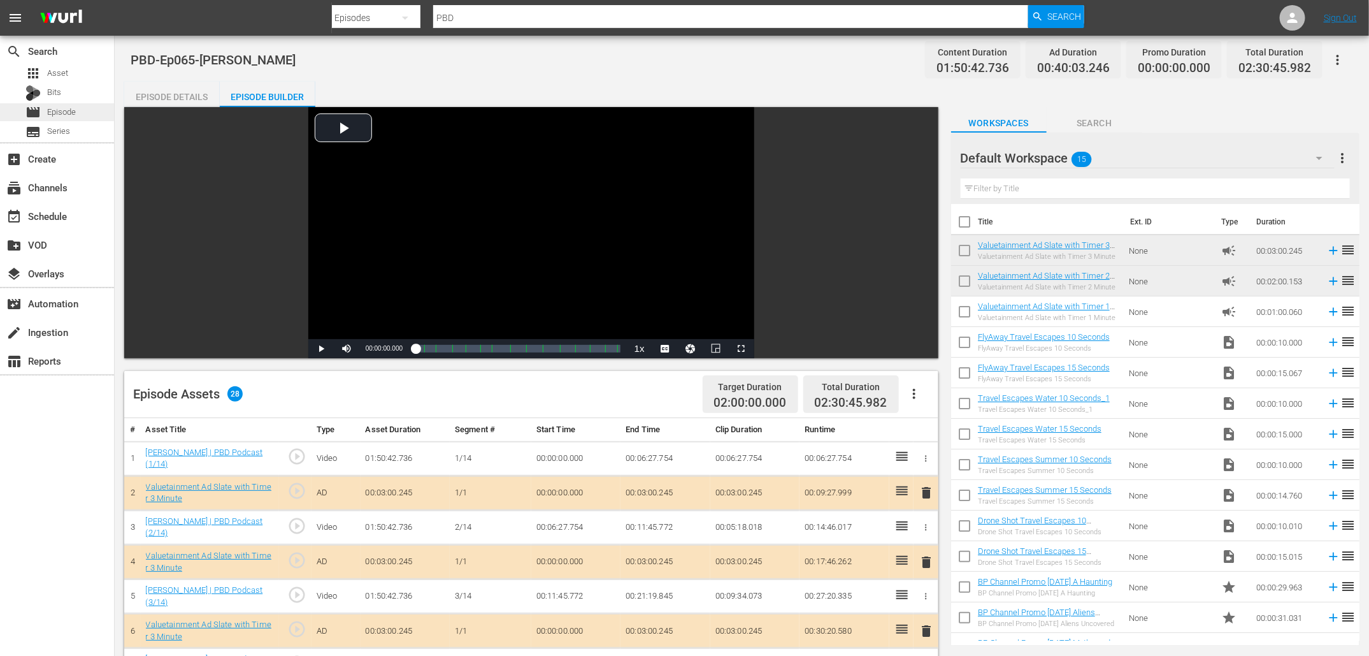
click at [83, 113] on div "movie Episode" at bounding box center [57, 112] width 114 height 18
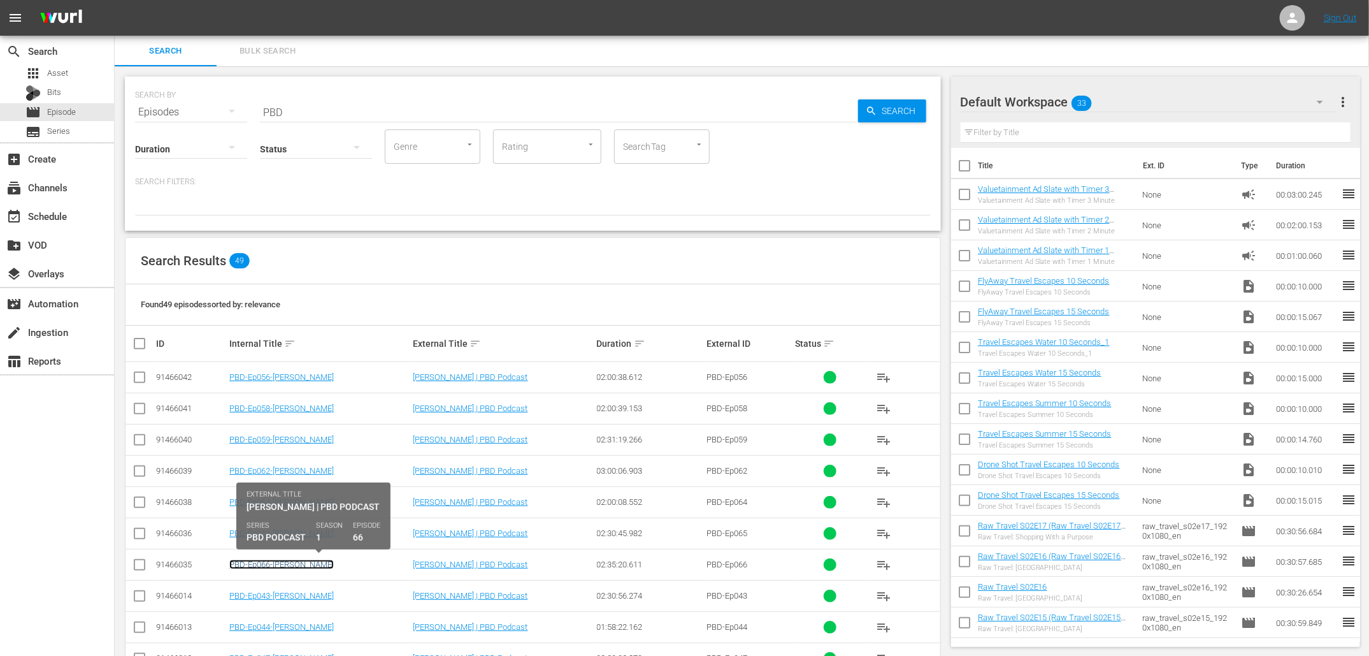
click at [305, 561] on link "PBD-Ep066-[PERSON_NAME]" at bounding box center [281, 564] width 104 height 10
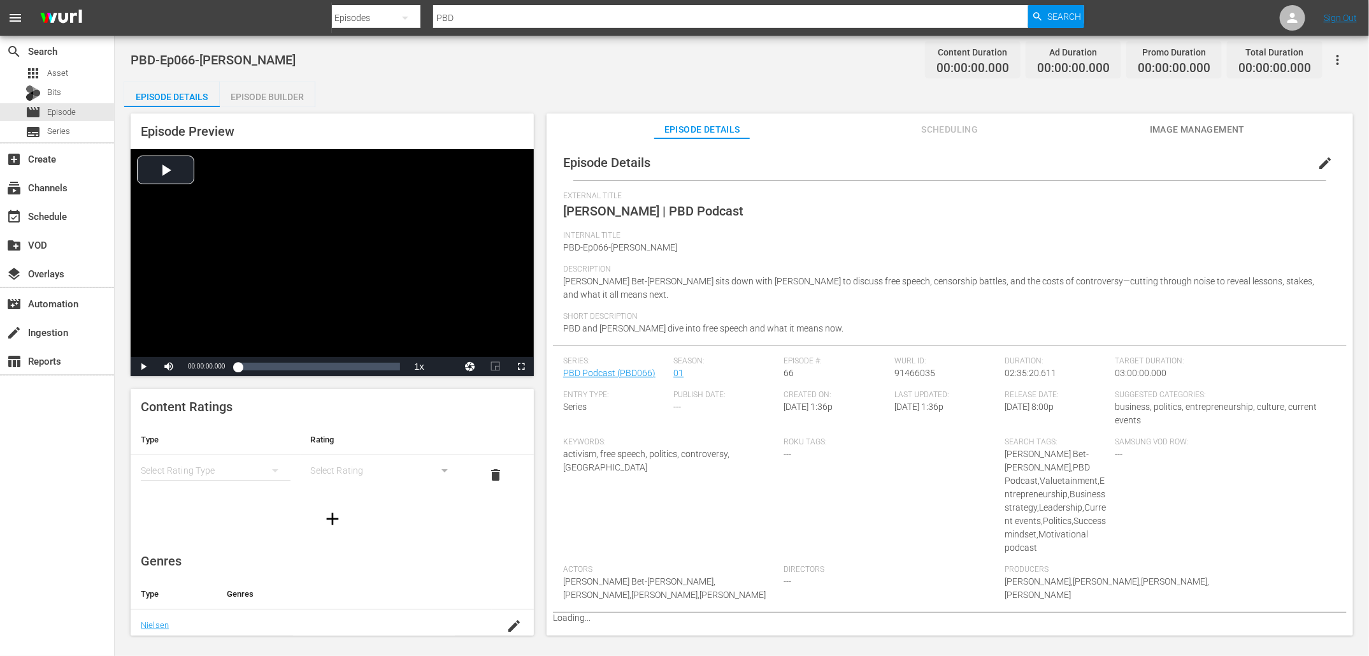
click at [272, 99] on div "Episode Builder" at bounding box center [268, 97] width 96 height 31
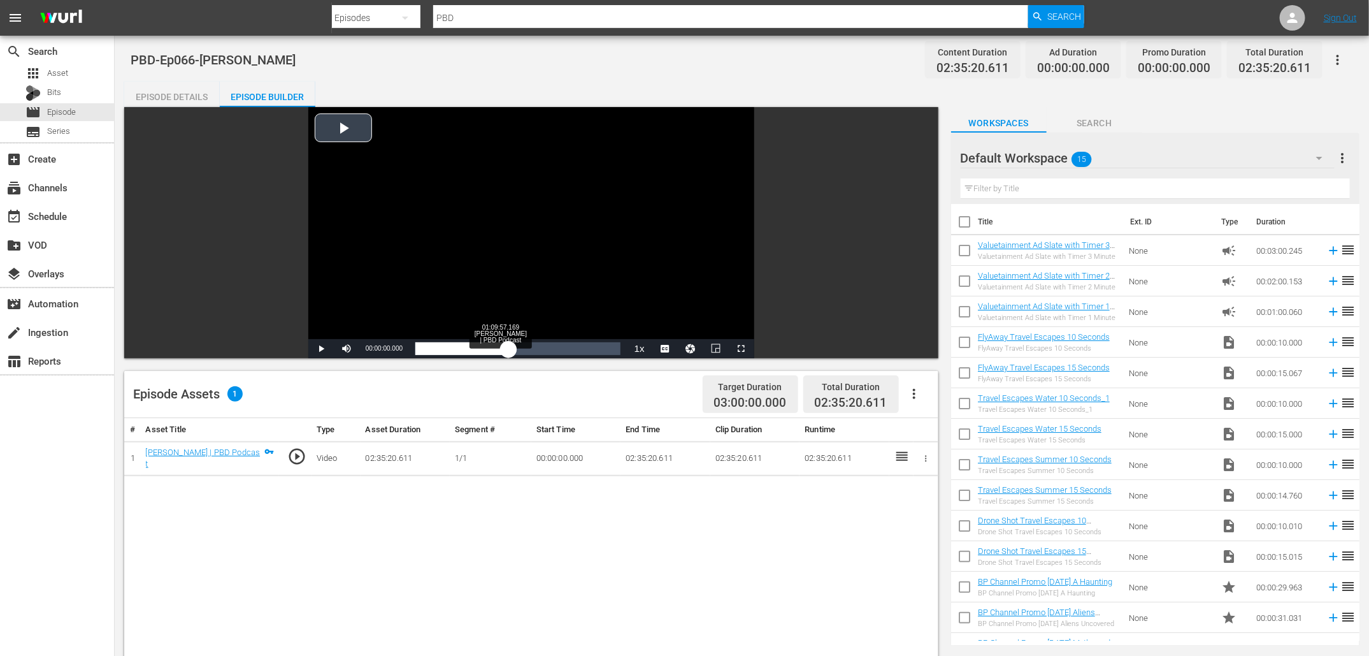
click at [508, 342] on div "Loaded : 0.06% 01:09:57.169 [PERSON_NAME] | PBD Podcast 00:00:00.000" at bounding box center [517, 348] width 205 height 13
click at [475, 342] on div "Loaded : 45.69% 00:44:51.977 [PERSON_NAME] | PBD Podcast 01:10:27.478" at bounding box center [517, 348] width 205 height 13
click at [321, 349] on span "Video Player" at bounding box center [321, 349] width 0 height 0
click at [918, 397] on icon "button" at bounding box center [914, 393] width 15 height 15
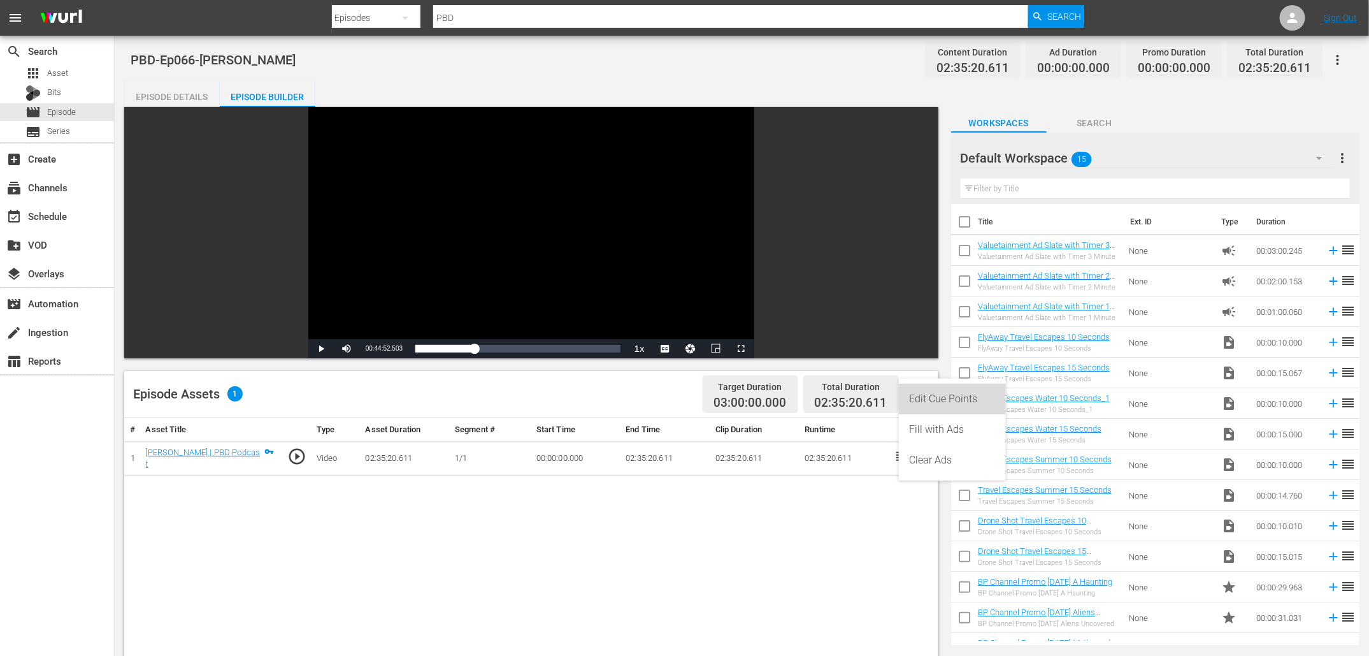
click at [926, 407] on div "Edit Cue Points" at bounding box center [952, 399] width 87 height 31
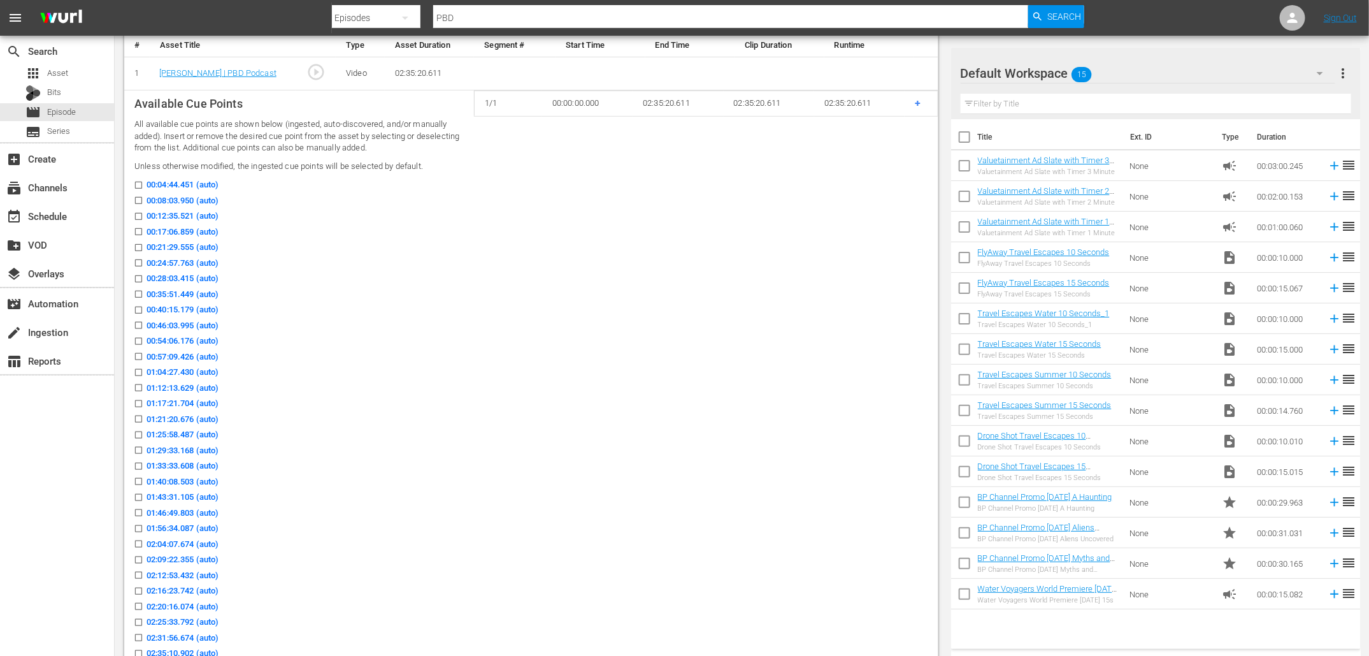
scroll to position [377, 0]
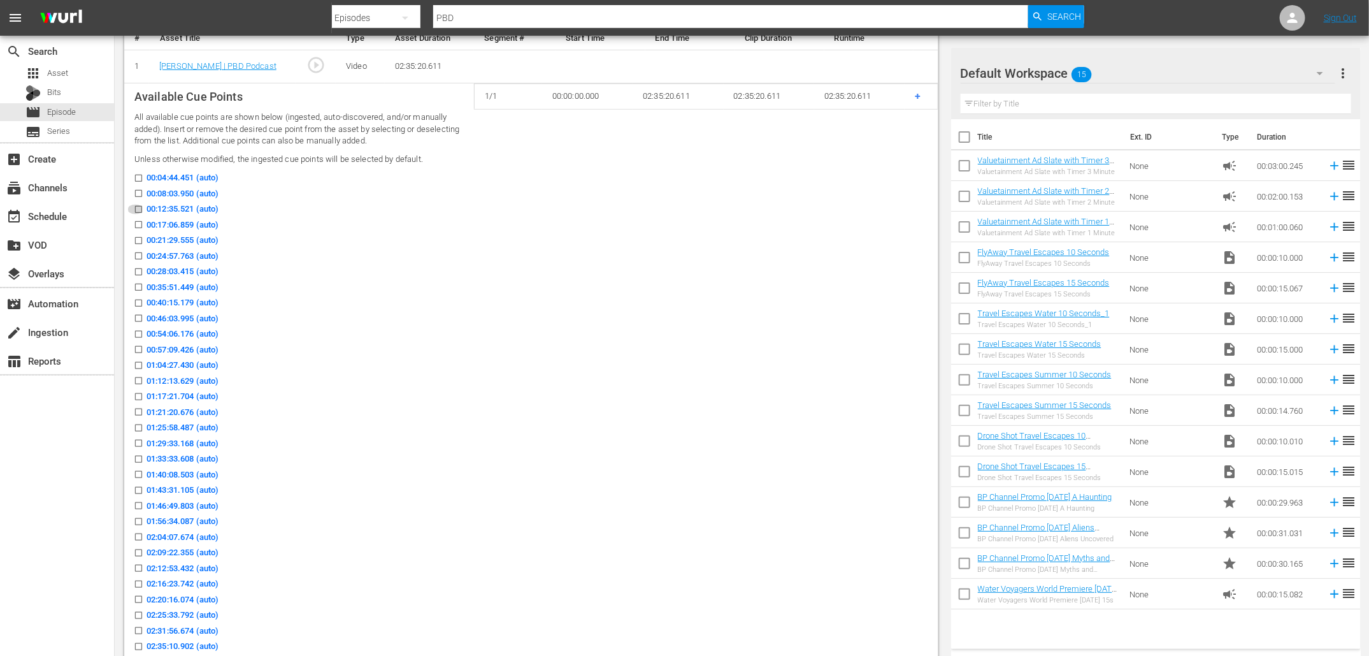
click at [138, 207] on input "00:12:35.521 (auto)" at bounding box center [135, 212] width 16 height 10
checkbox input "true"
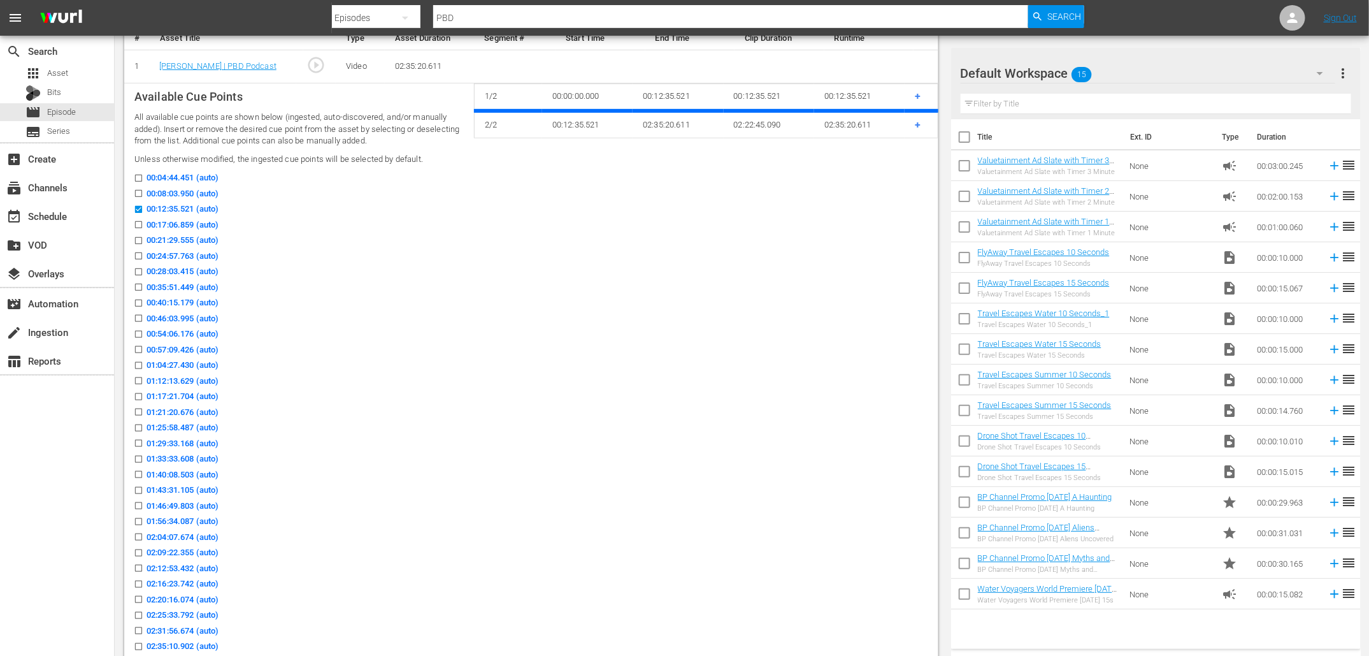
click at [140, 238] on input "00:21:29.555 (auto)" at bounding box center [135, 243] width 16 height 10
checkbox input "true"
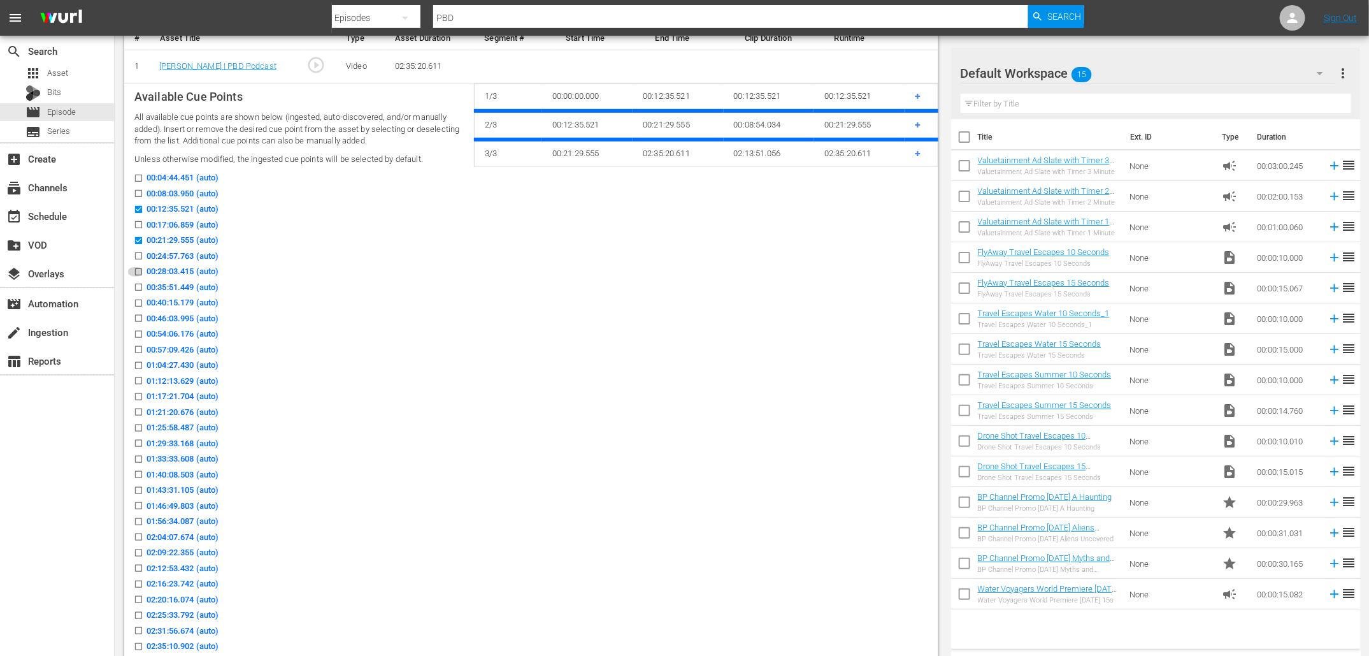
click at [139, 271] on input "00:28:03.415 (auto)" at bounding box center [135, 275] width 16 height 10
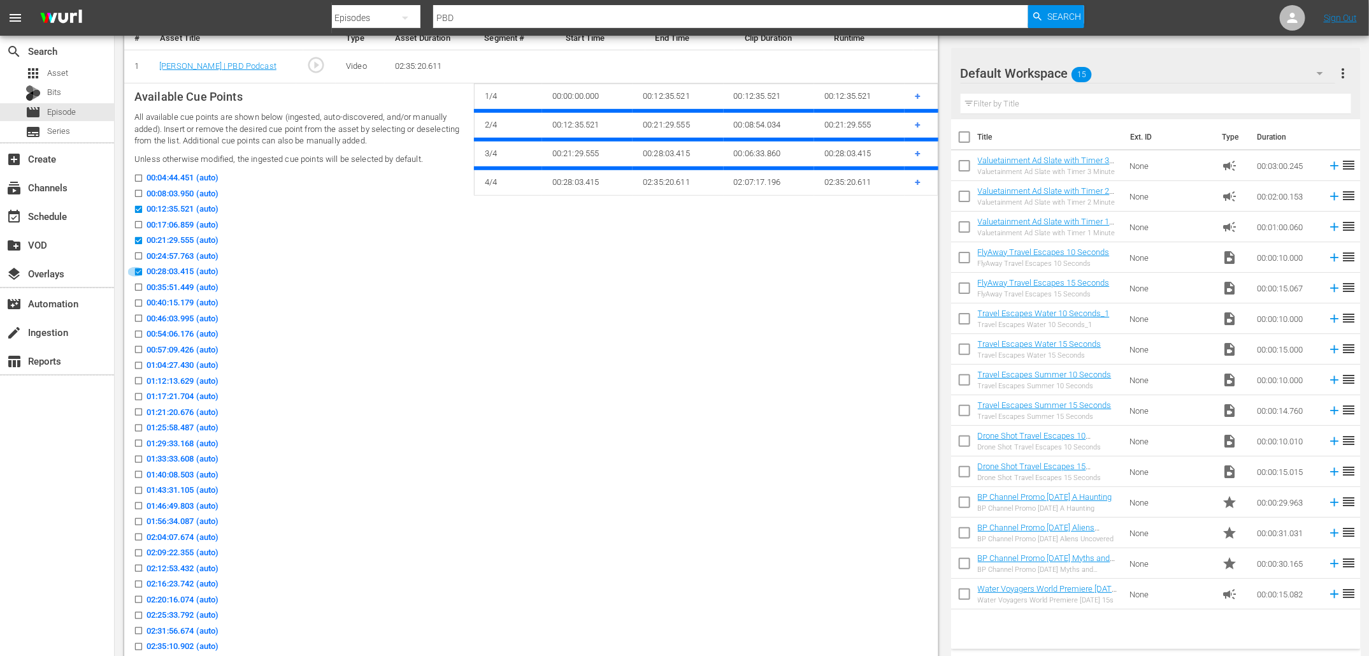
click at [138, 271] on input "00:28:03.415 (auto)" at bounding box center [135, 275] width 16 height 10
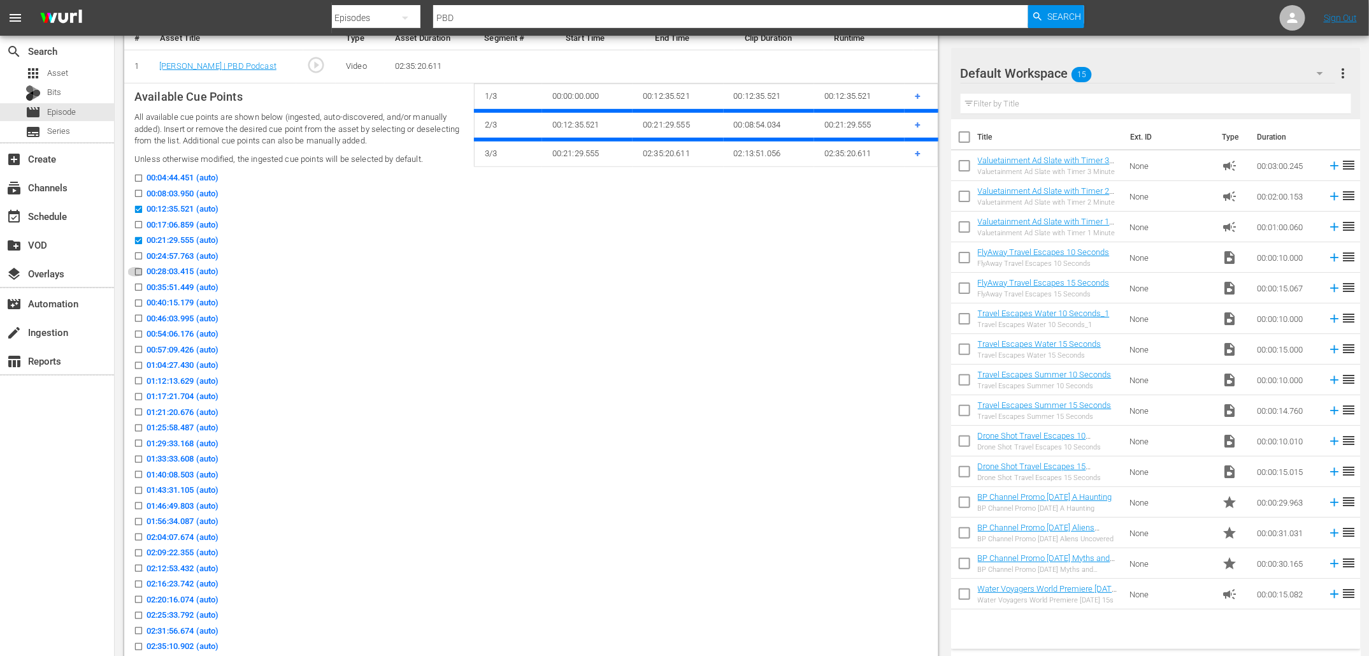
click at [138, 270] on input "00:28:03.415 (auto)" at bounding box center [135, 275] width 16 height 10
checkbox input "true"
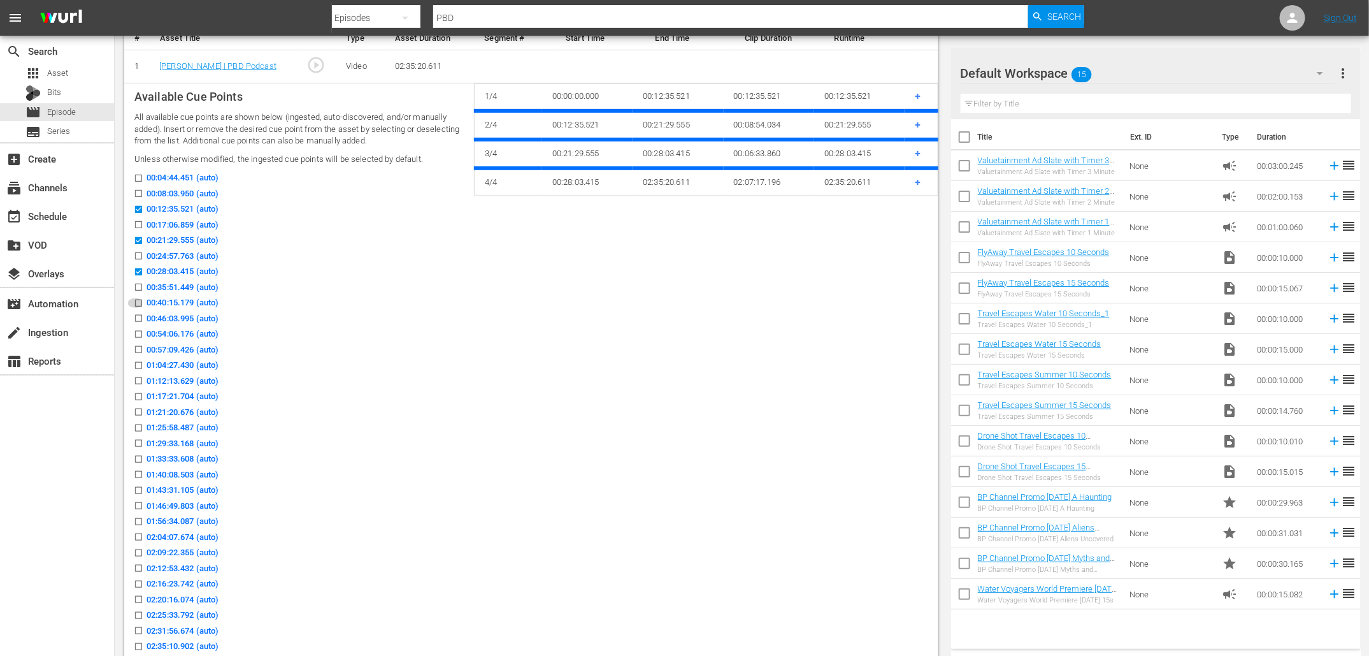
click at [138, 301] on input "00:40:15.179 (auto)" at bounding box center [135, 306] width 16 height 10
checkbox input "true"
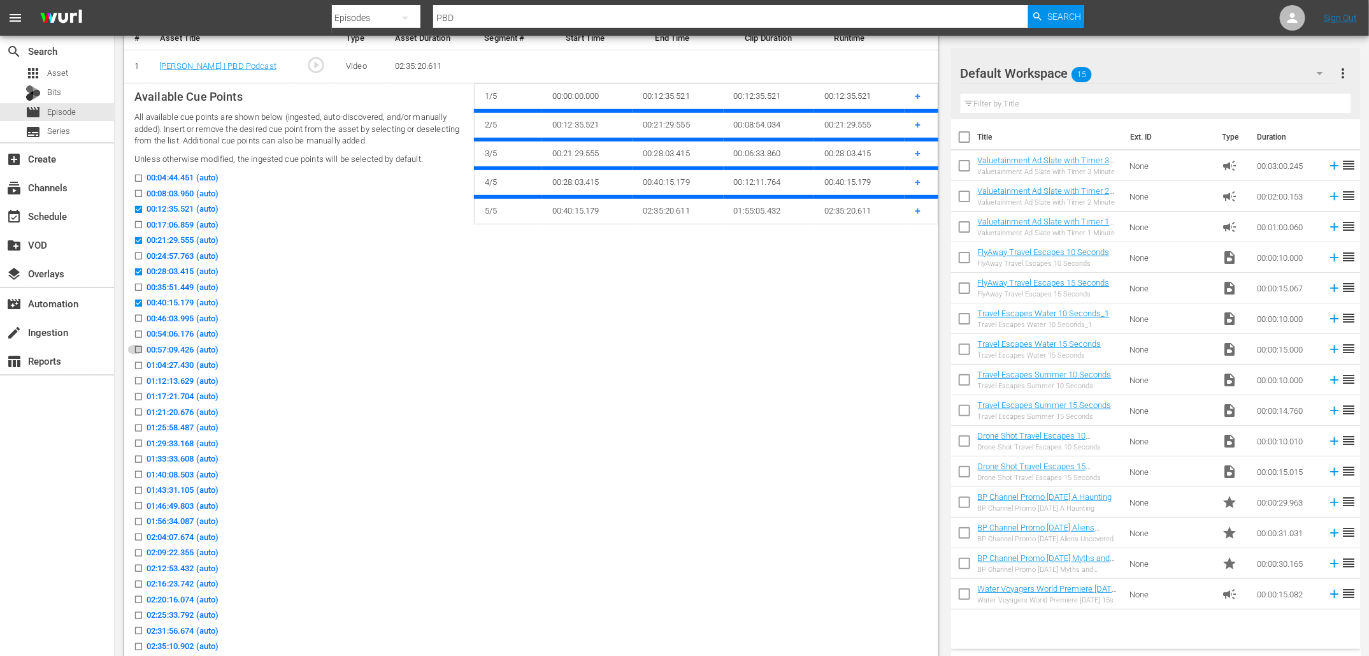
click at [137, 349] on input "00:57:09.426 (auto)" at bounding box center [135, 352] width 16 height 10
checkbox input "true"
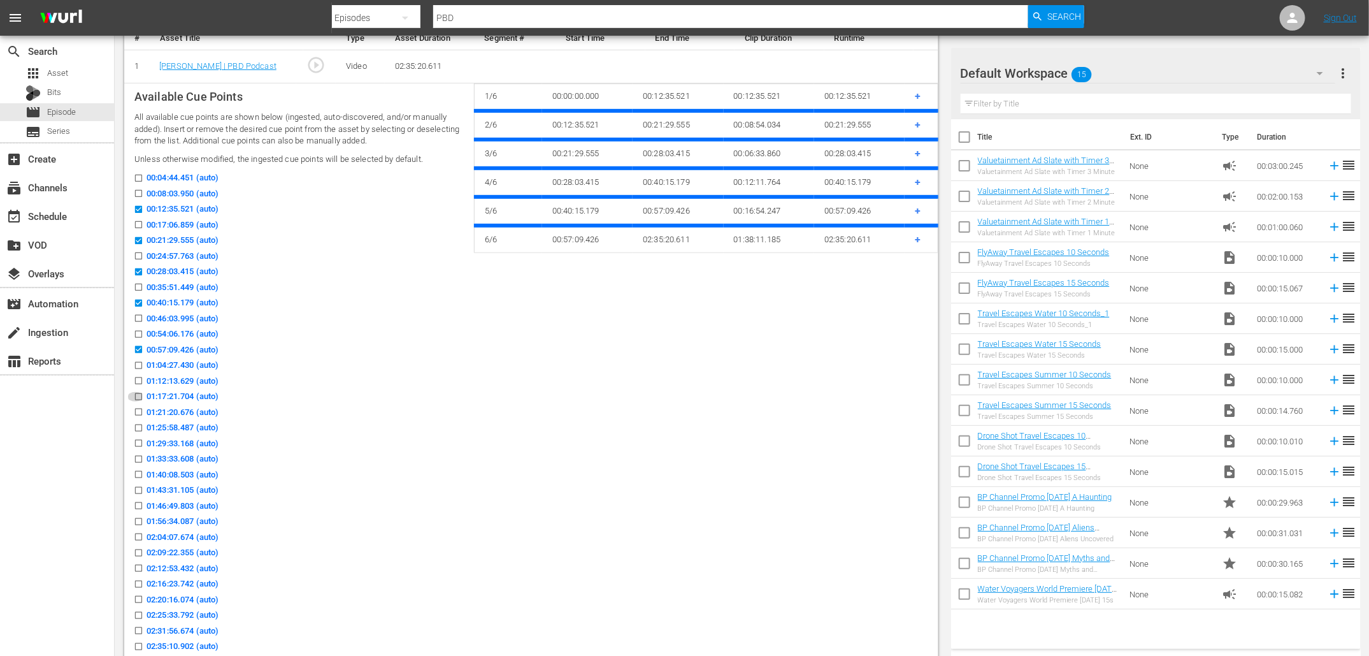
click at [137, 396] on input "01:17:21.704 (auto)" at bounding box center [135, 399] width 16 height 10
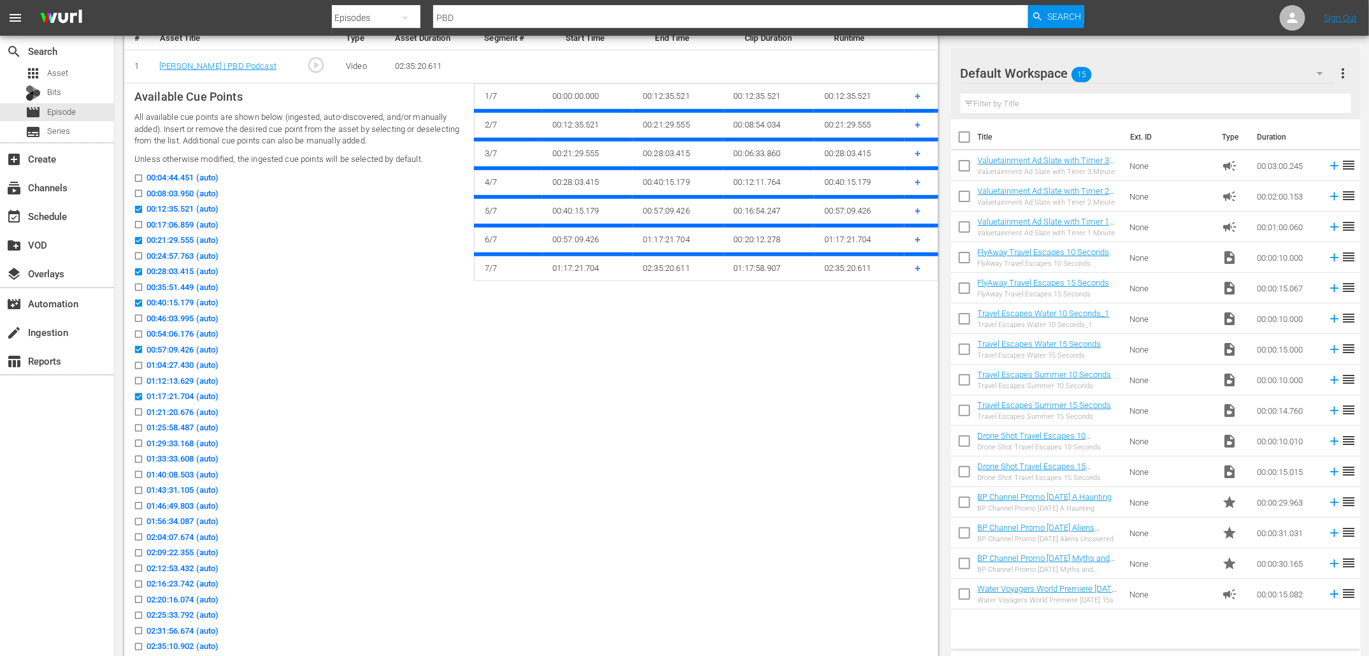
click at [138, 394] on input "01:17:21.704 (auto)" at bounding box center [135, 399] width 16 height 10
checkbox input "false"
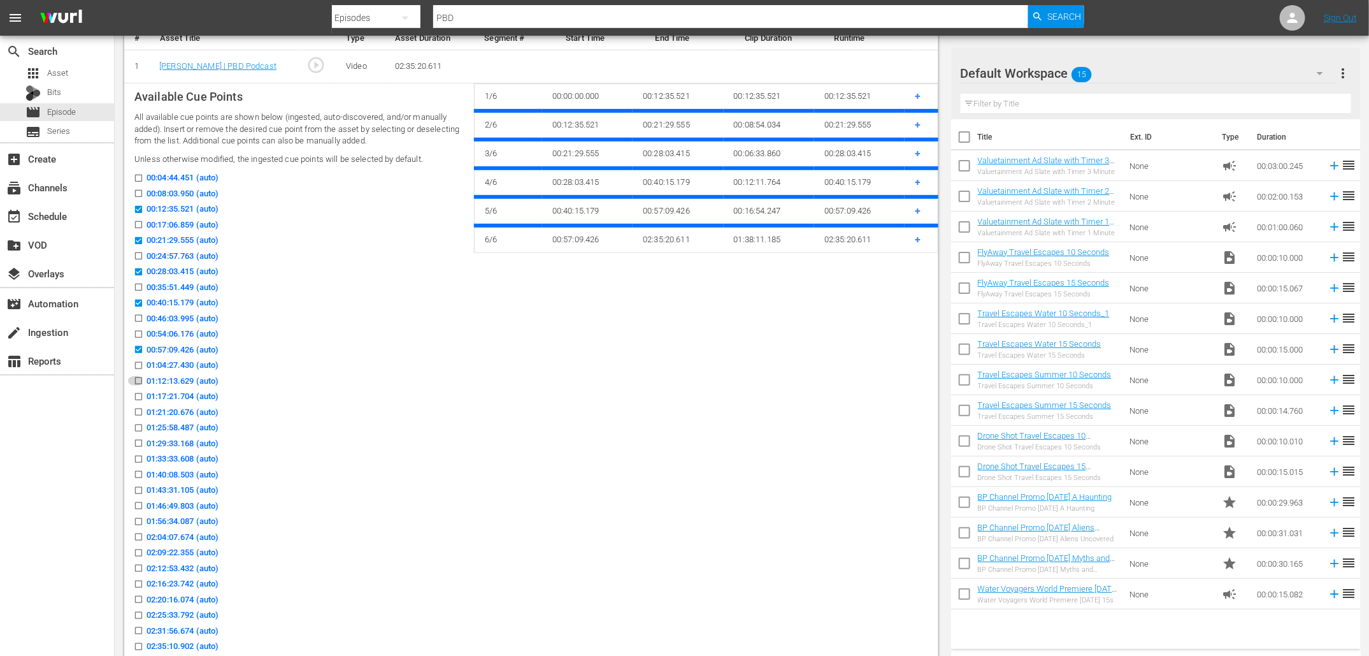
click at [139, 376] on icon at bounding box center [139, 381] width 10 height 10
click at [139, 378] on input "01:12:13.629 (auto)" at bounding box center [135, 383] width 16 height 10
checkbox input "true"
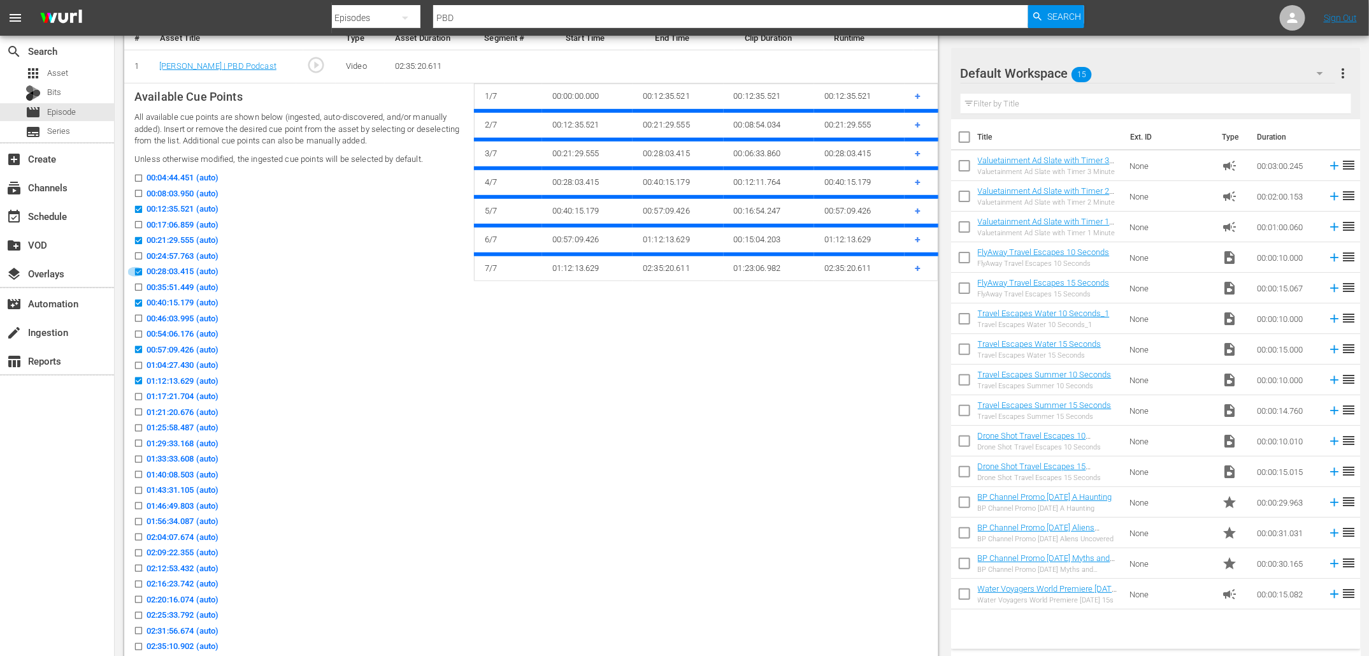
click at [140, 270] on input "00:28:03.415 (auto)" at bounding box center [135, 275] width 16 height 10
checkbox input "false"
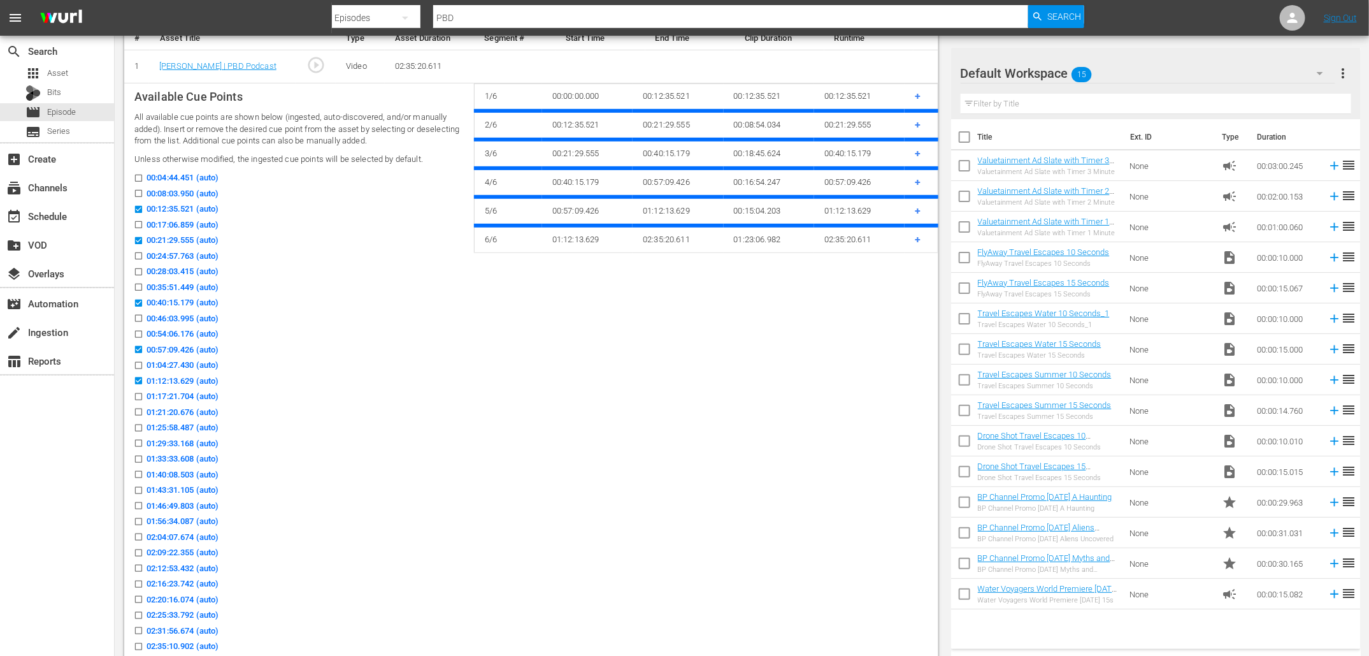
click at [138, 301] on input "00:40:15.179 (auto)" at bounding box center [135, 306] width 16 height 10
checkbox input "false"
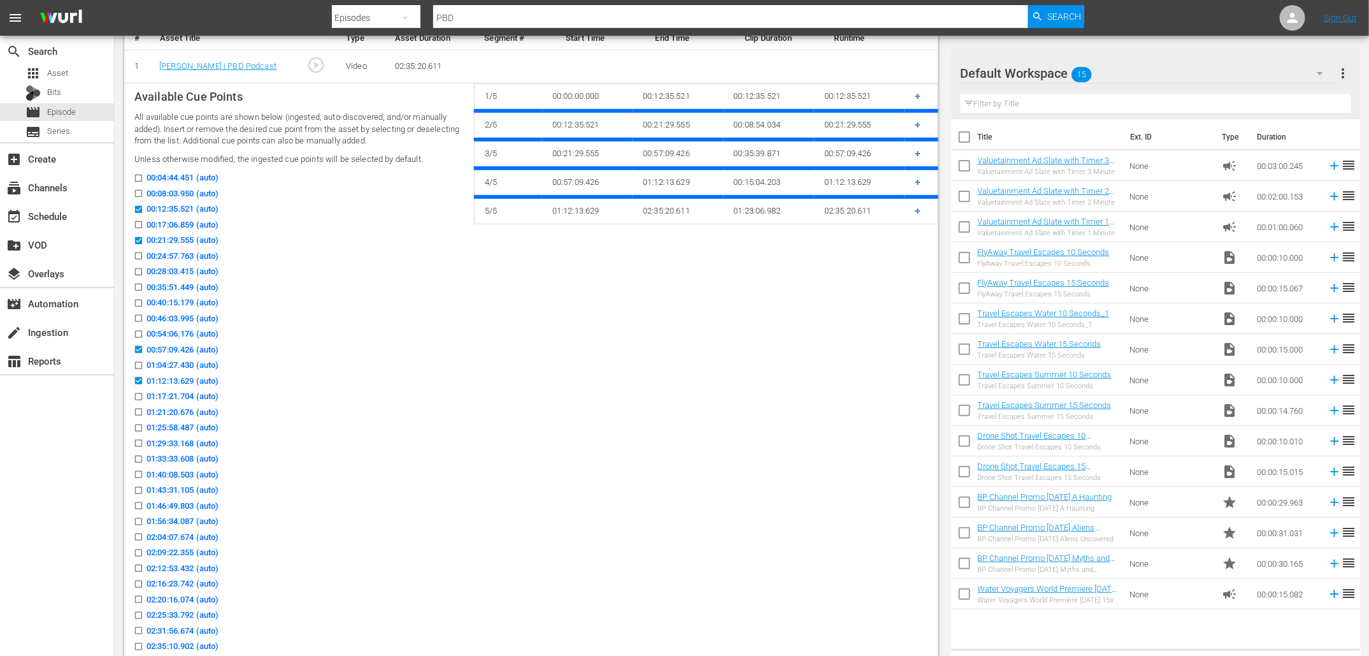
click at [139, 287] on input "00:35:51.449 (auto)" at bounding box center [135, 290] width 16 height 10
checkbox input "true"
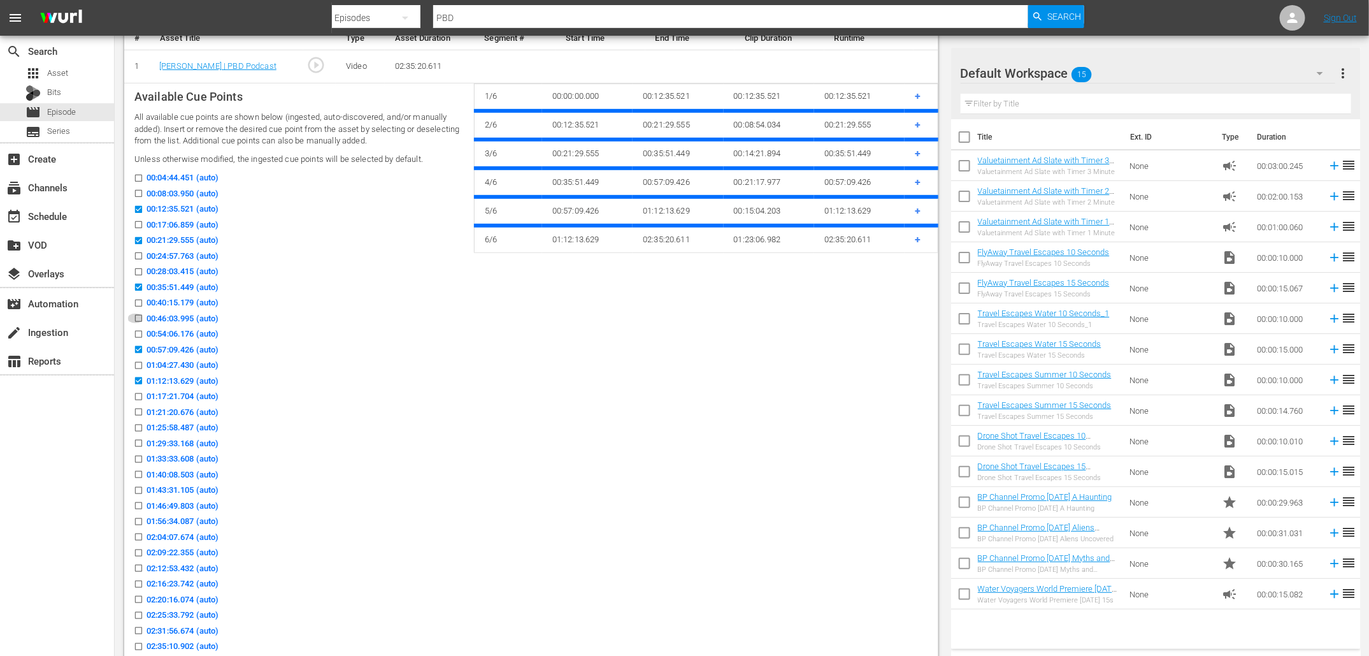
click at [140, 318] on input "00:46:03.995 (auto)" at bounding box center [135, 321] width 16 height 10
checkbox input "true"
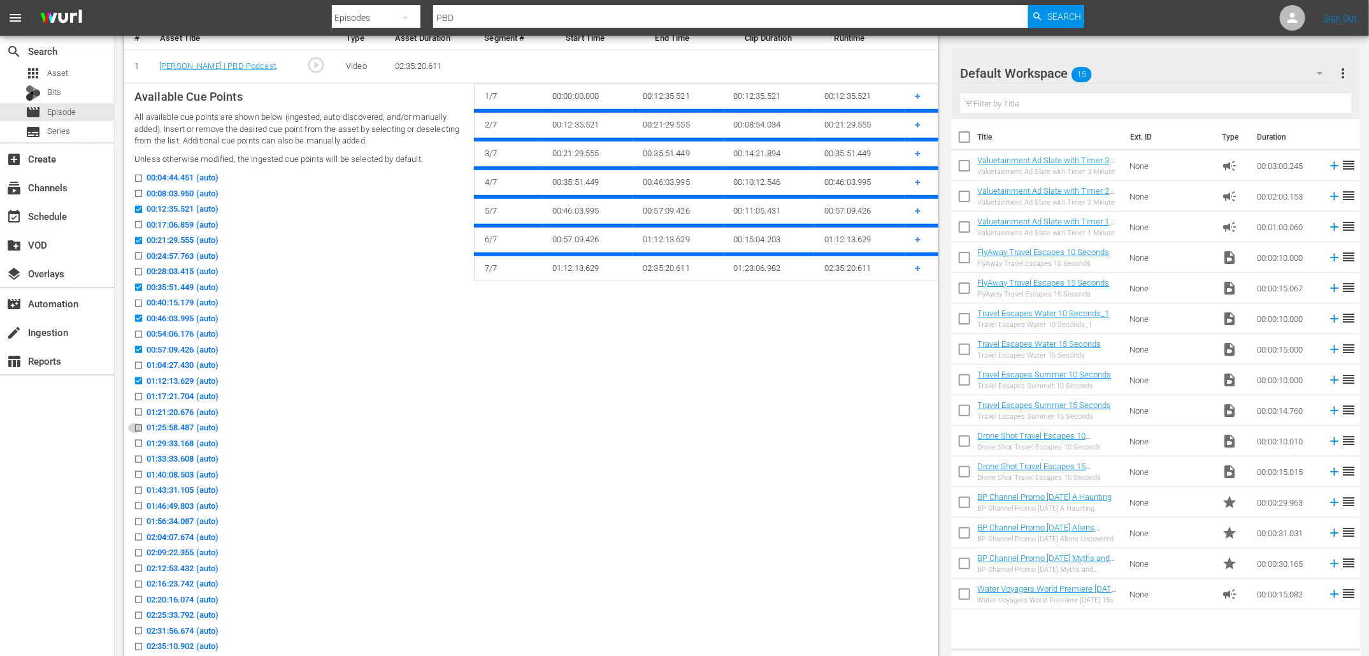
click at [138, 426] on input "01:25:58.487 (auto)" at bounding box center [135, 431] width 16 height 10
checkbox input "true"
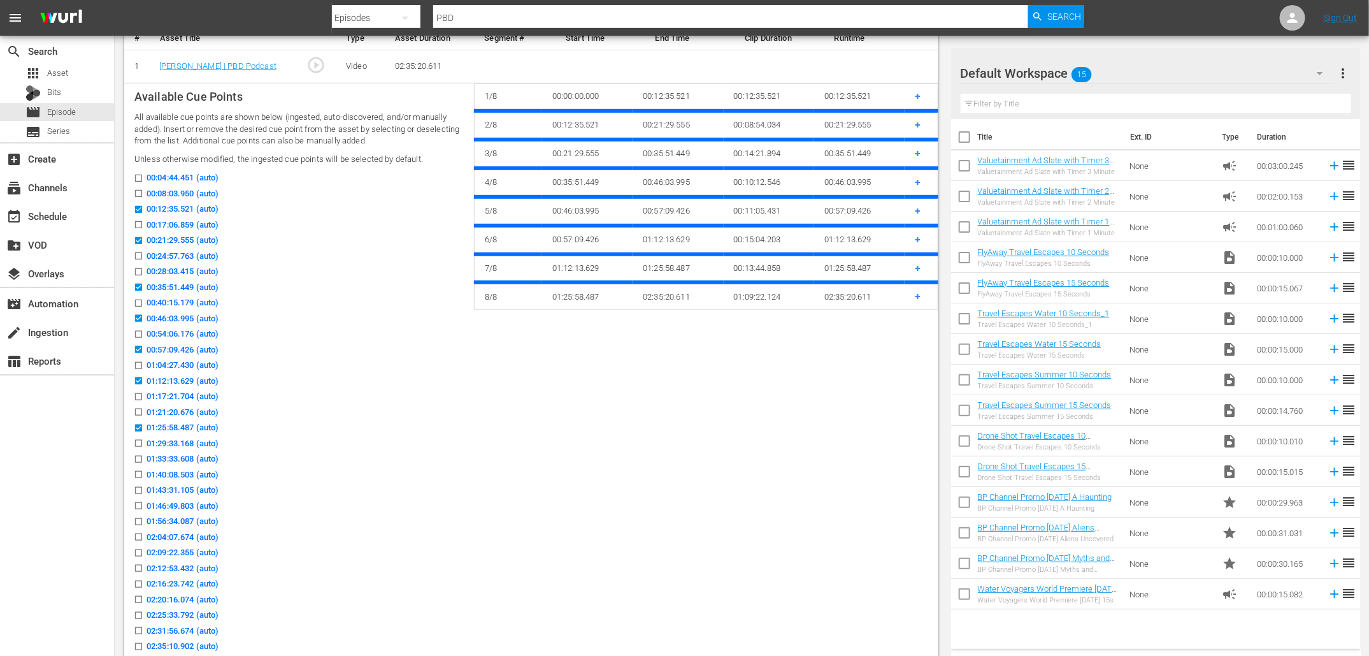
click at [141, 472] on input "01:40:08.503 (auto)" at bounding box center [135, 477] width 16 height 10
checkbox input "true"
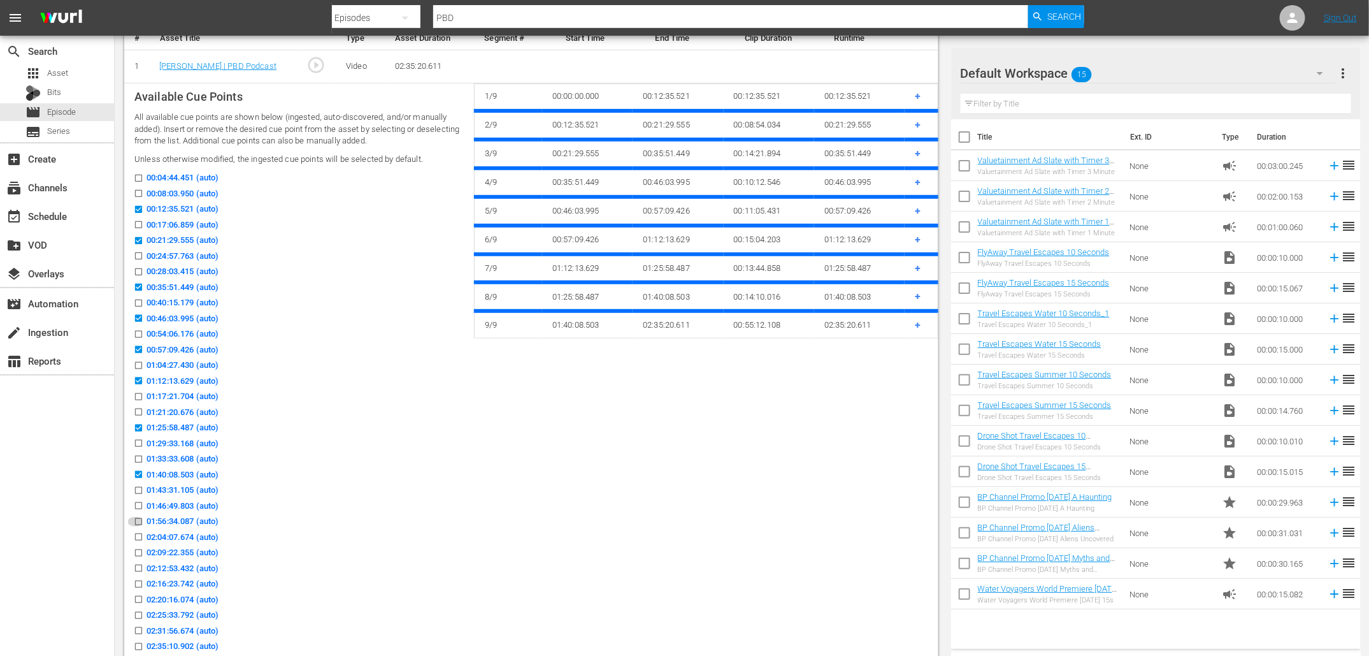
click at [140, 520] on input "01:56:34.087 (auto)" at bounding box center [135, 524] width 16 height 10
checkbox input "true"
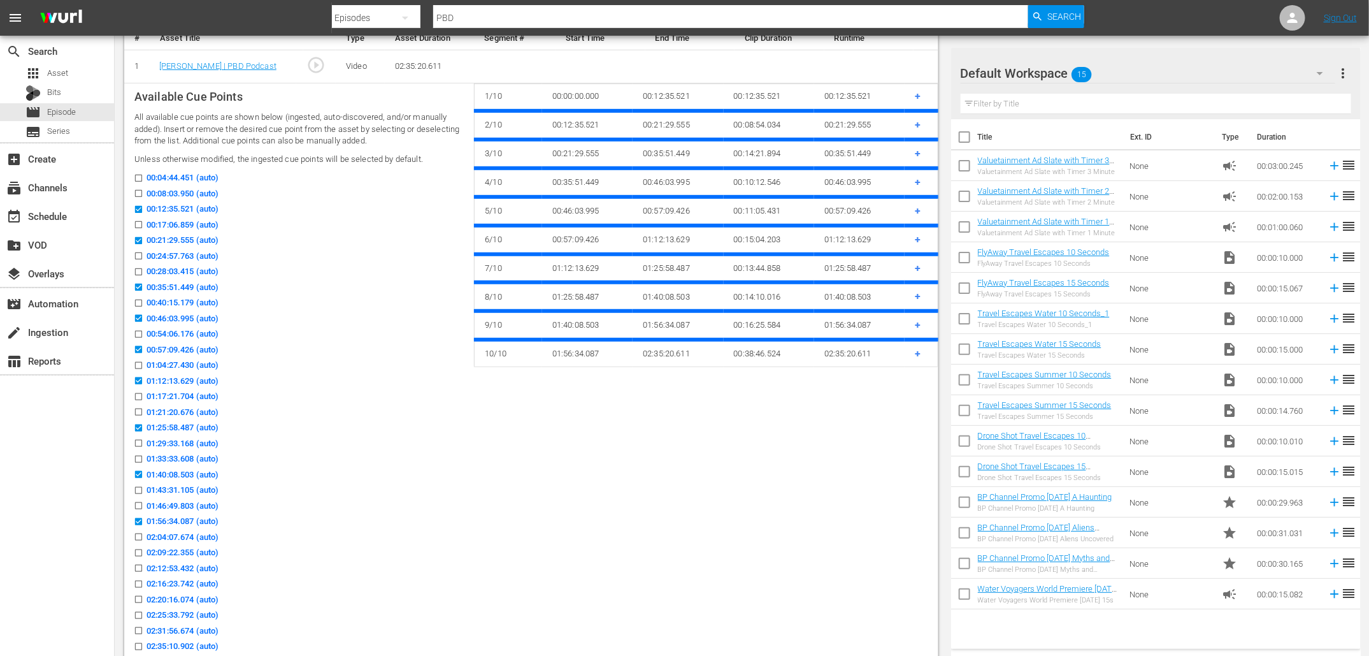
scroll to position [390, 0]
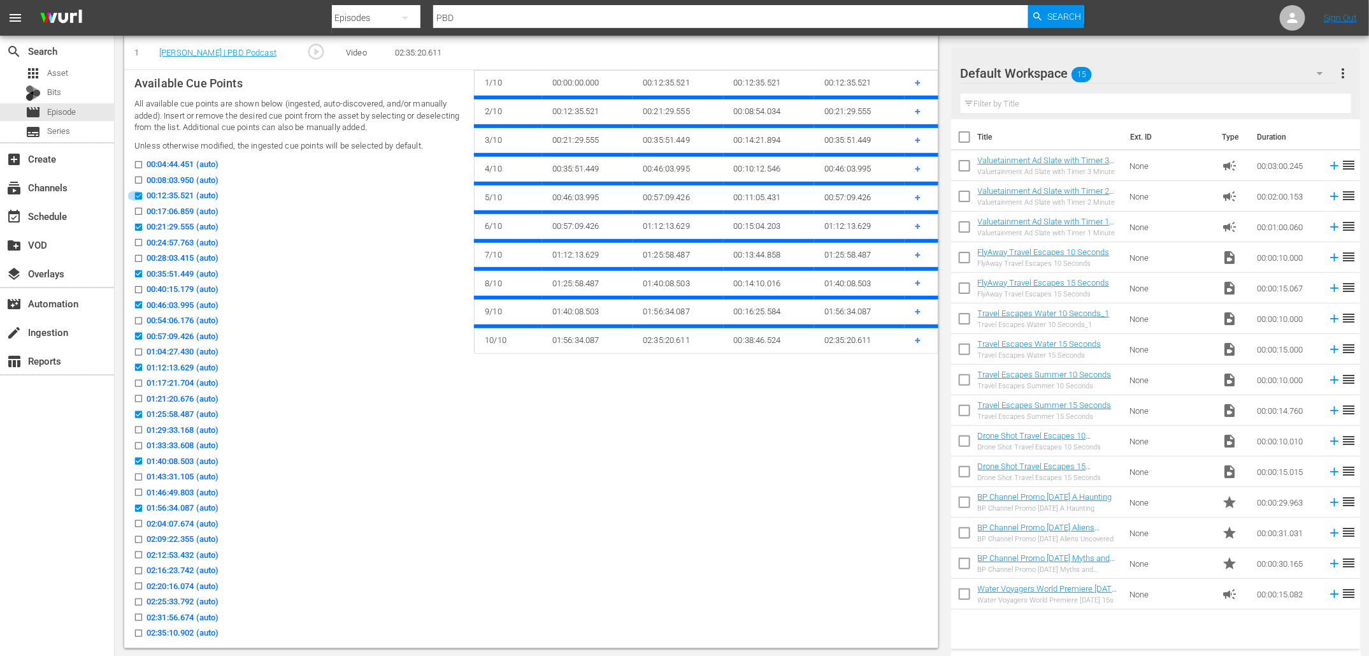
click at [138, 194] on input "00:12:35.521 (auto)" at bounding box center [135, 199] width 16 height 10
checkbox input "false"
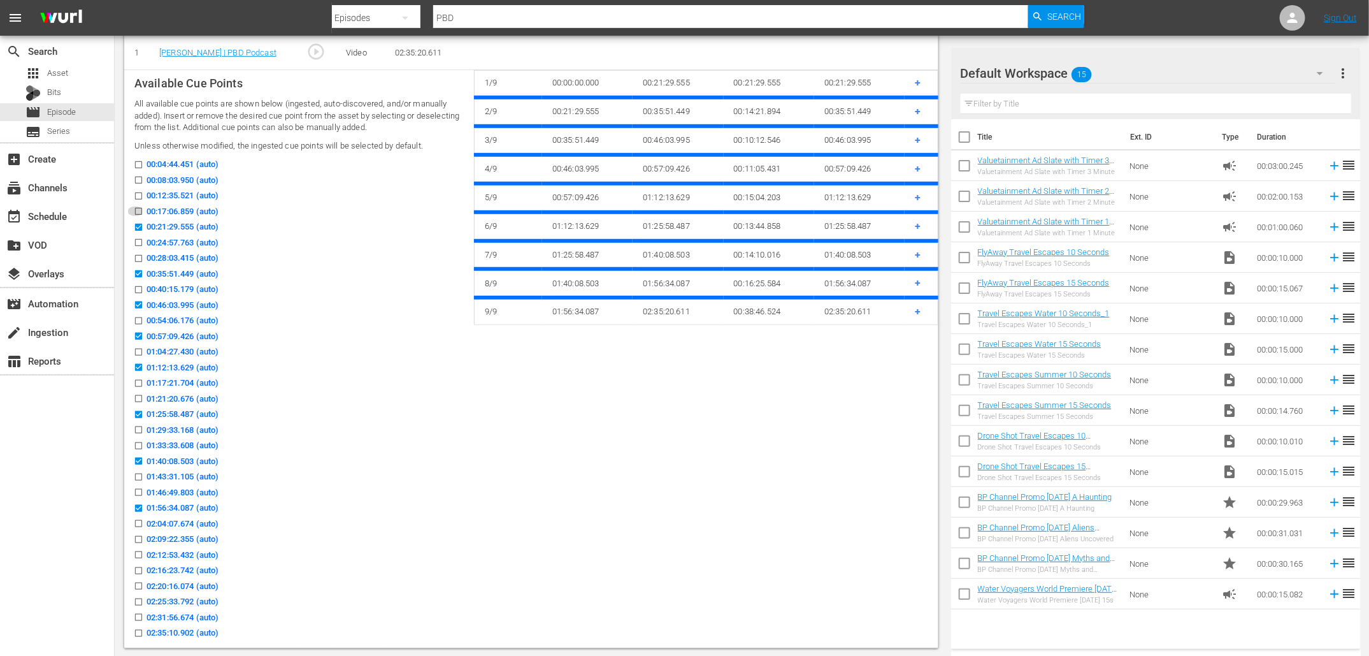
click at [138, 210] on input "00:17:06.859 (auto)" at bounding box center [135, 214] width 16 height 10
checkbox input "true"
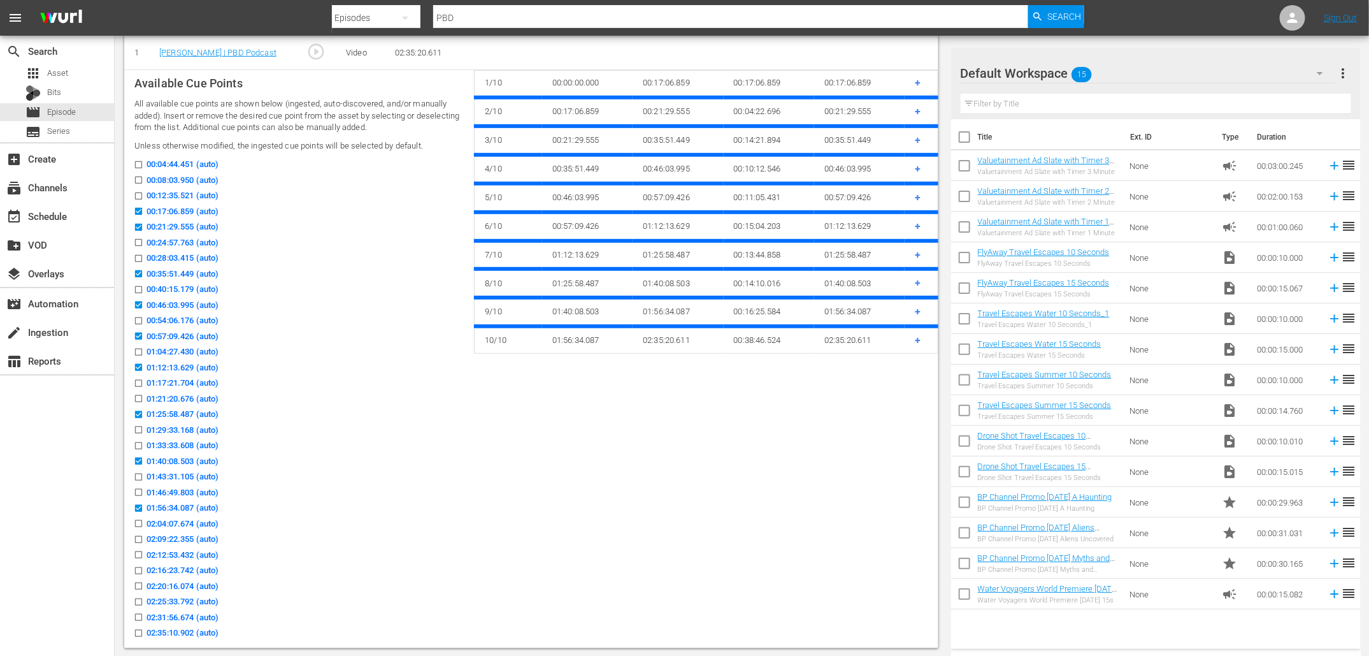
click at [138, 226] on input "00:21:29.555 (auto)" at bounding box center [135, 230] width 16 height 10
checkbox input "false"
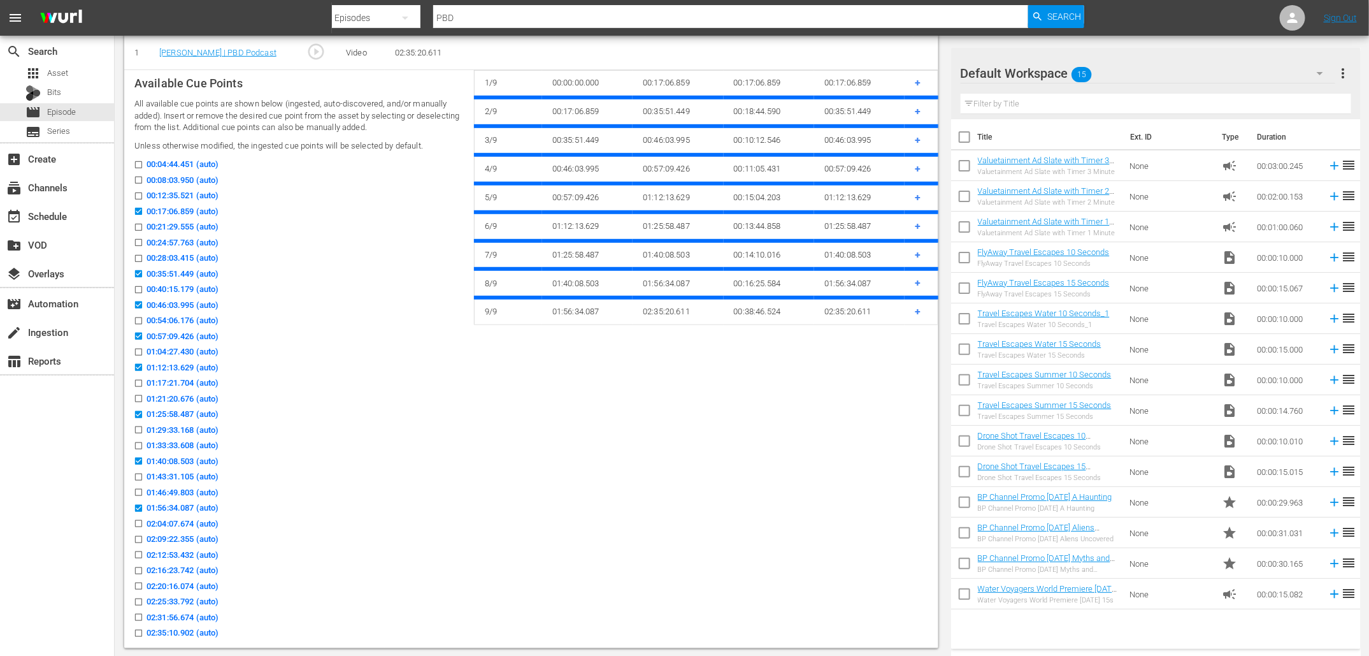
click at [138, 256] on input "00:28:03.415 (auto)" at bounding box center [135, 261] width 16 height 10
checkbox input "true"
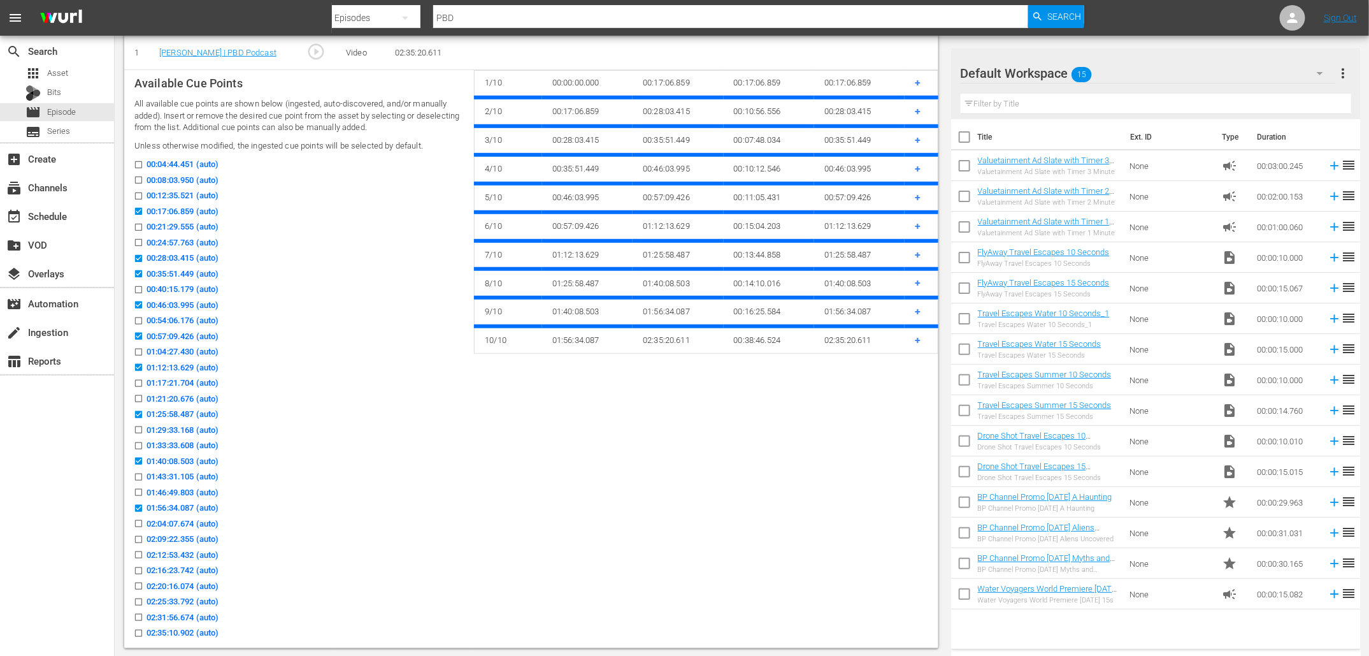
click at [138, 269] on icon at bounding box center [139, 274] width 10 height 10
click at [138, 271] on input "00:35:51.449 (auto)" at bounding box center [135, 276] width 16 height 10
checkbox input "false"
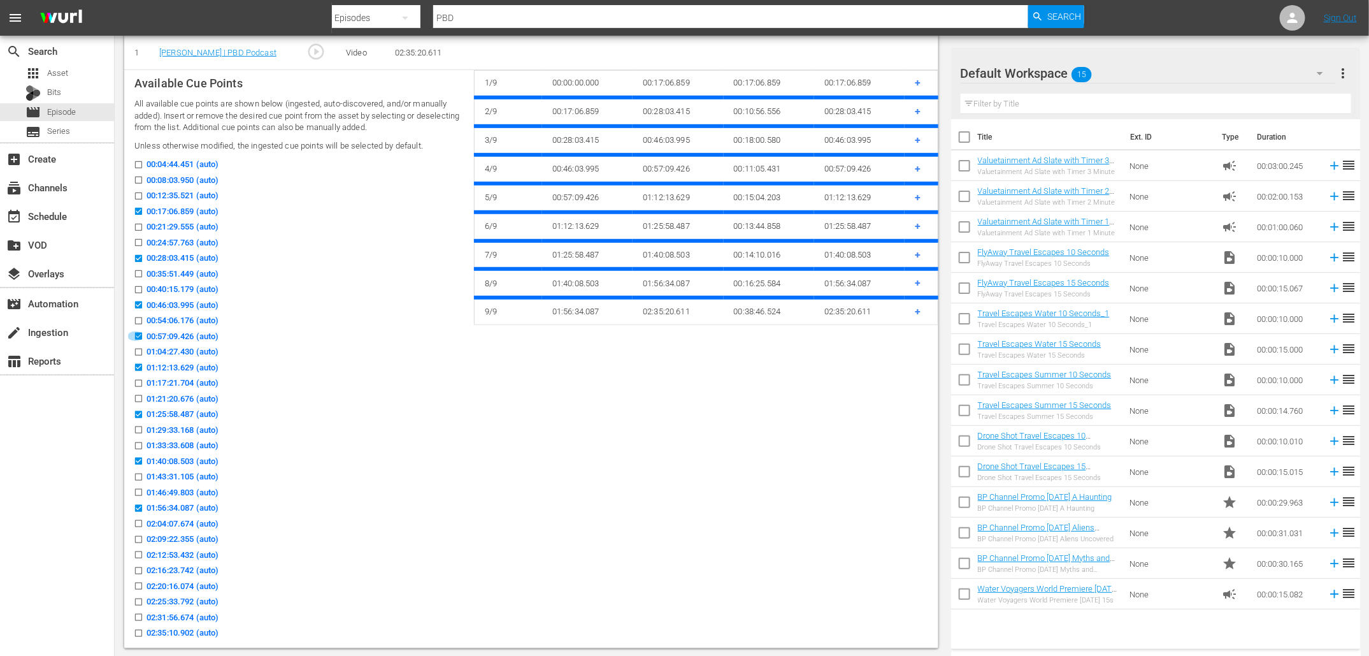
click at [140, 335] on input "00:57:09.426 (auto)" at bounding box center [135, 339] width 16 height 10
checkbox input "false"
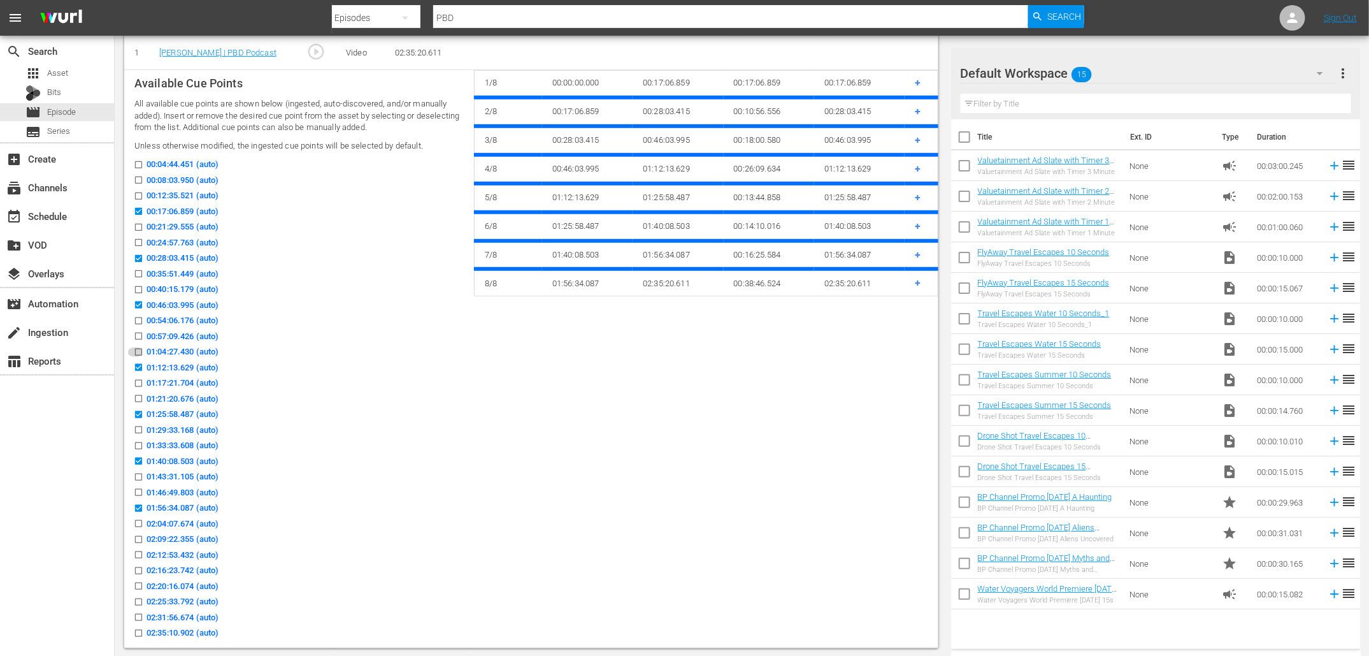
click at [140, 350] on input "01:04:27.430 (auto)" at bounding box center [135, 355] width 16 height 10
checkbox input "true"
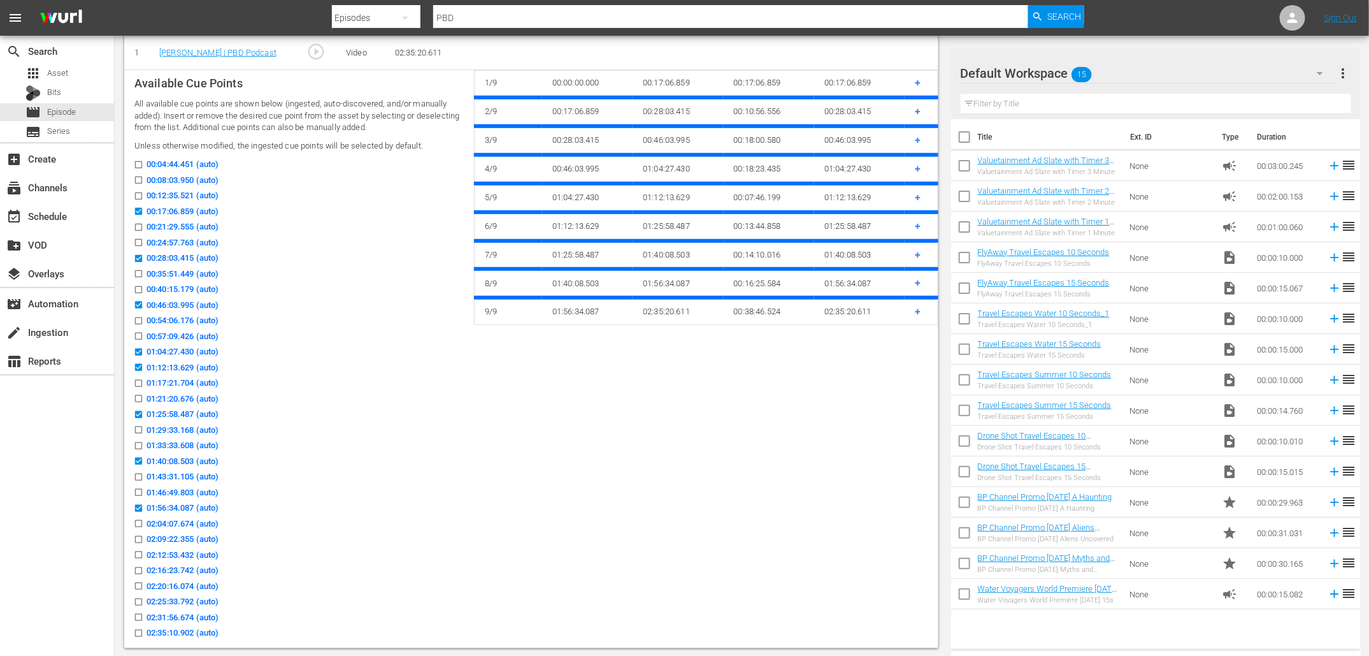
click at [136, 366] on input "01:12:13.629 (auto)" at bounding box center [135, 370] width 16 height 10
checkbox input "false"
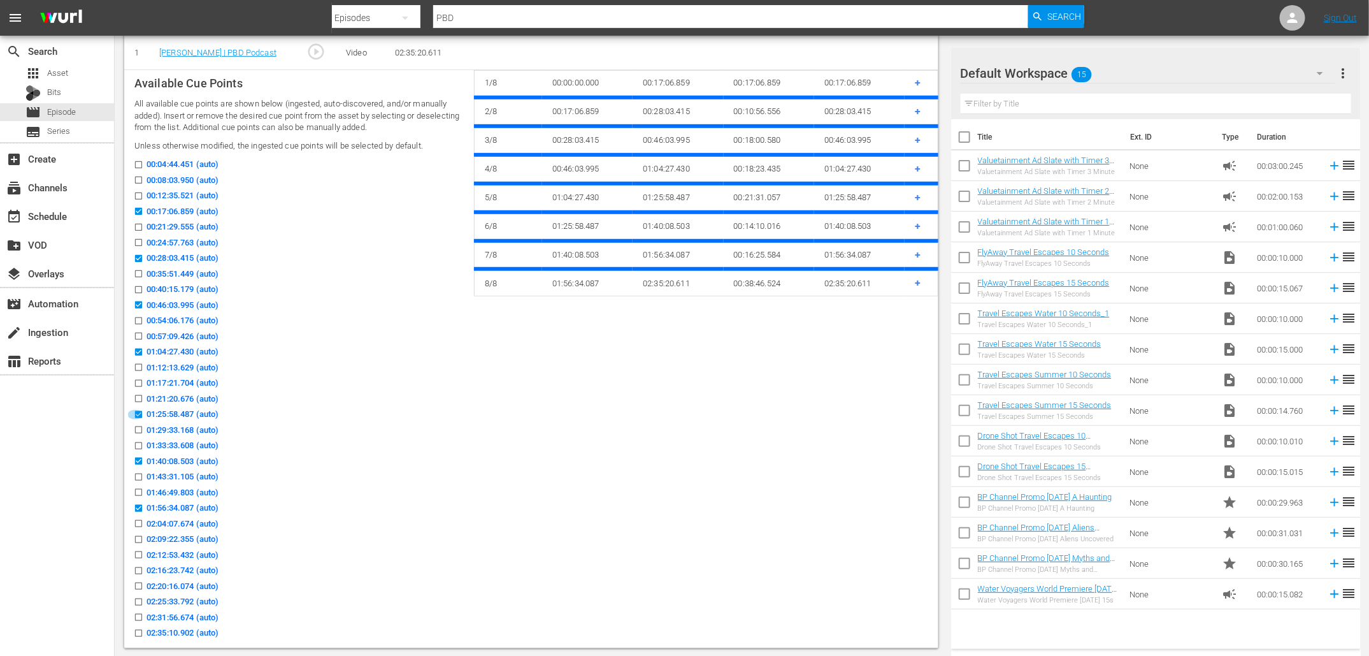
click at [139, 412] on input "01:25:58.487 (auto)" at bounding box center [135, 417] width 16 height 10
checkbox input "false"
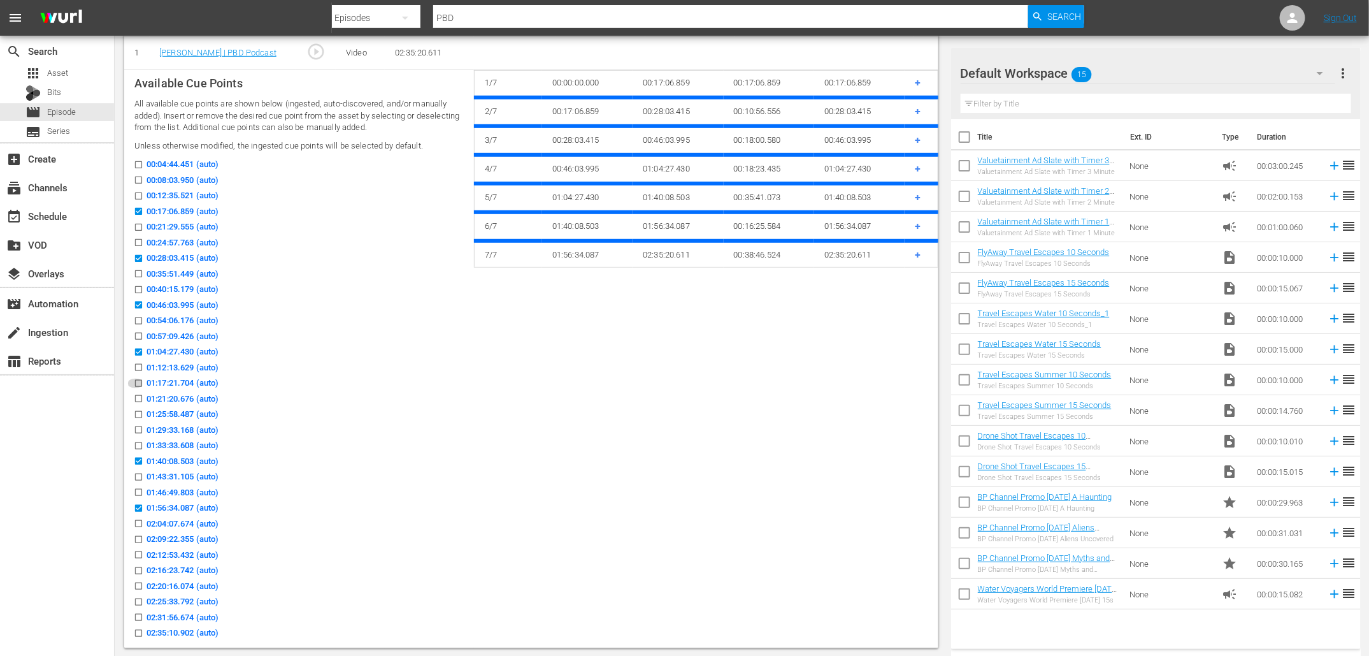
click at [139, 384] on input "01:17:21.704 (auto)" at bounding box center [135, 386] width 16 height 10
checkbox input "true"
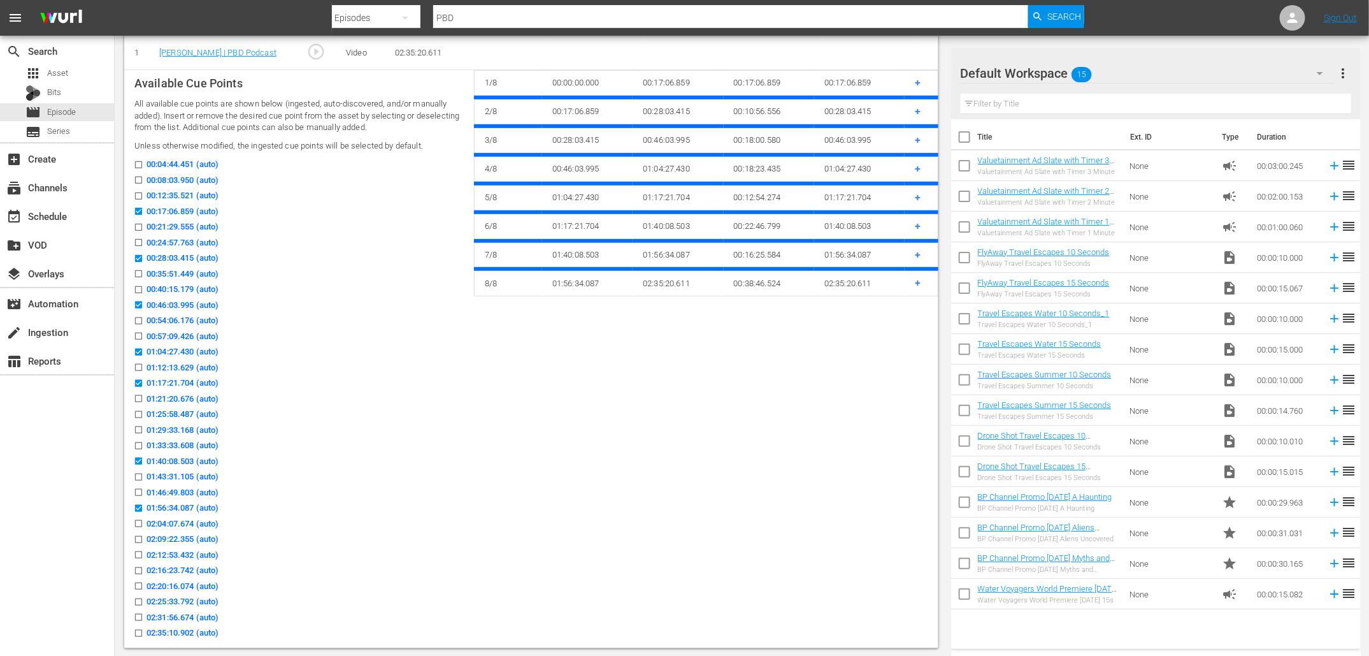
click at [140, 429] on input "01:29:33.168 (auto)" at bounding box center [135, 433] width 16 height 10
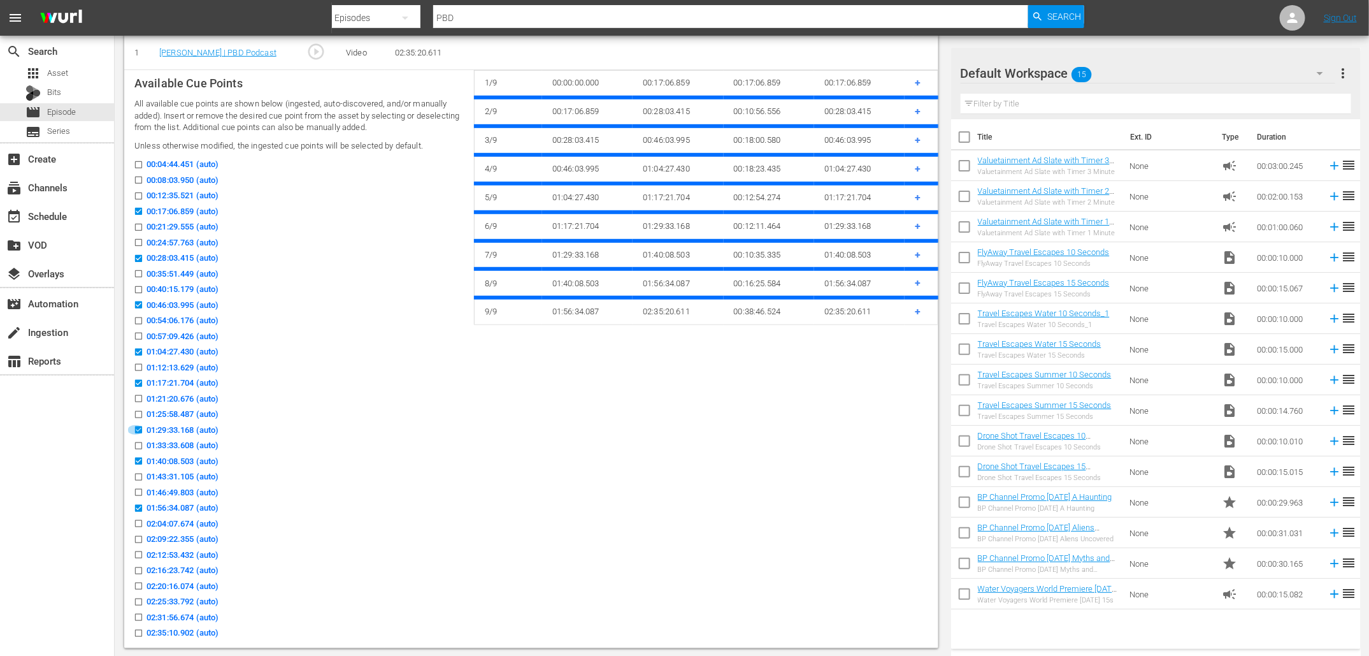
click at [140, 428] on input "01:29:33.168 (auto)" at bounding box center [135, 433] width 16 height 10
checkbox input "false"
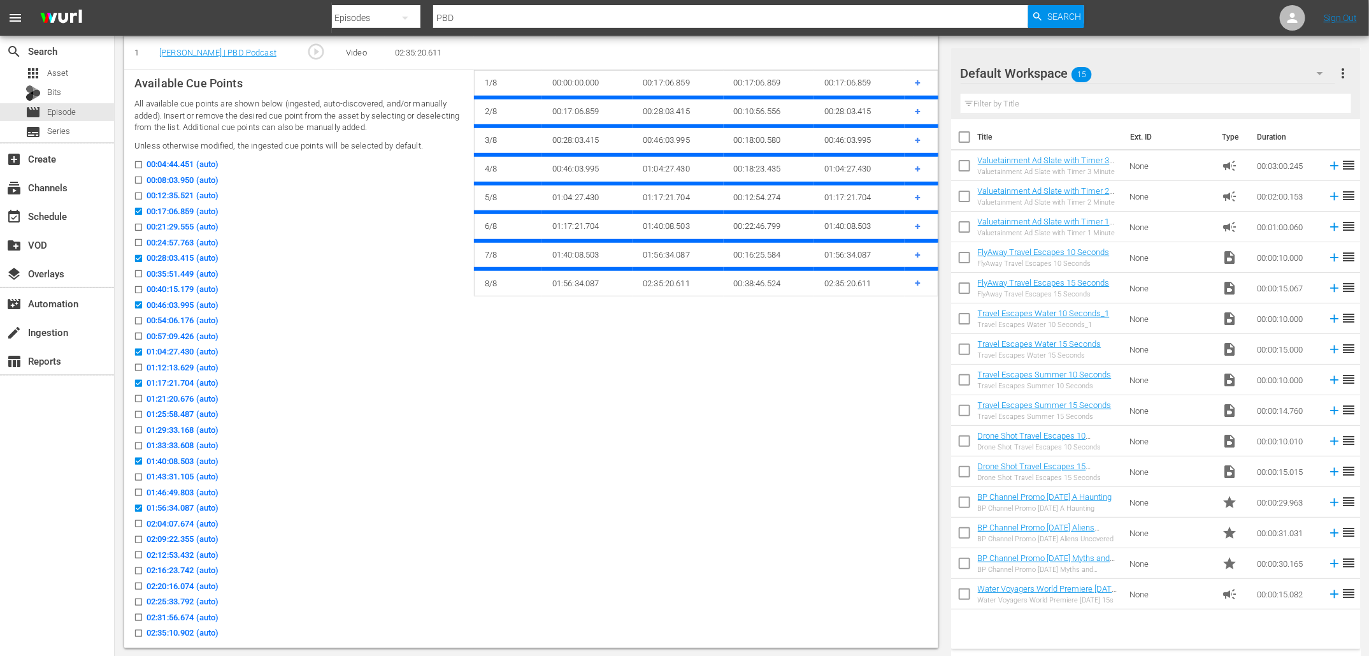
click at [141, 439] on label "01:33:33.608 (auto)" at bounding box center [172, 445] width 91 height 13
click at [141, 443] on input "01:33:33.608 (auto)" at bounding box center [135, 448] width 16 height 10
checkbox input "true"
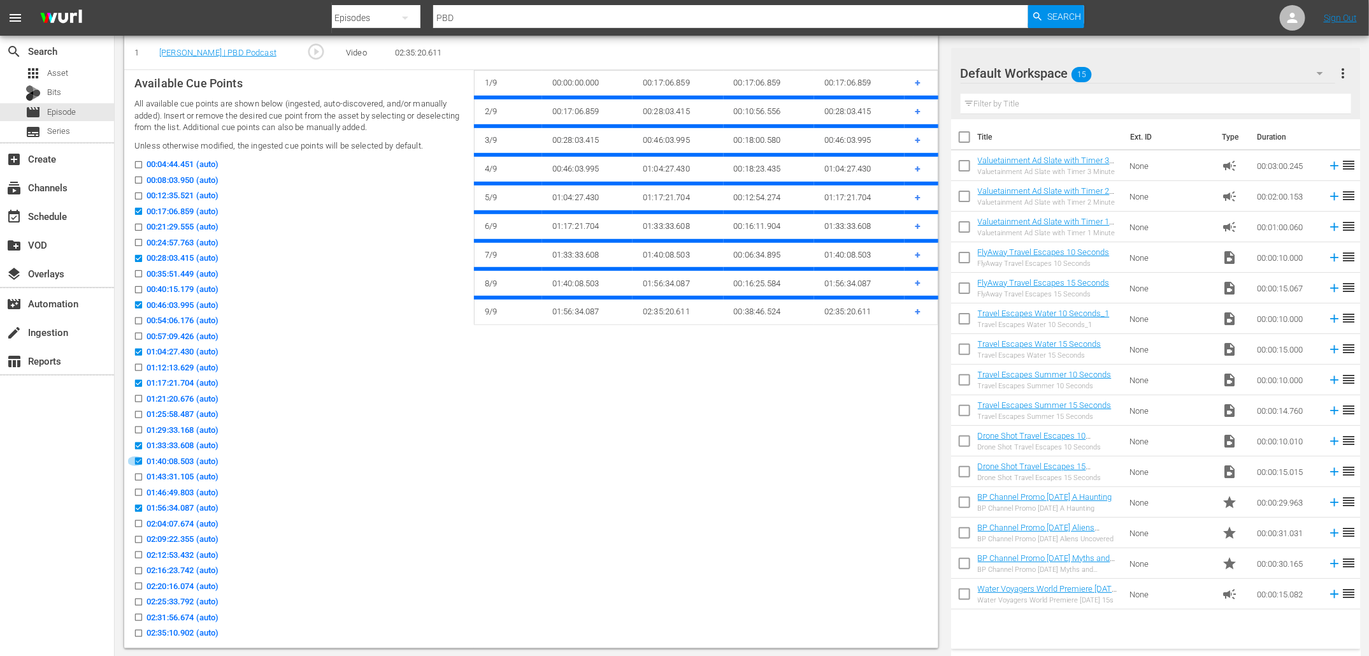
click at [137, 460] on input "01:40:08.503 (auto)" at bounding box center [135, 464] width 16 height 10
checkbox input "false"
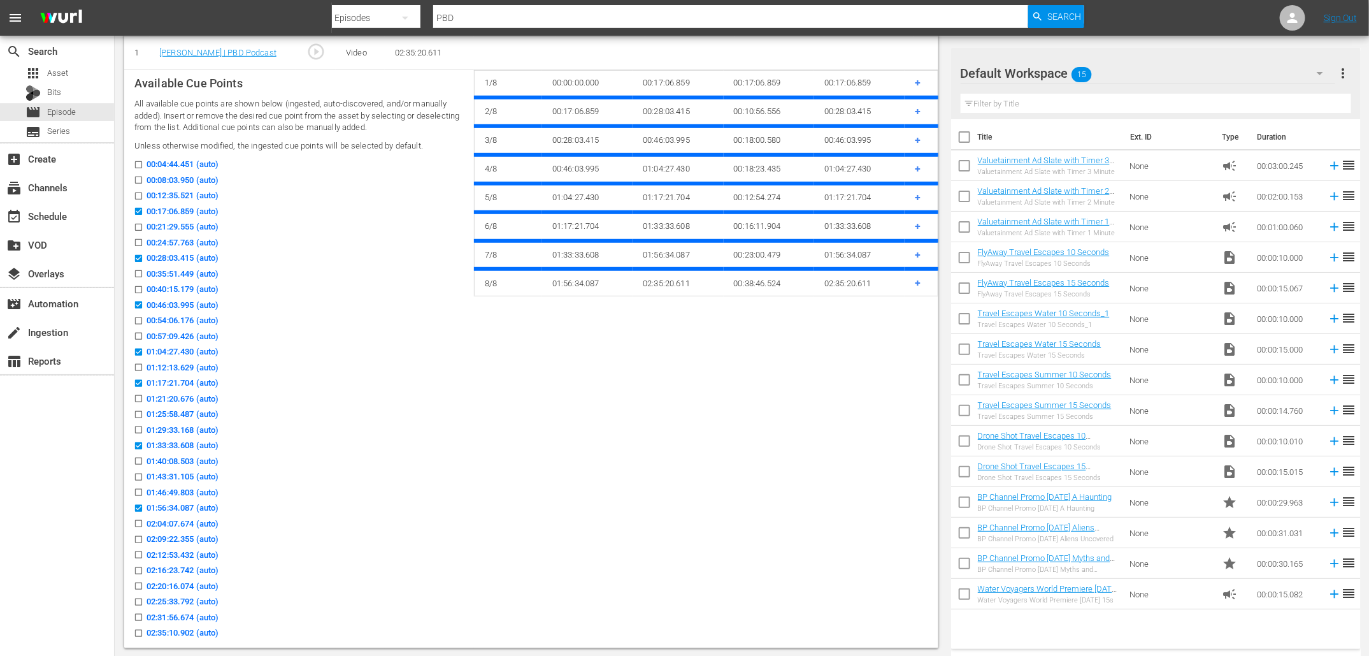
click at [138, 490] on input "01:46:49.803 (auto)" at bounding box center [135, 495] width 16 height 10
checkbox input "true"
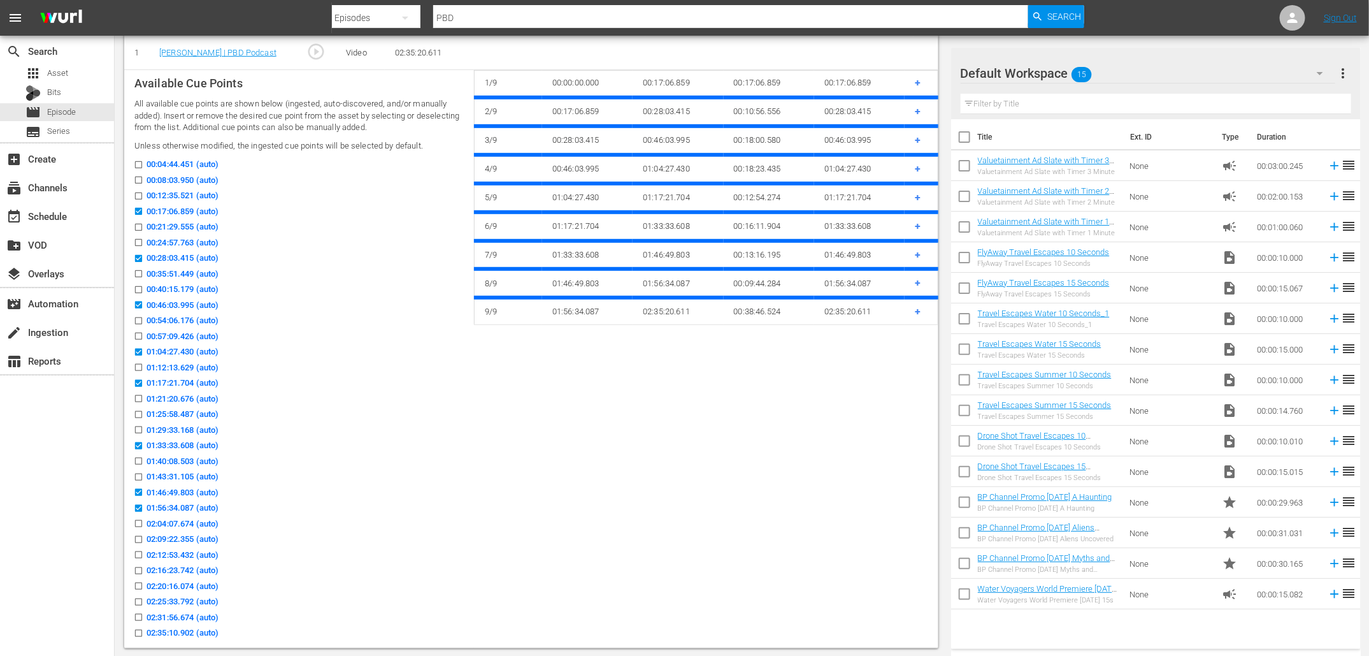
click at [140, 505] on icon at bounding box center [138, 508] width 7 height 7
click at [140, 506] on input "01:56:34.087 (auto)" at bounding box center [135, 511] width 16 height 10
checkbox input "false"
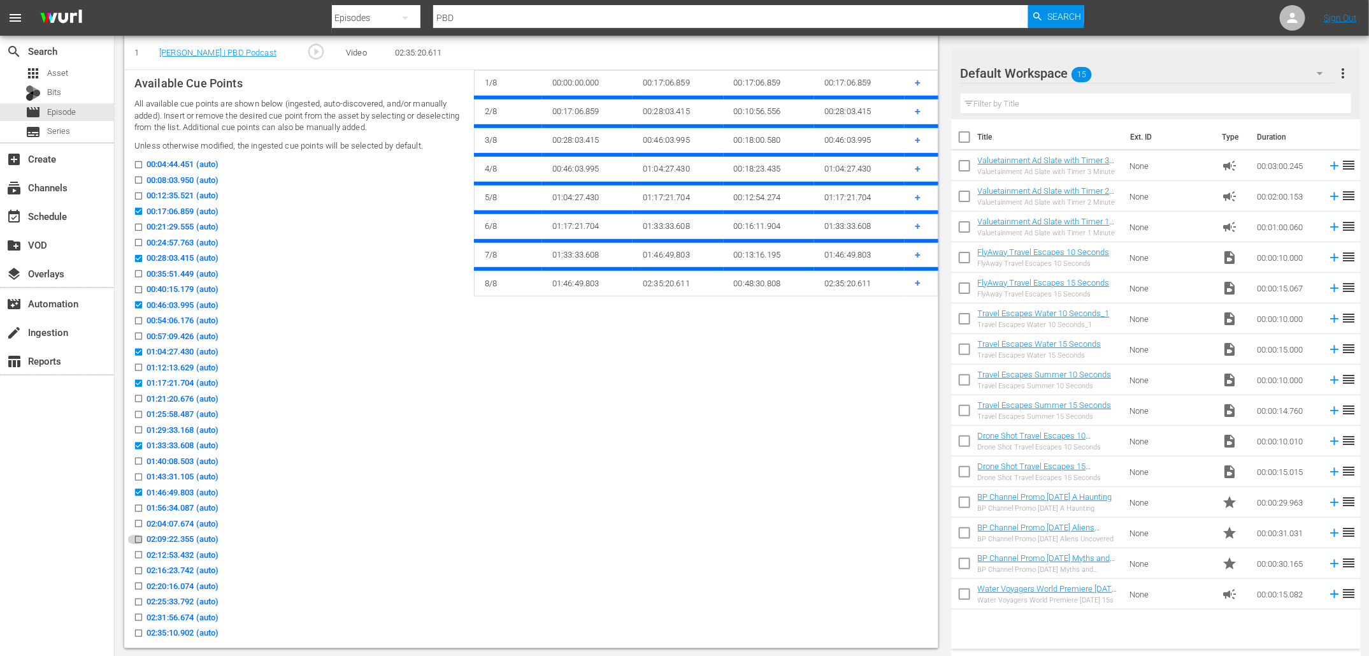
click at [138, 536] on icon at bounding box center [138, 539] width 7 height 7
click at [138, 537] on input "02:09:22.355 (auto)" at bounding box center [135, 542] width 16 height 10
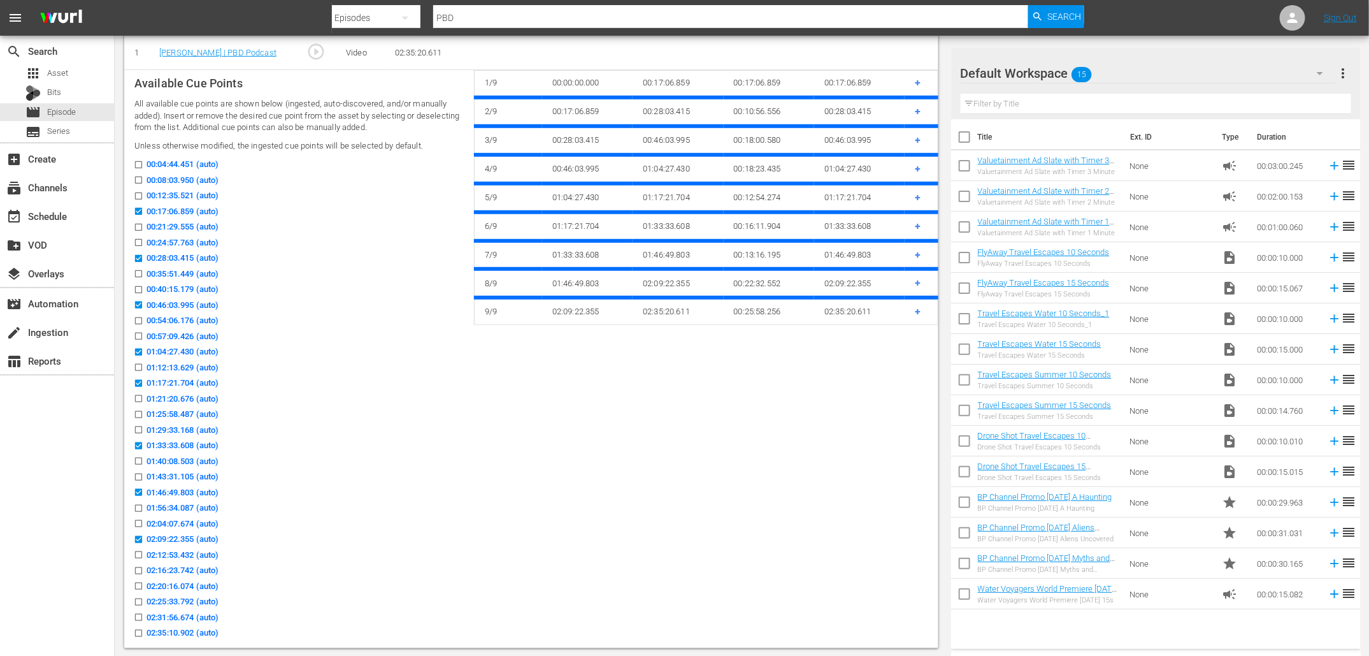
click at [138, 536] on icon at bounding box center [138, 539] width 7 height 7
click at [138, 537] on input "02:09:22.355 (auto)" at bounding box center [135, 542] width 16 height 10
checkbox input "false"
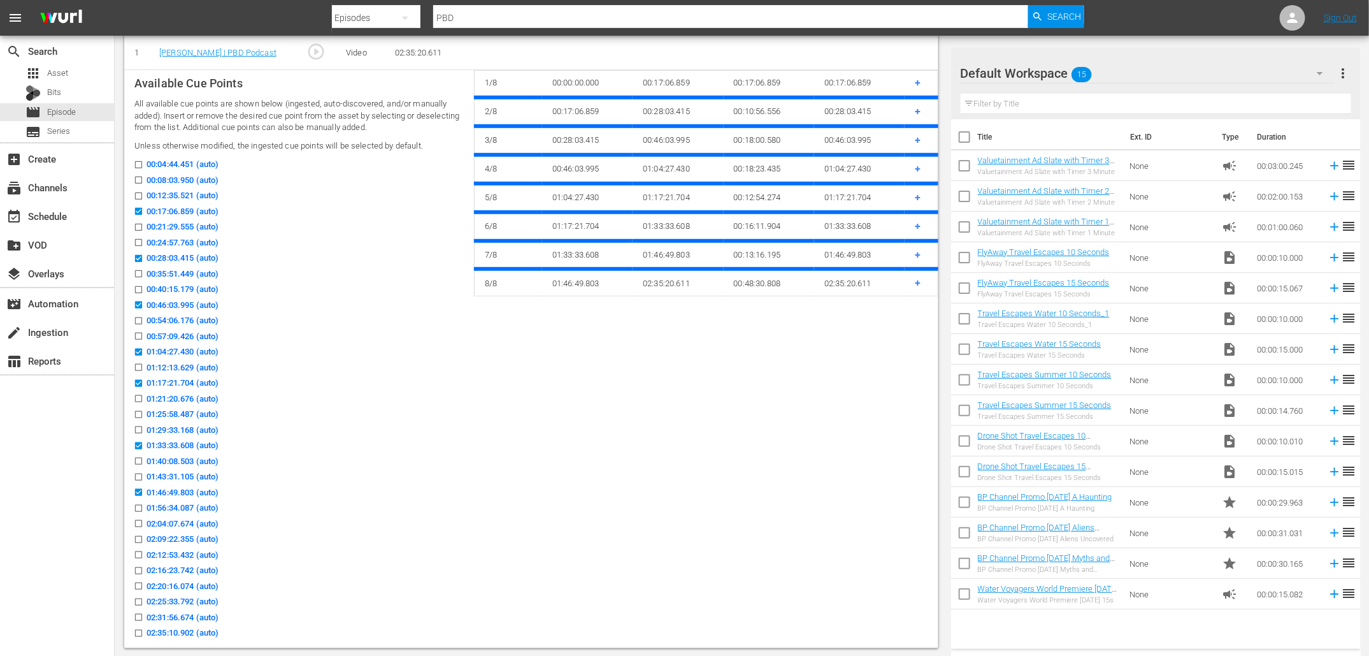
click at [137, 521] on input "02:04:07.674 (auto)" at bounding box center [135, 526] width 16 height 10
checkbox input "true"
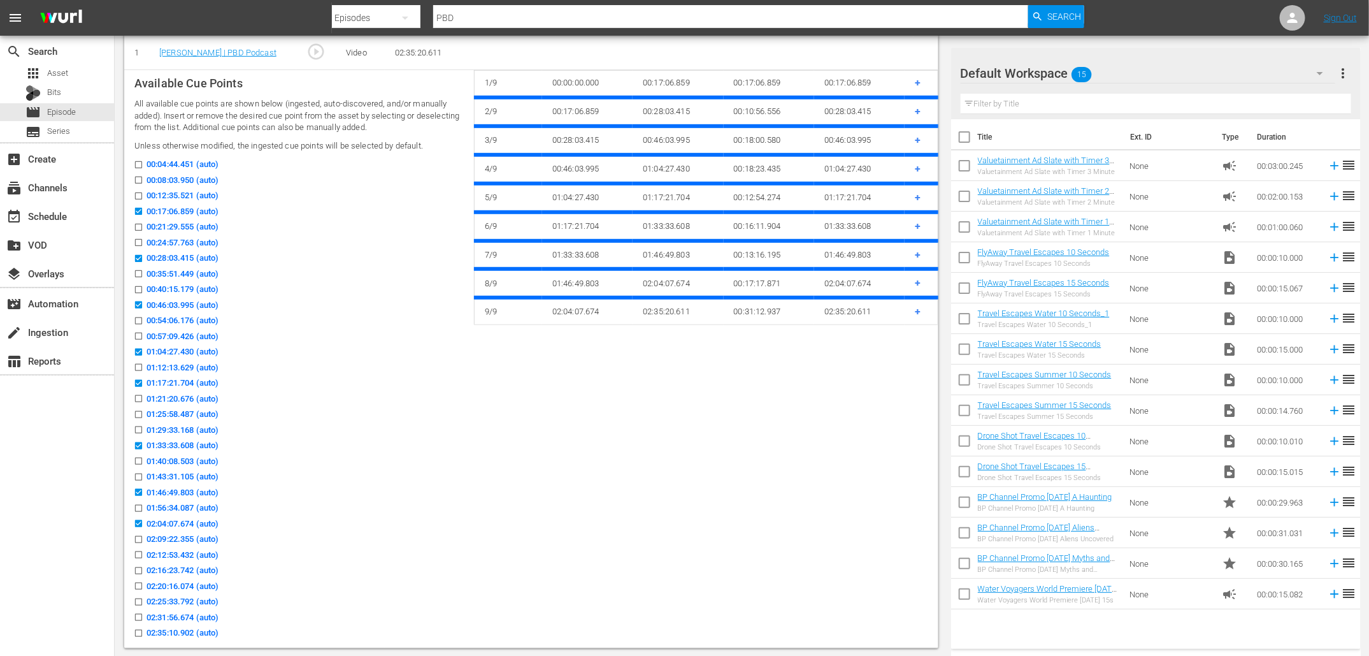
click at [138, 568] on input "02:16:23.742 (auto)" at bounding box center [135, 573] width 16 height 10
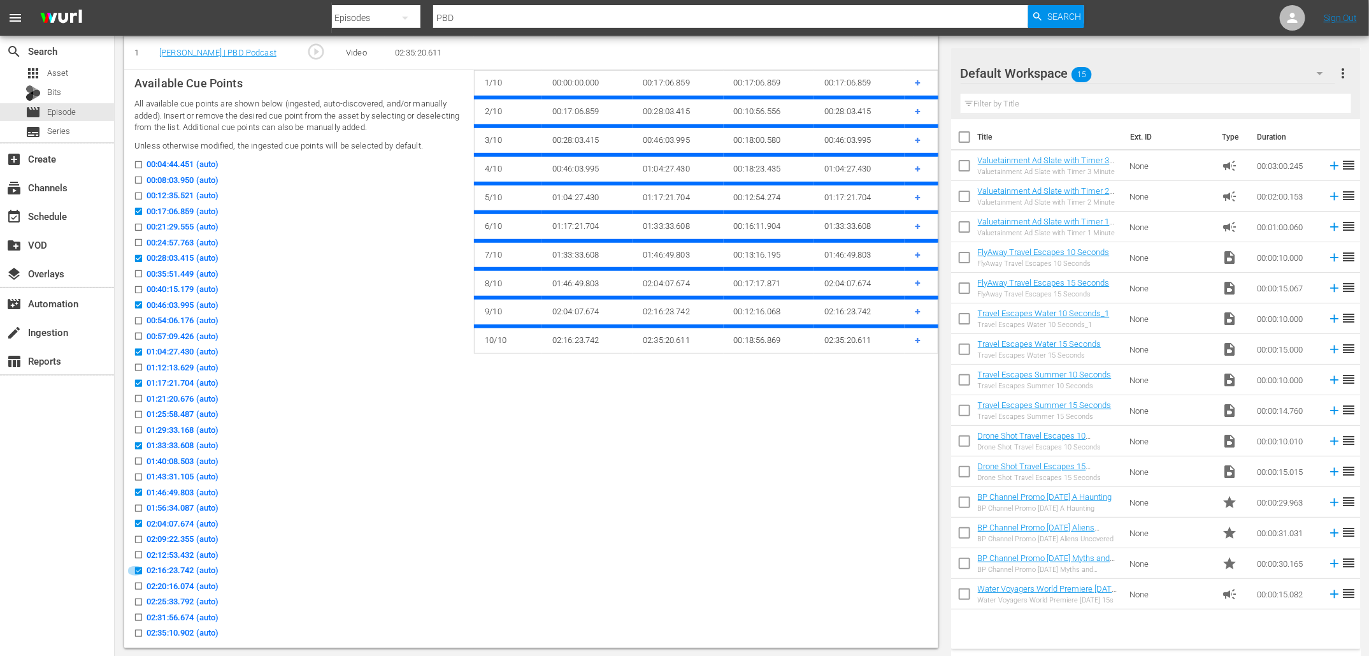
click at [136, 568] on input "02:16:23.742 (auto)" at bounding box center [135, 573] width 16 height 10
checkbox input "false"
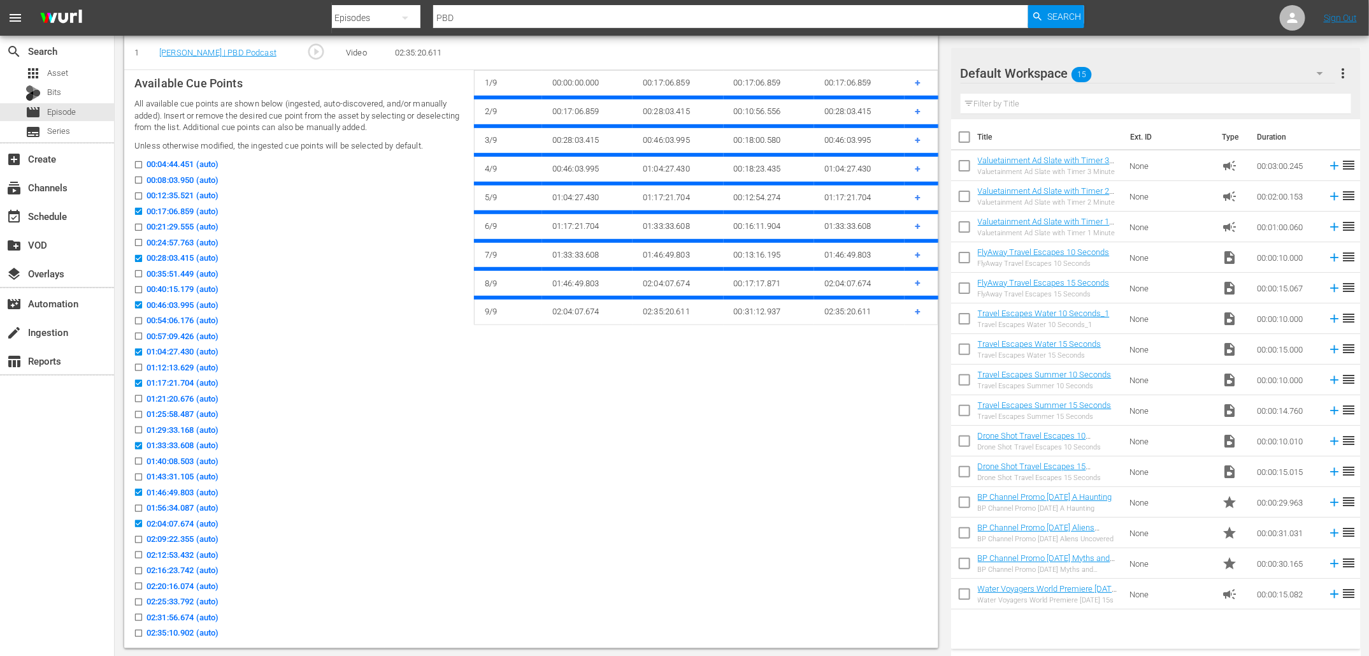
click at [137, 584] on input "02:20:16.074 (auto)" at bounding box center [135, 589] width 16 height 10
checkbox input "true"
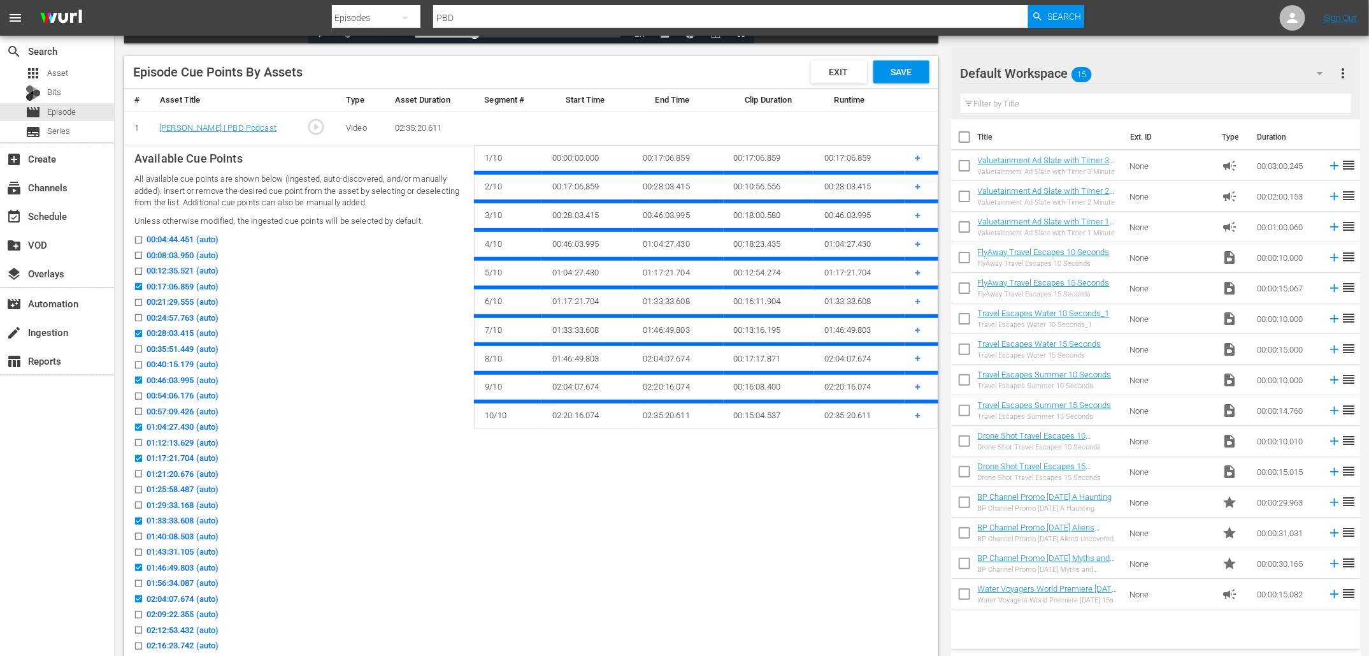
scroll to position [313, 0]
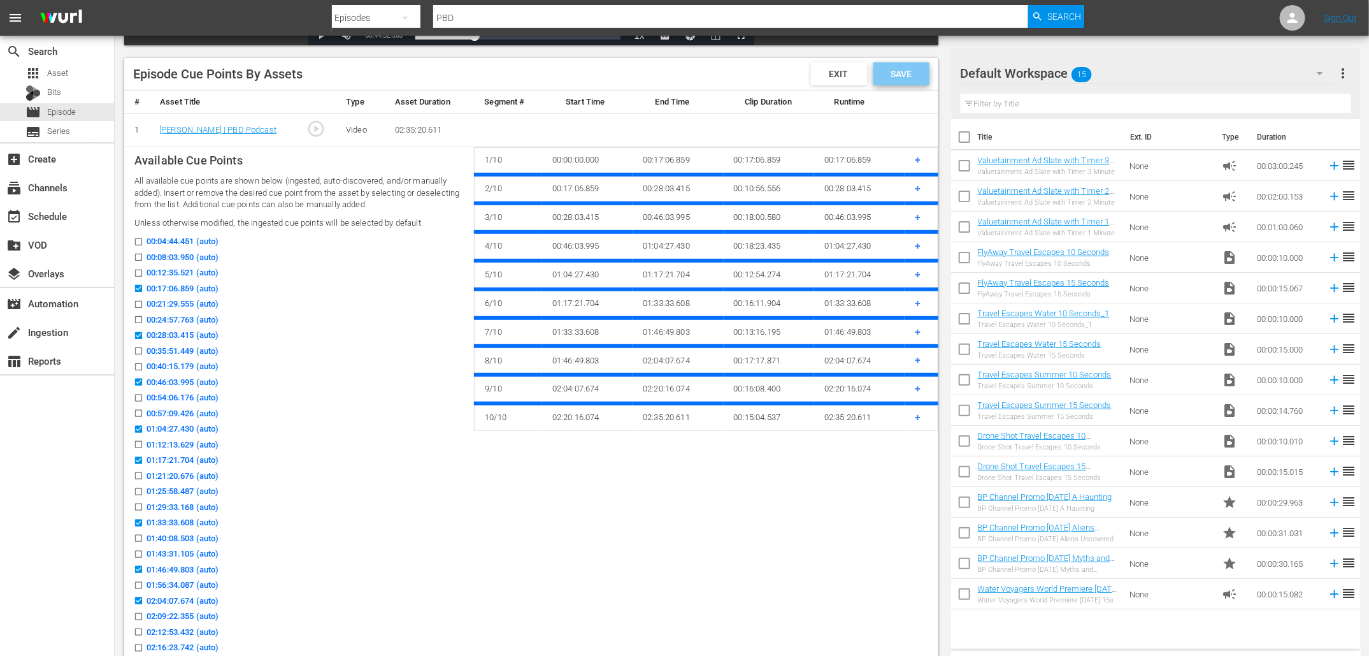
click at [902, 79] on div "Save" at bounding box center [902, 73] width 56 height 23
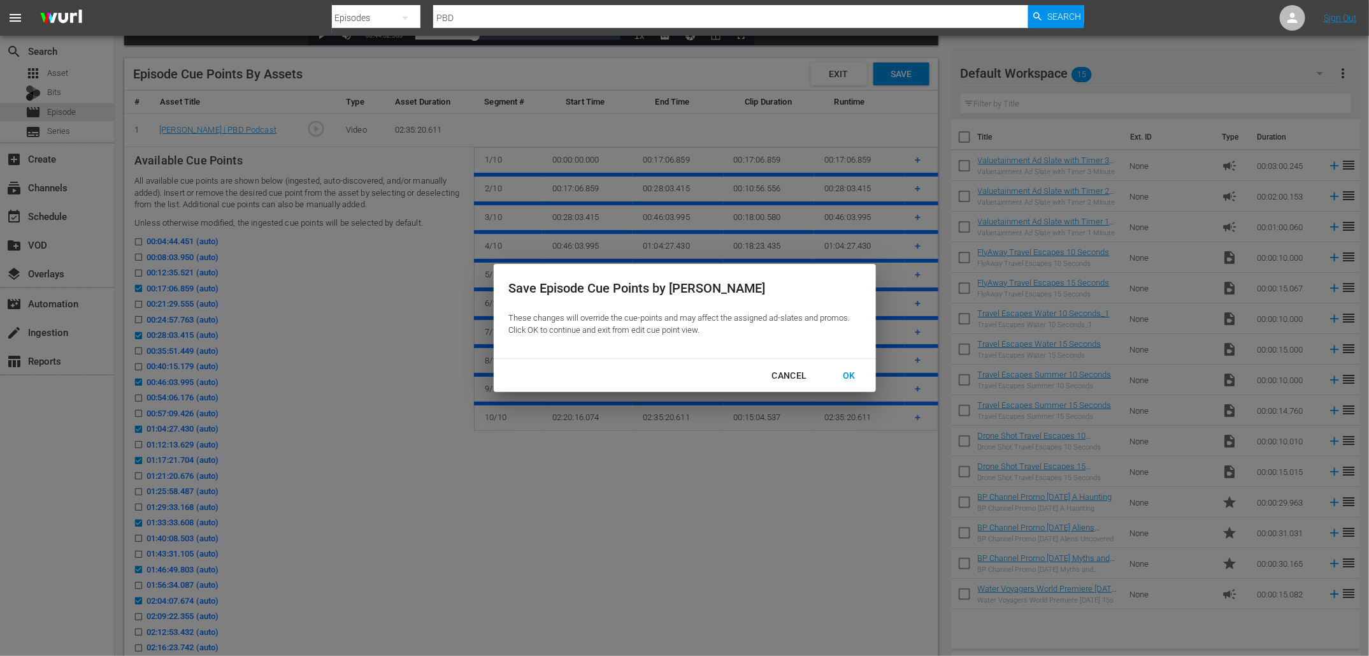
click at [851, 370] on div "OK" at bounding box center [849, 376] width 33 height 16
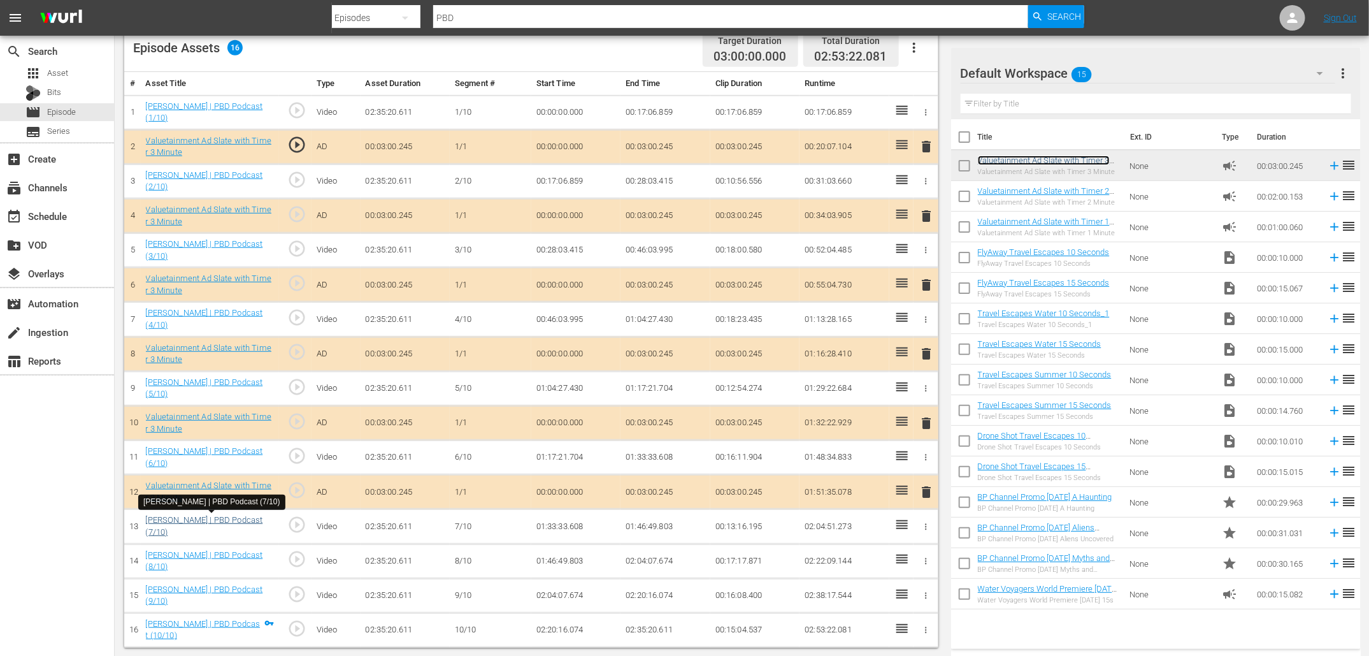
scroll to position [344, 0]
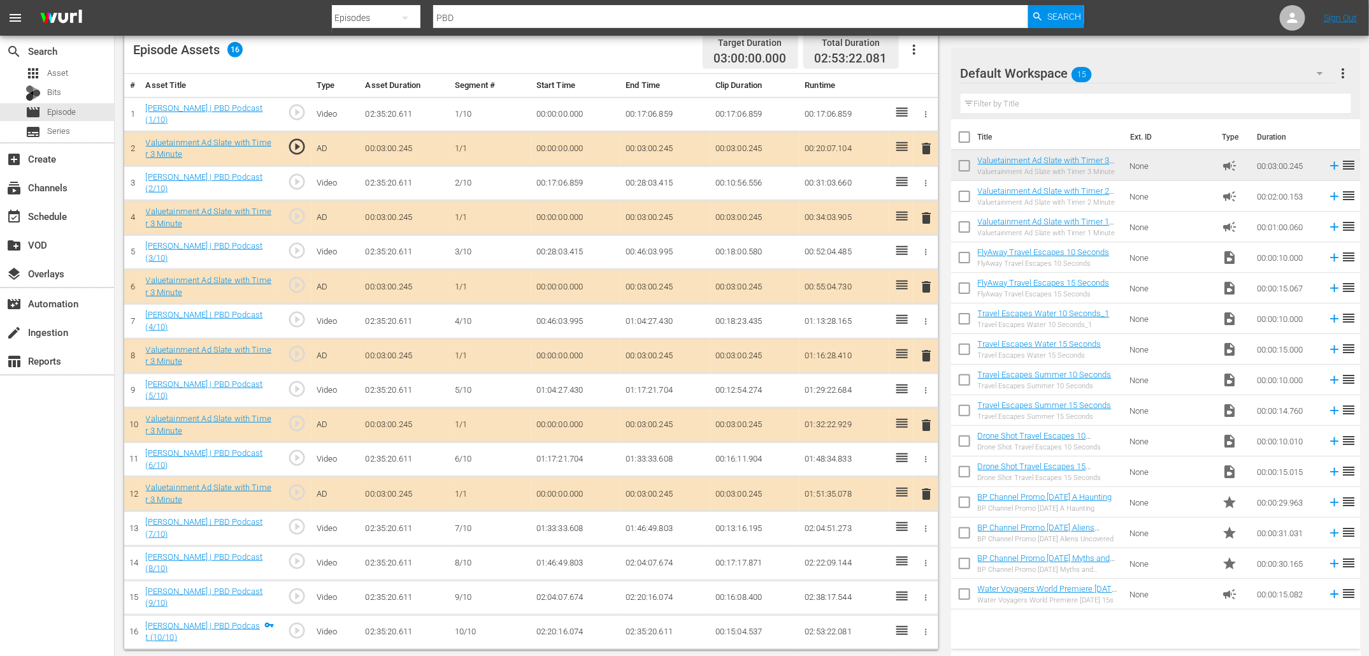
click at [925, 493] on span "delete" at bounding box center [926, 493] width 15 height 15
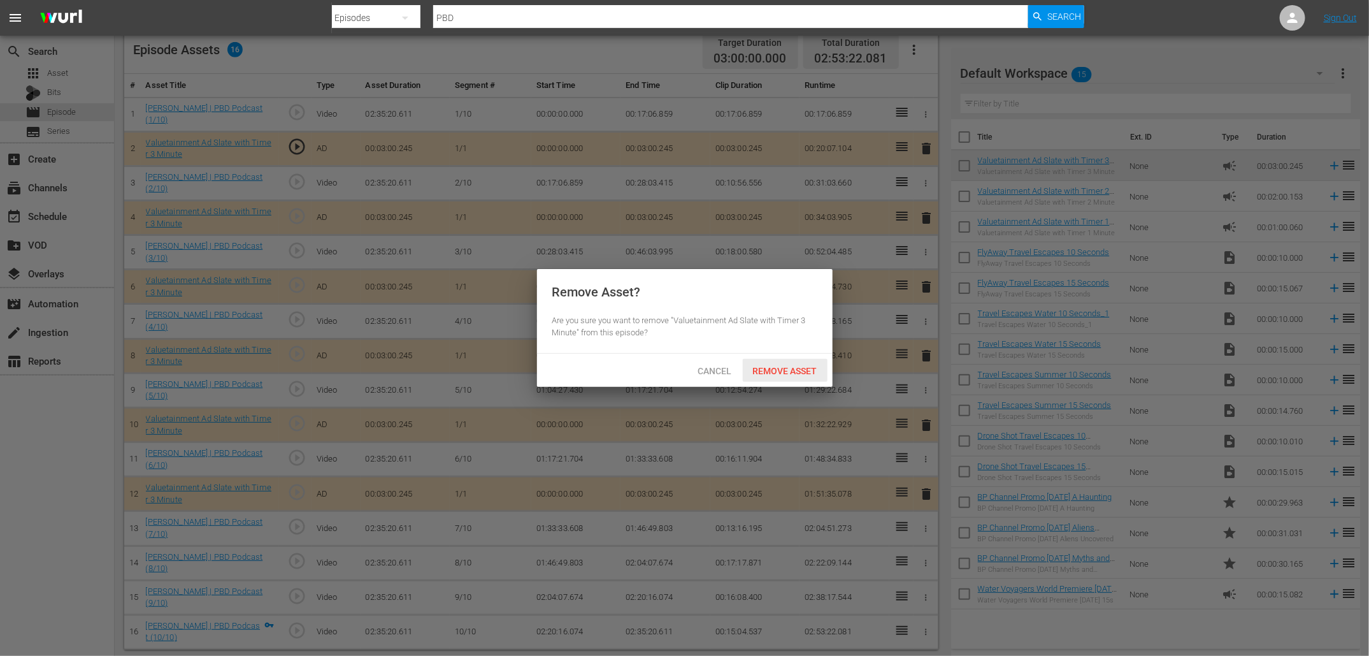
click at [791, 366] on span "Remove Asset" at bounding box center [785, 371] width 85 height 10
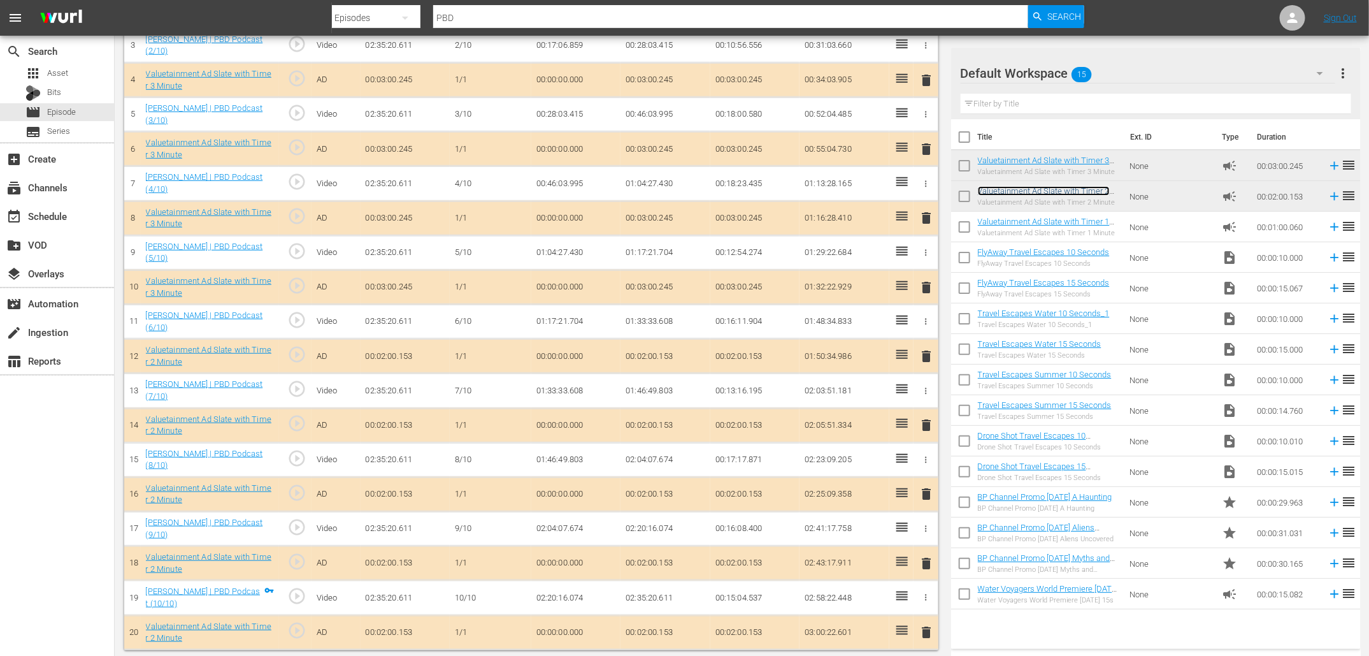
scroll to position [0, 0]
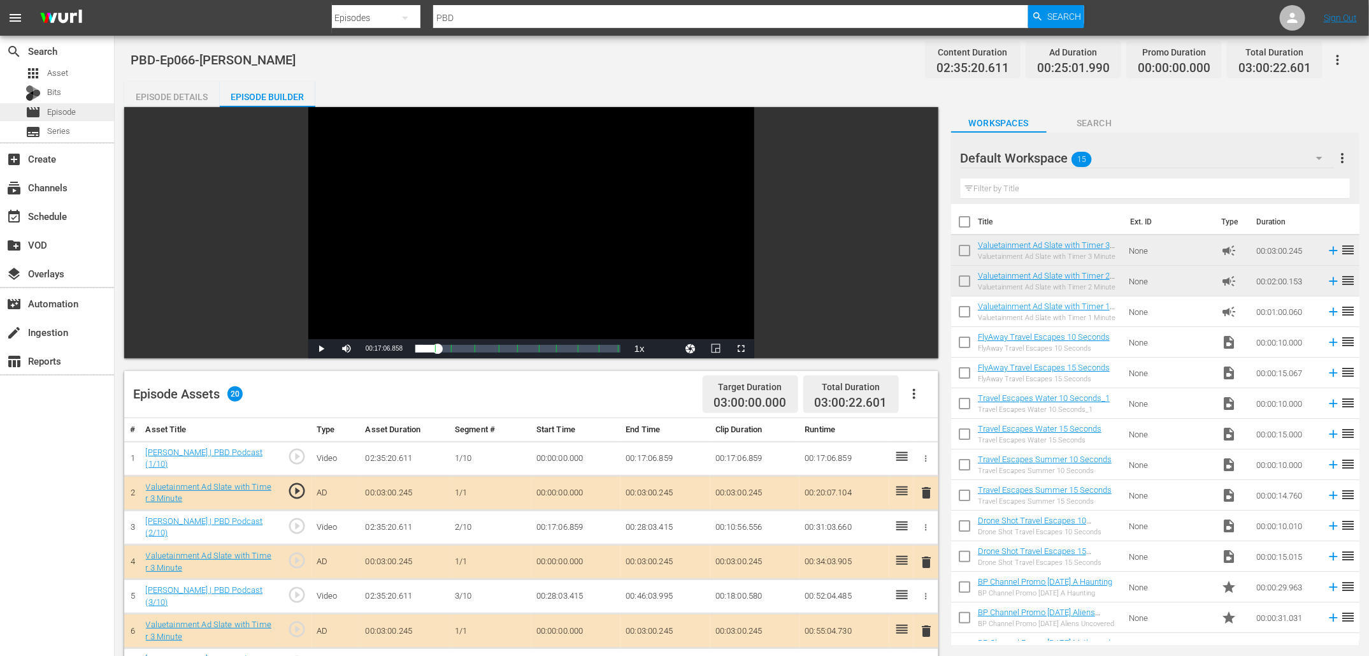
click at [63, 106] on span "Episode" at bounding box center [61, 112] width 29 height 13
